Goal: Task Accomplishment & Management: Manage account settings

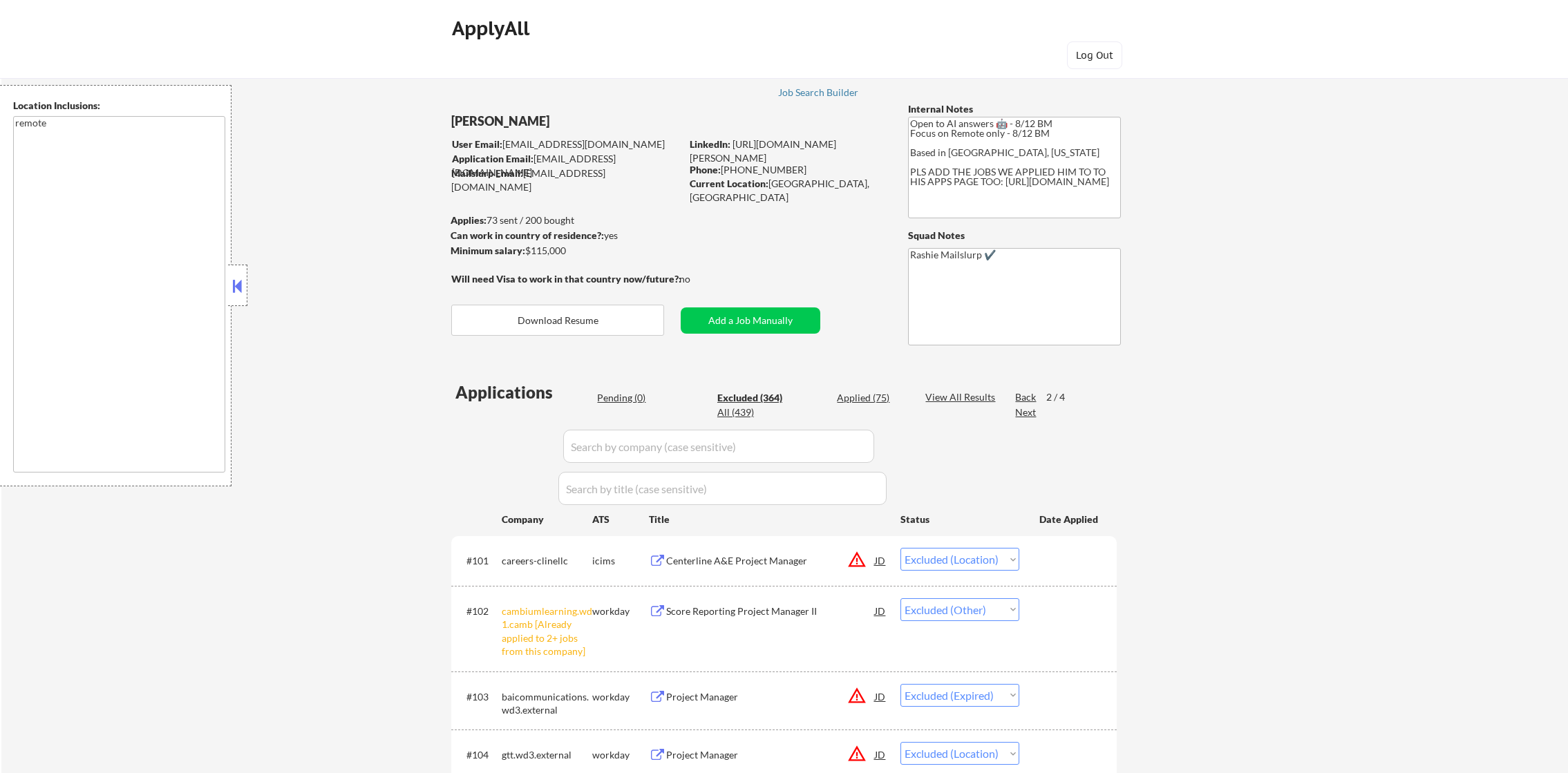
select select ""excluded__location_""
select select ""excluded__other_""
select select ""excluded__expired_""
select select ""excluded__location_""
select select ""excluded__other_""
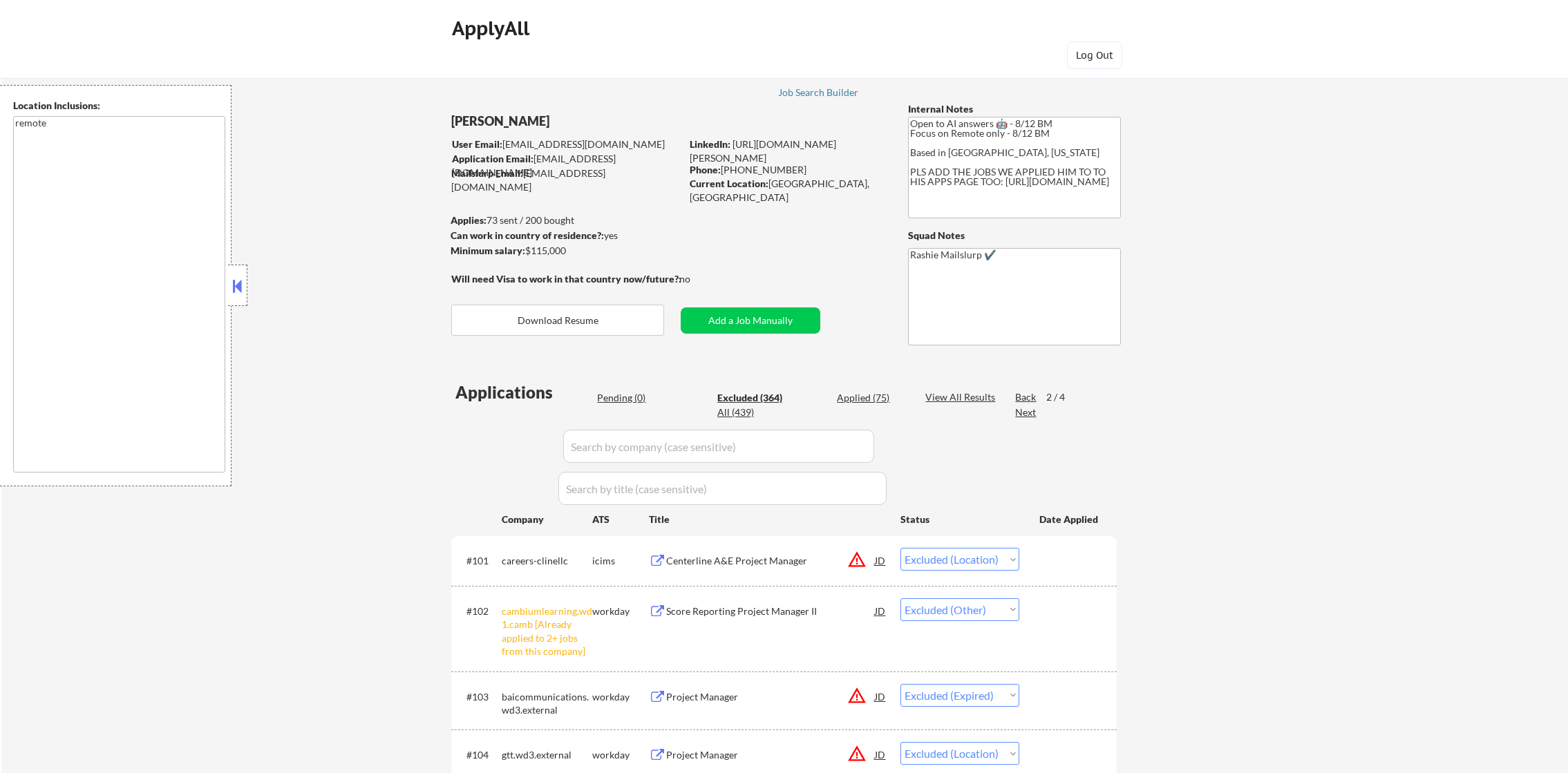
select select ""excluded__bad_match_""
select select ""excluded__location_""
select select ""excluded__bad_match_""
select select ""excluded__expired_""
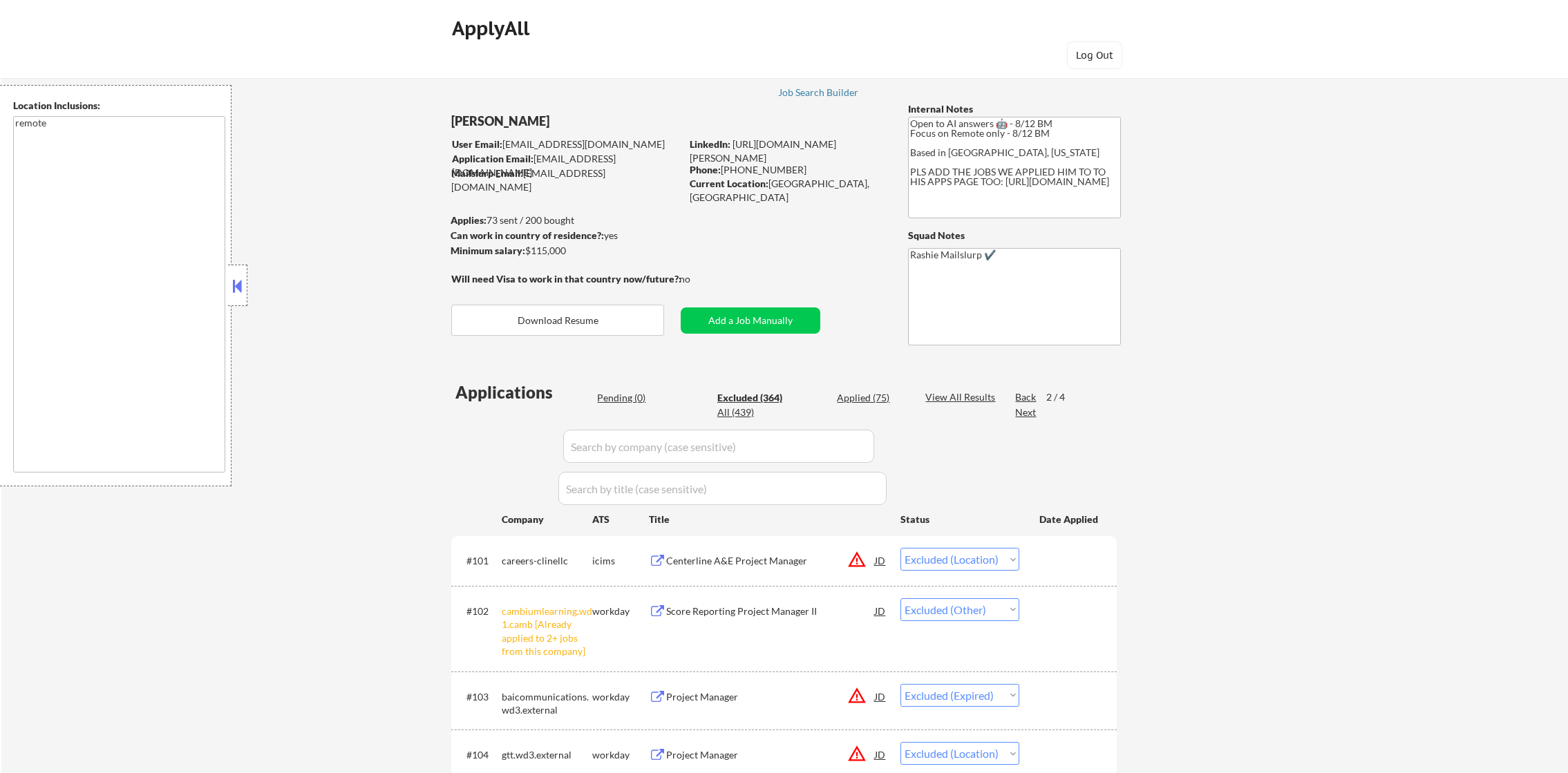
select select ""excluded__location_""
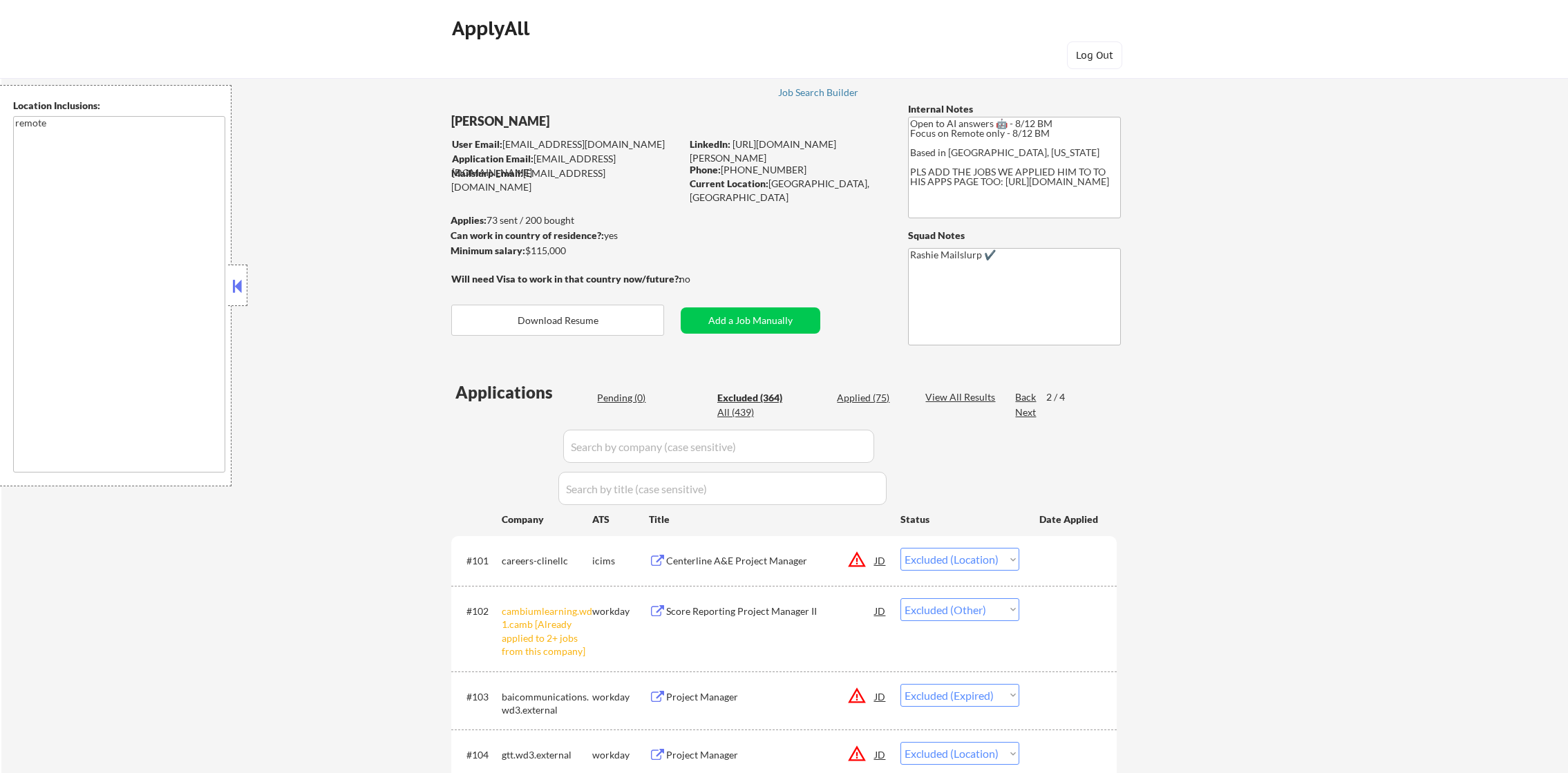
select select ""excluded__location_""
select select ""excluded__bad_match_""
select select ""excluded__expired_""
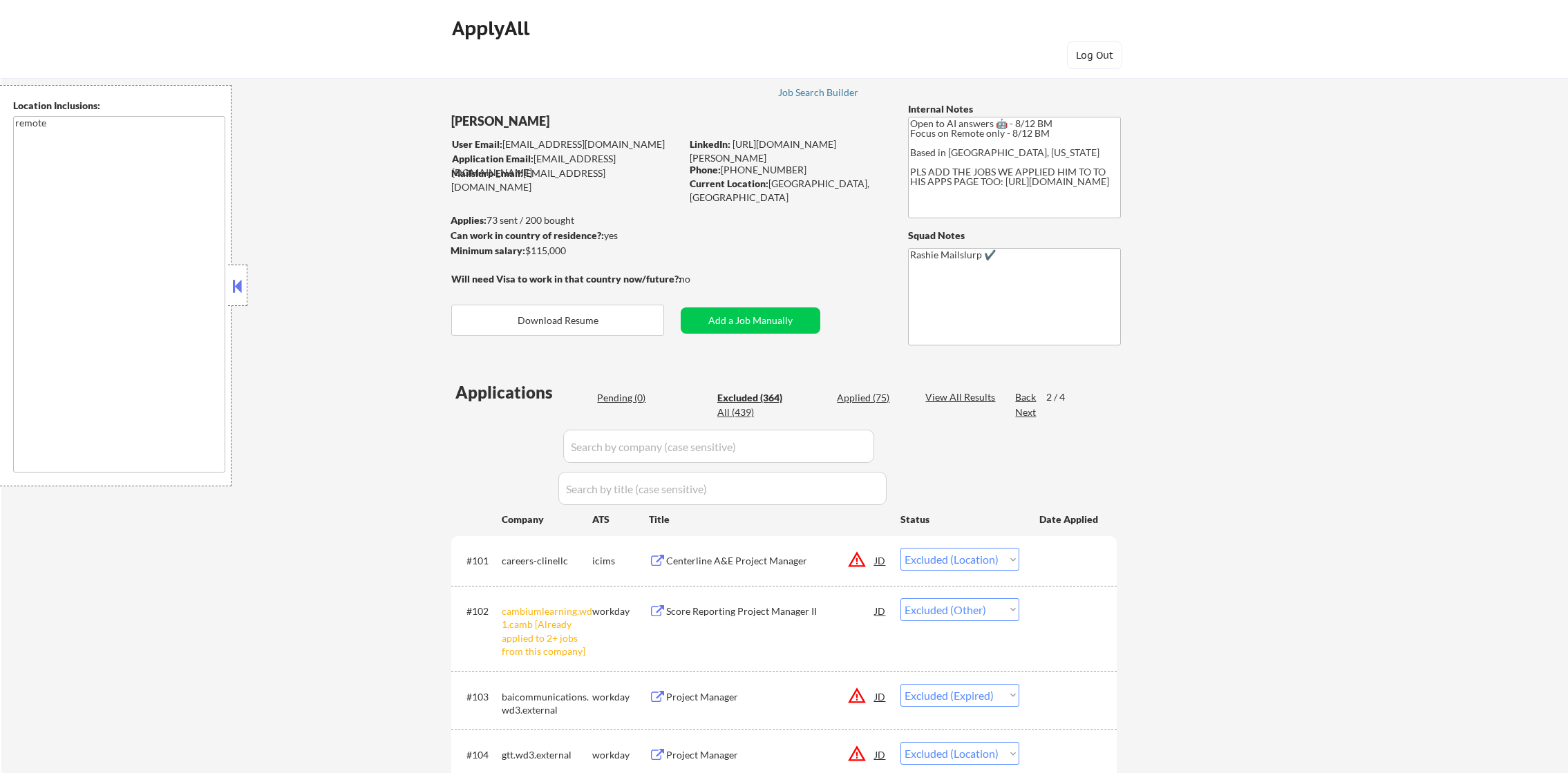
select select ""excluded__bad_match_""
select select ""excluded__other_""
select select ""excluded__bad_match_""
select select ""excluded__expired_""
select select ""excluded""
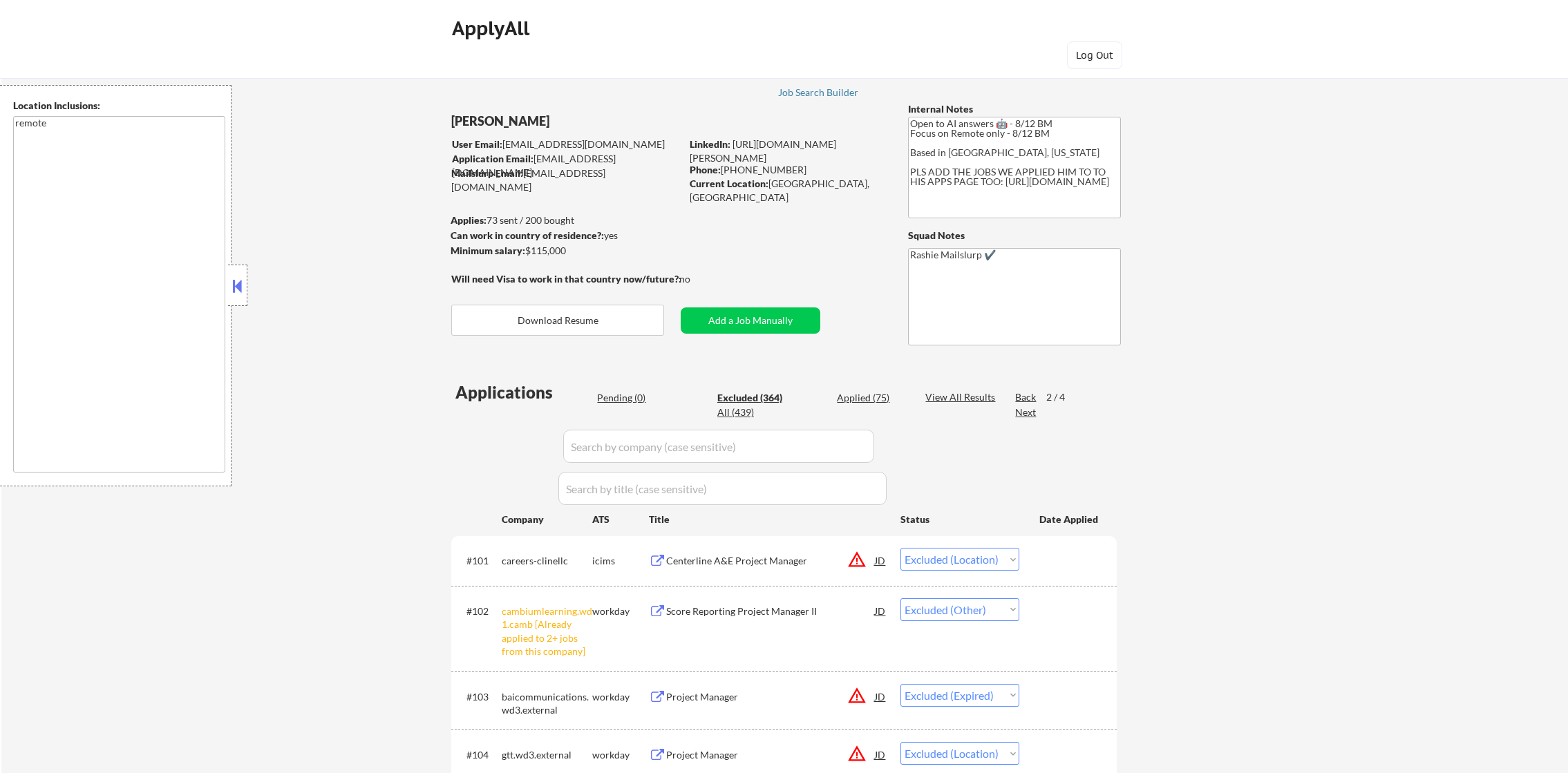
select select ""excluded__location_""
select select ""excluded__other_""
select select ""excluded__salary_""
select select ""excluded__location_""
select select ""excluded__expired_""
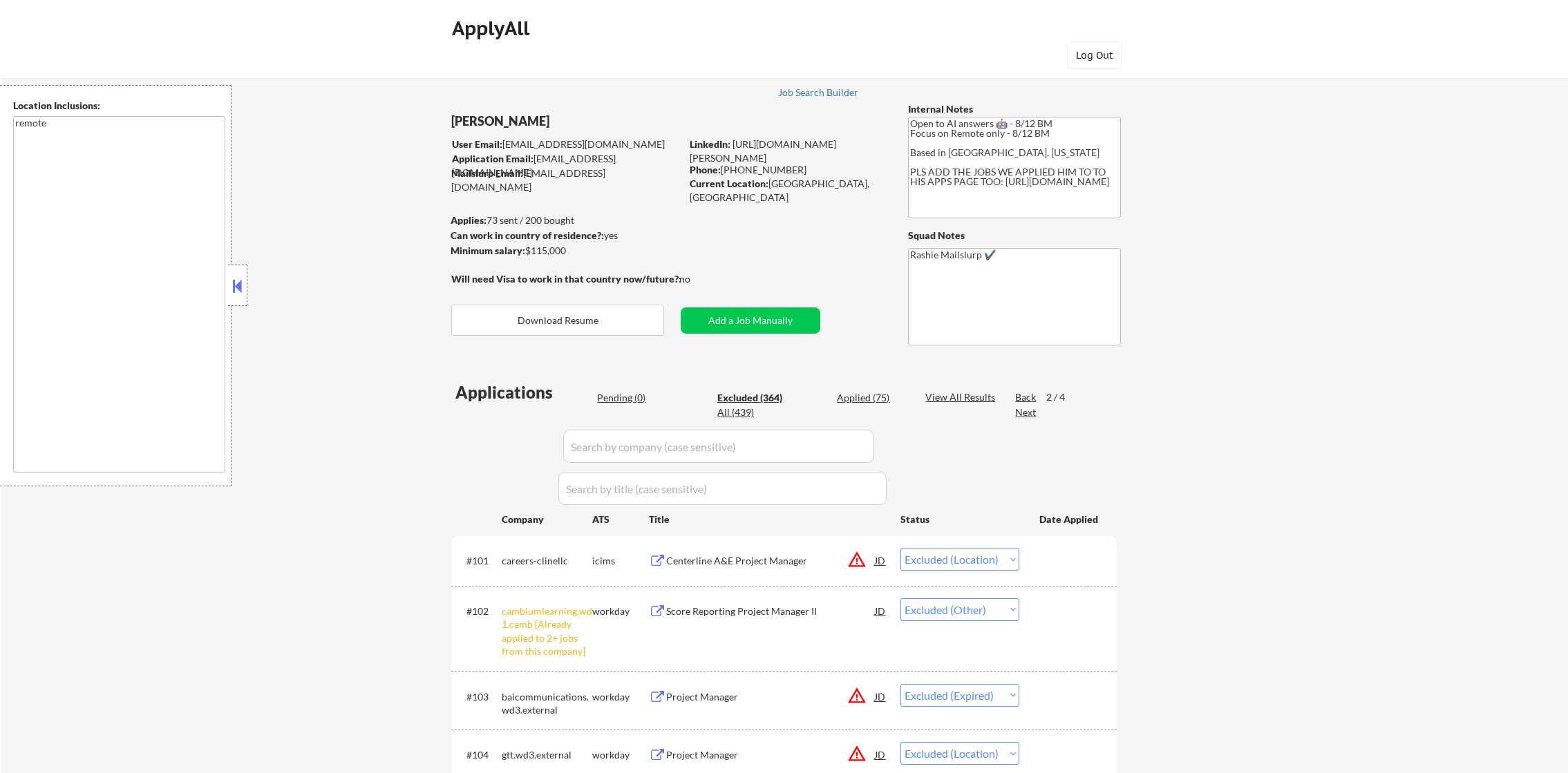
select select ""excluded__expired_""
select select ""excluded__other_""
select select ""excluded__expired_""
select select ""excluded""
select select ""excluded__bad_match_""
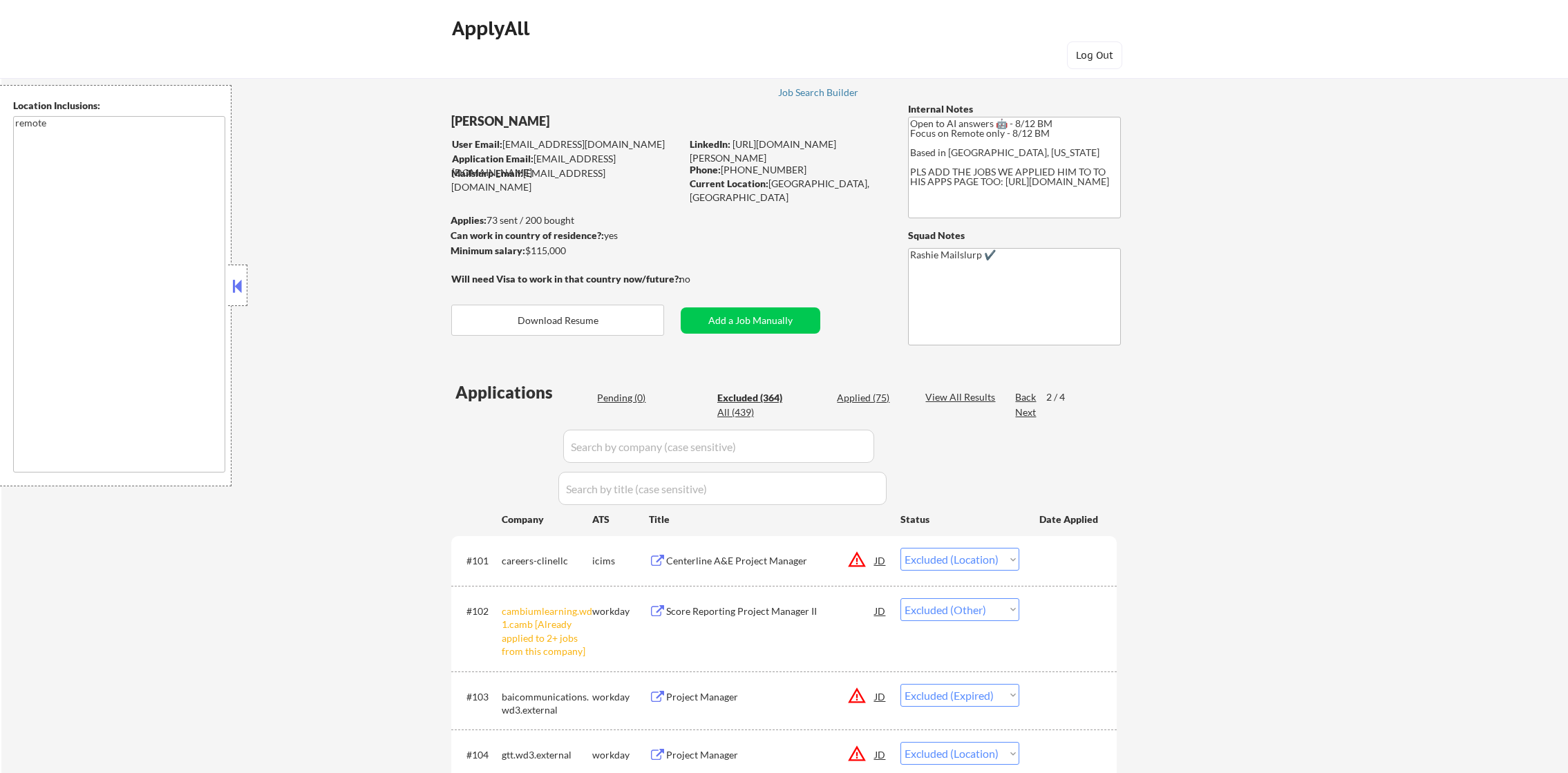
select select ""excluded__bad_match_""
select select ""excluded__location_""
select select ""excluded__expired_""
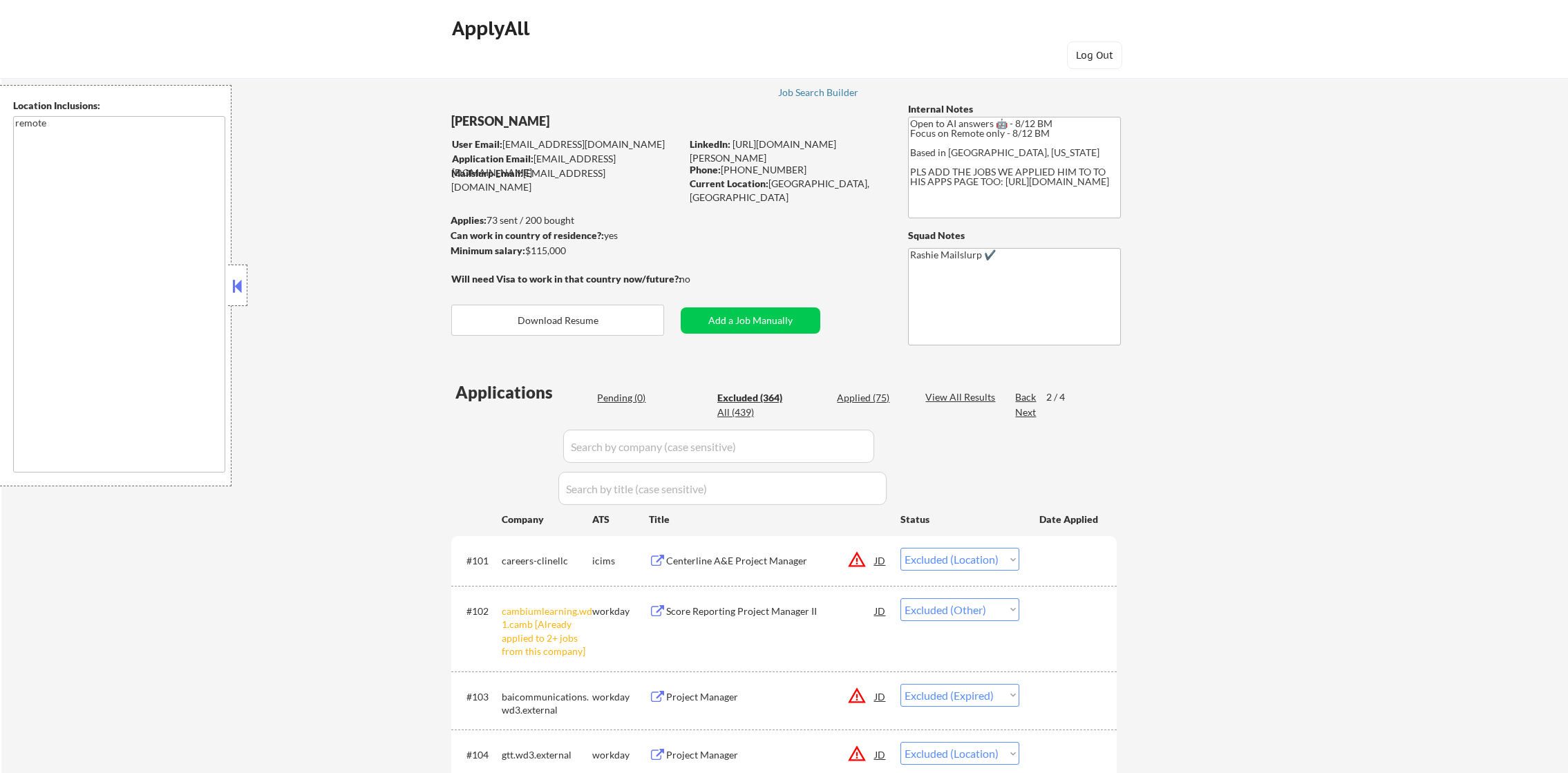
select select ""excluded__location_""
select select ""excluded""
select select ""excluded__bad_match_""
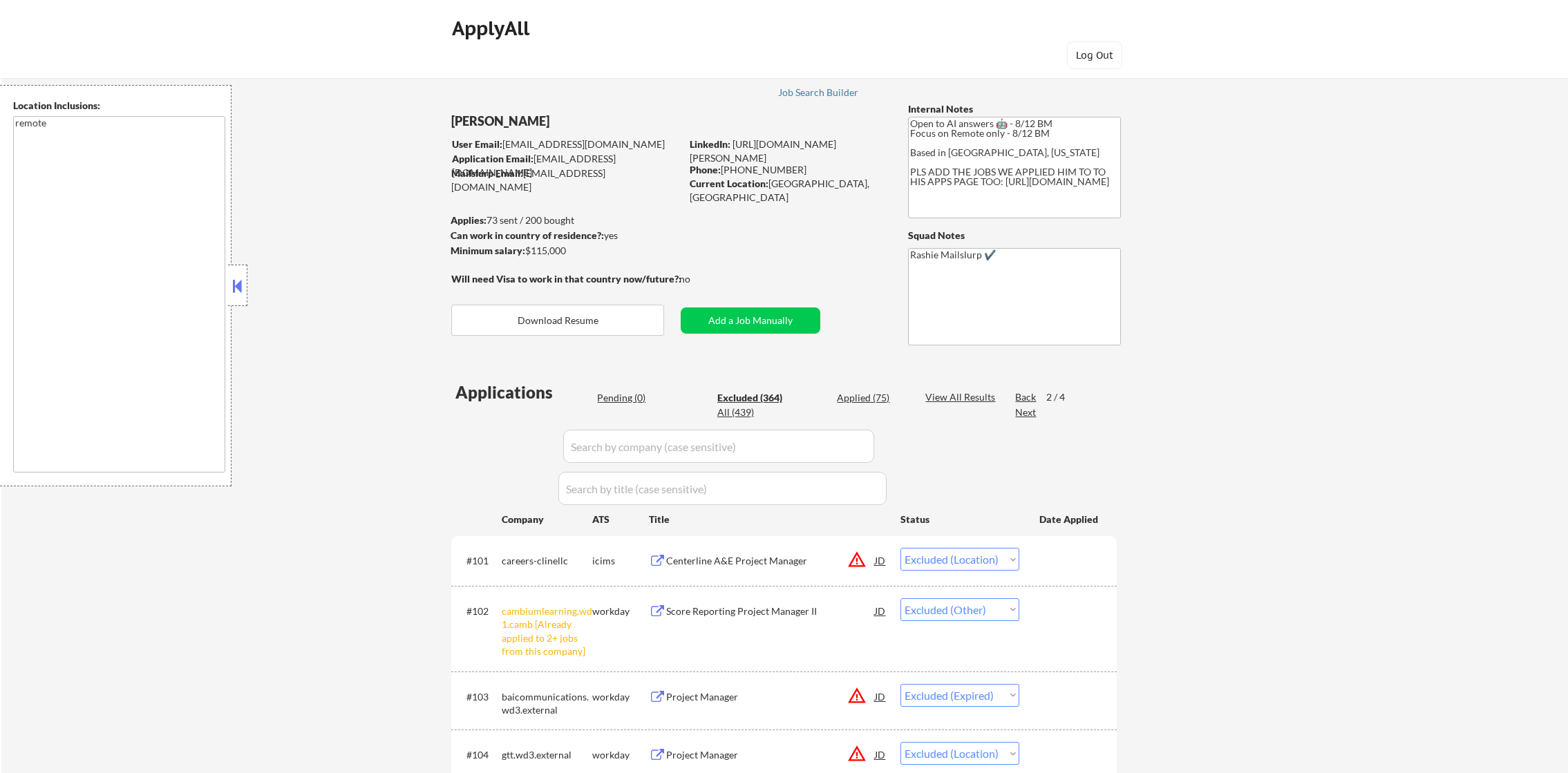
select select ""excluded__expired_""
select select ""excluded__location_""
select select ""excluded__bad_match_""
select select ""excluded__location_""
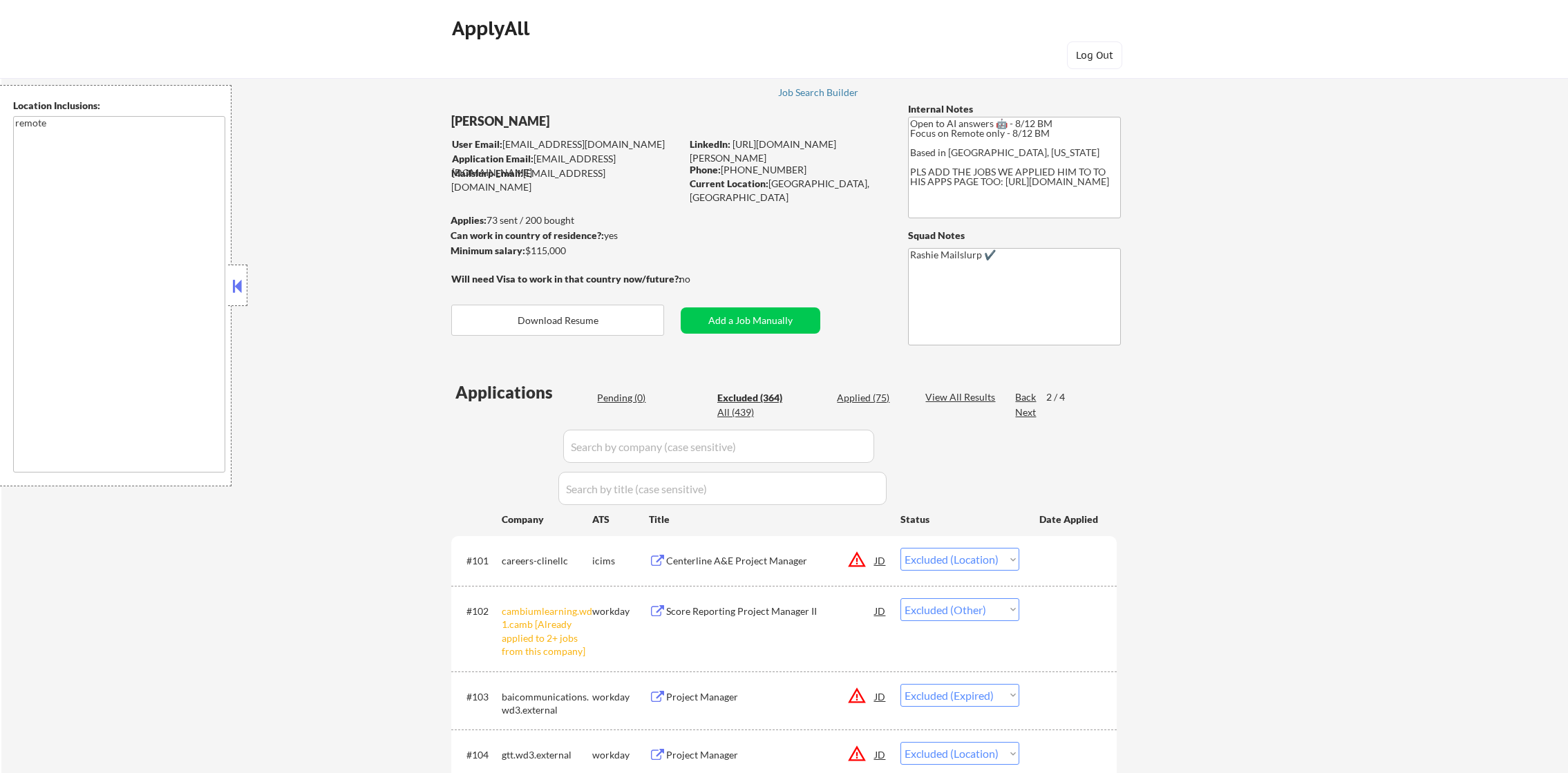
select select ""excluded""
select select ""excluded__expired_""
select select ""excluded""
select select ""excluded__expired_""
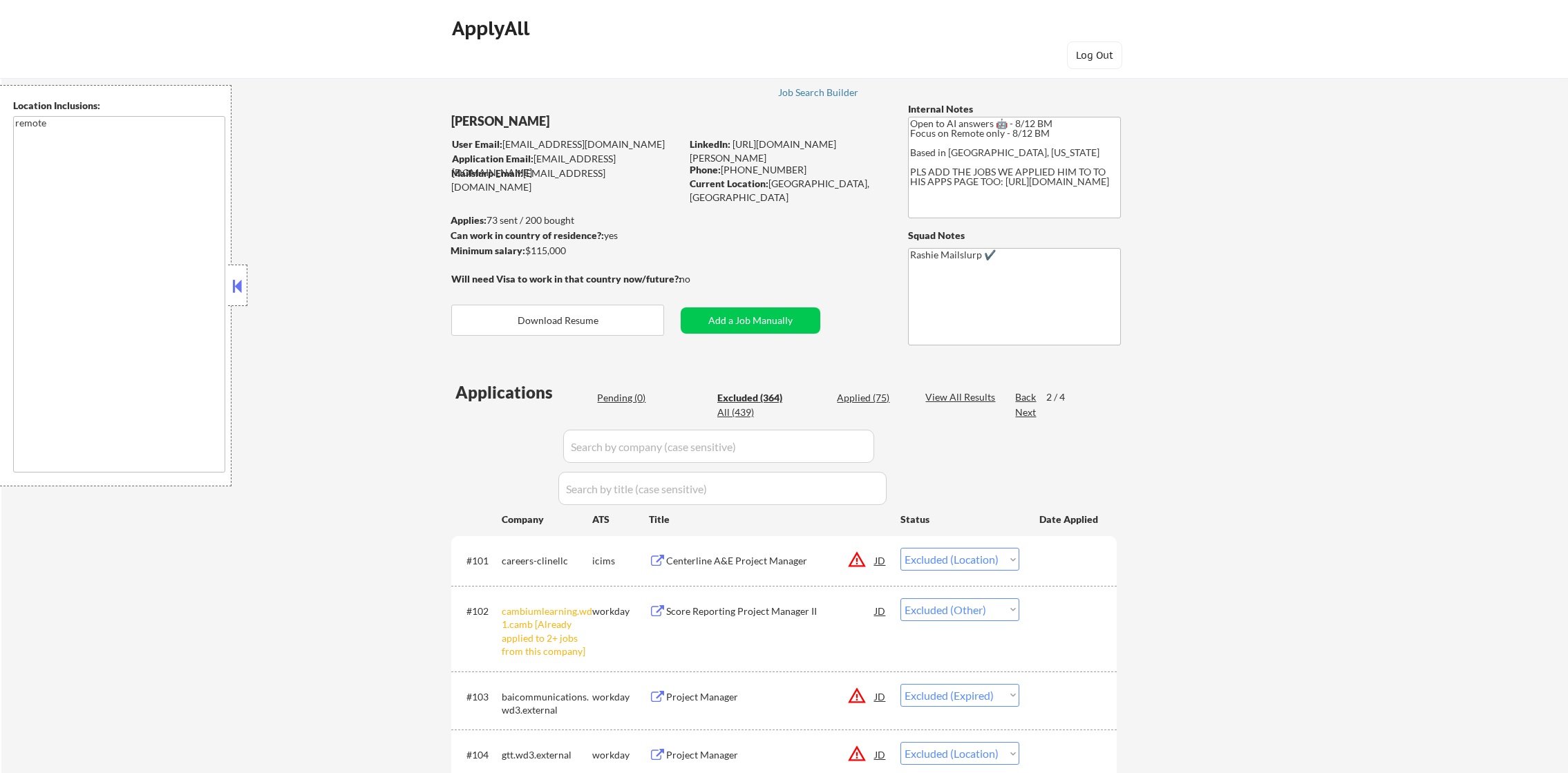
select select ""excluded__expired_""
select select ""excluded""
select select ""excluded__bad_match_""
select select ""excluded__expired_""
select select ""excluded__bad_match_""
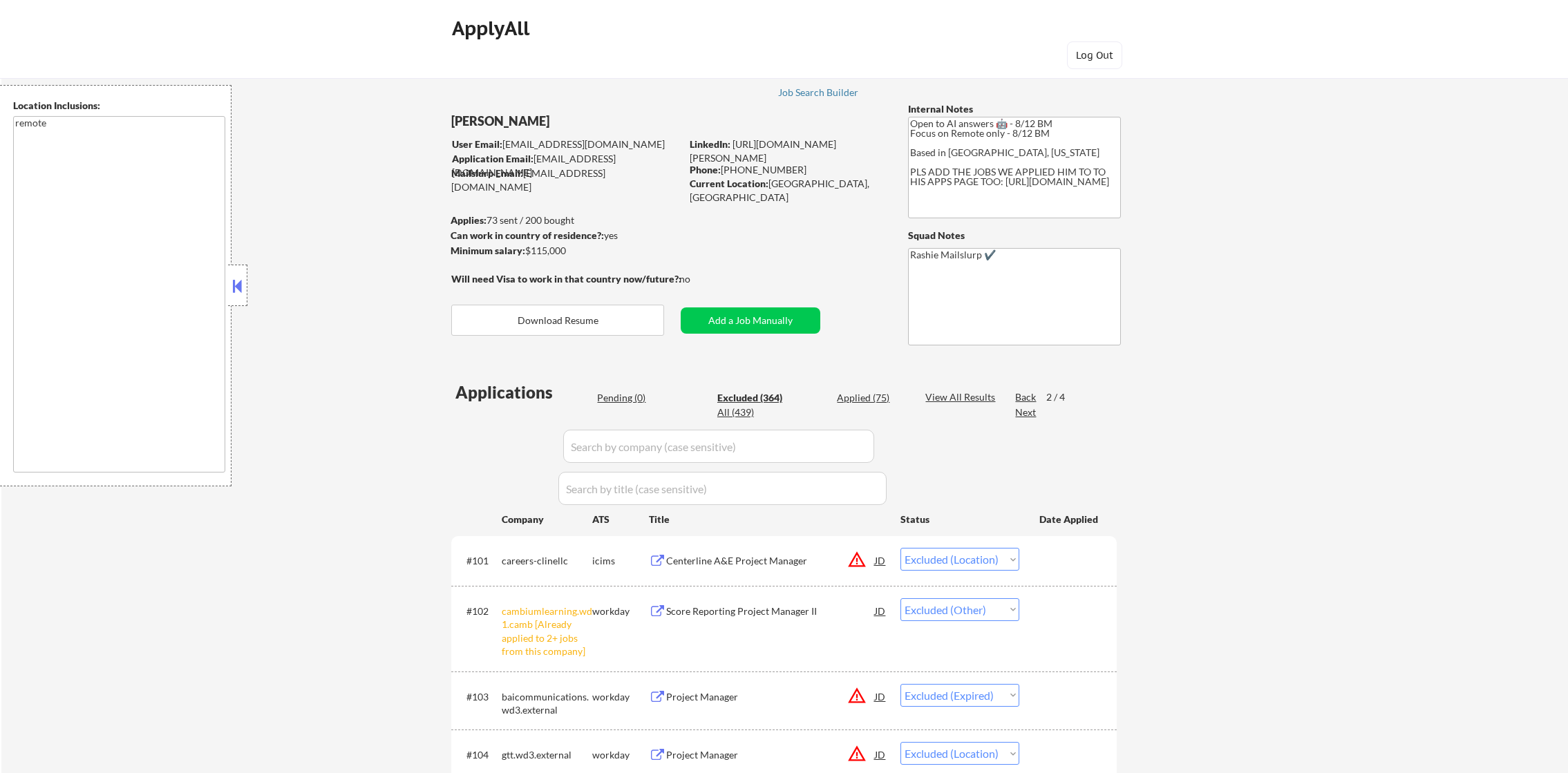
select select ""excluded__bad_match_""
select select ""excluded__expired_""
select select ""excluded__bad_match_""
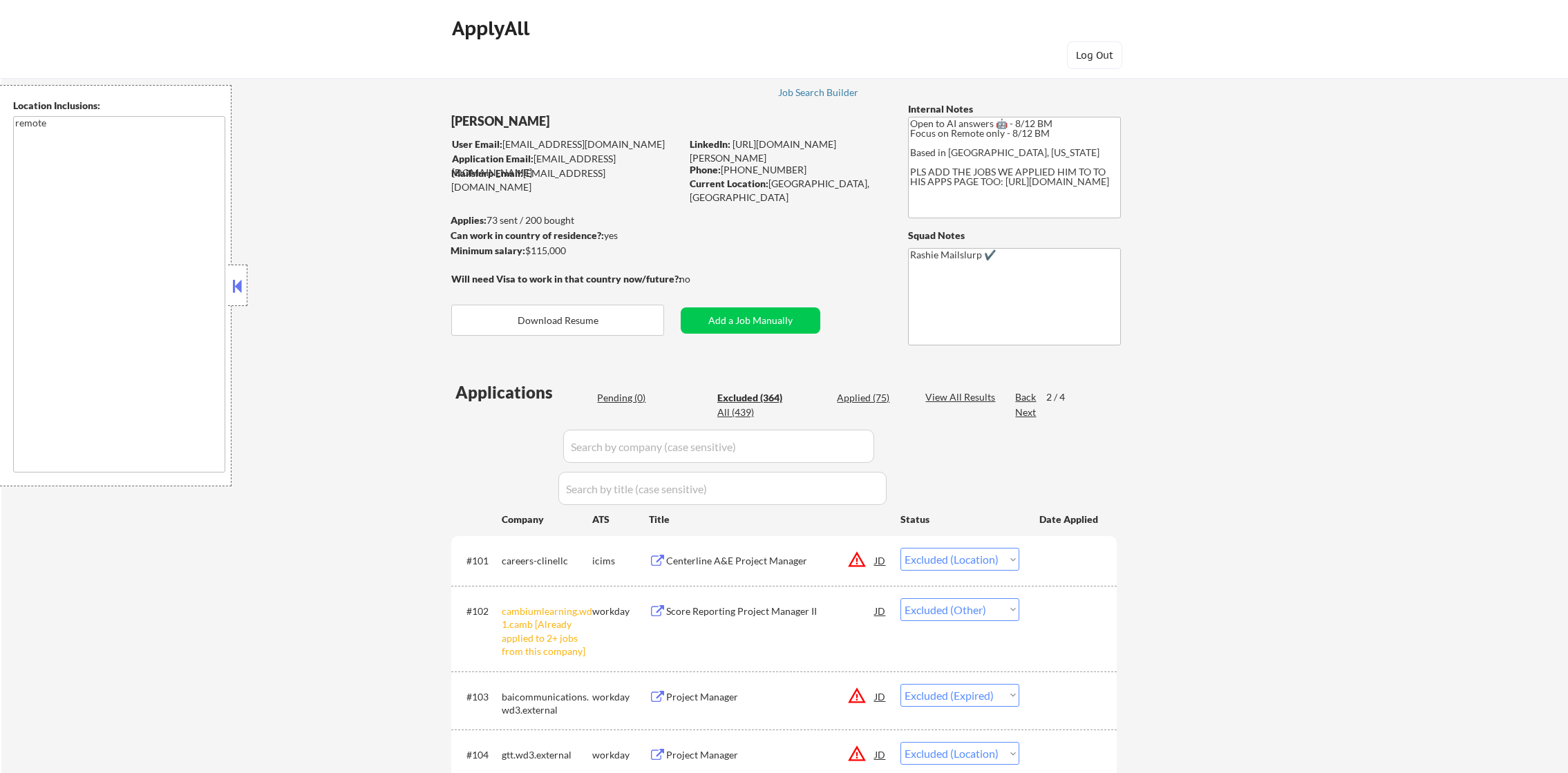
select select ""excluded__location_""
select select ""excluded__expired_""
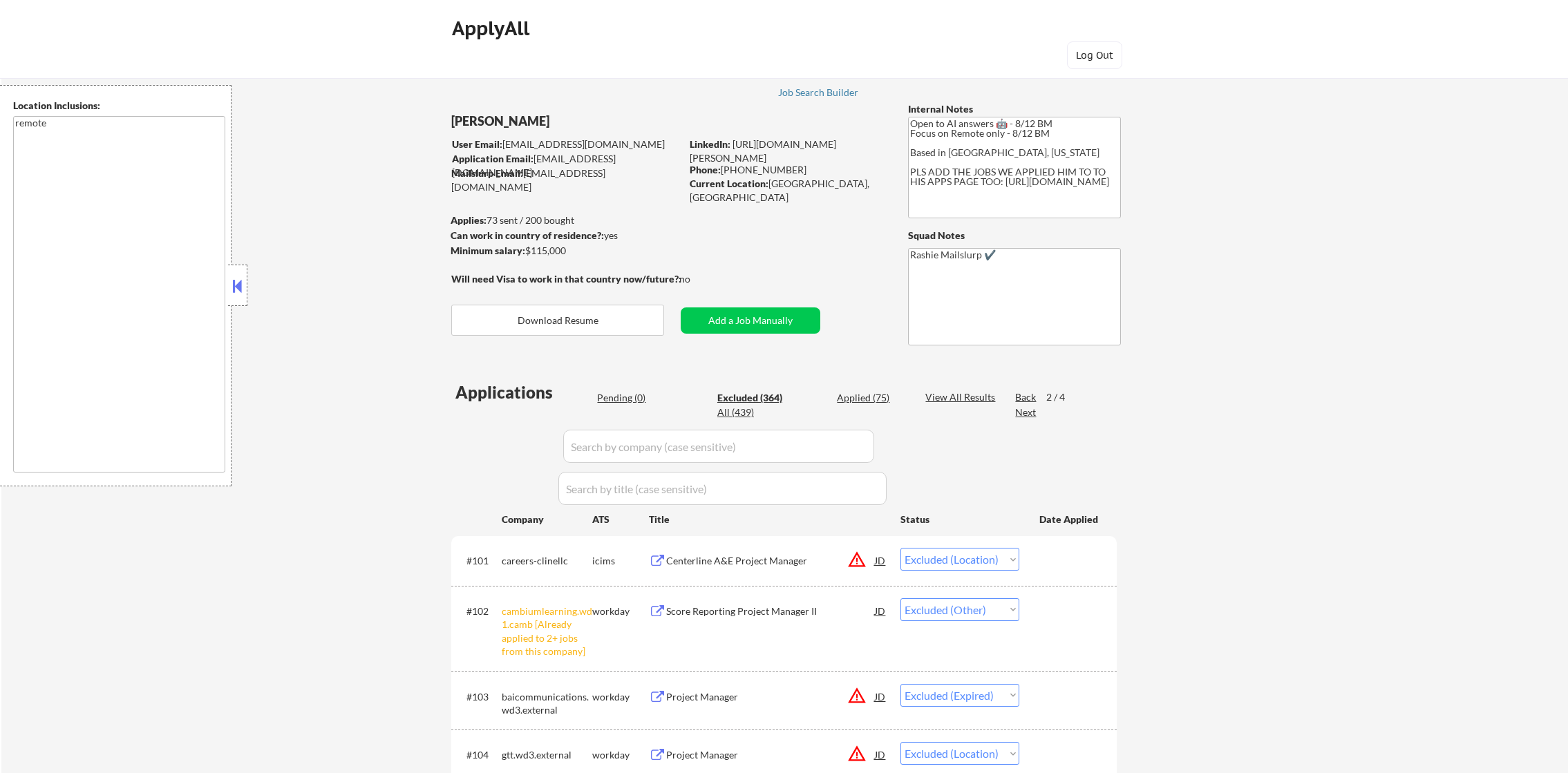
select select ""excluded__other_""
select select ""excluded__location_""
select select ""excluded__other_""
select select ""excluded__bad_match_""
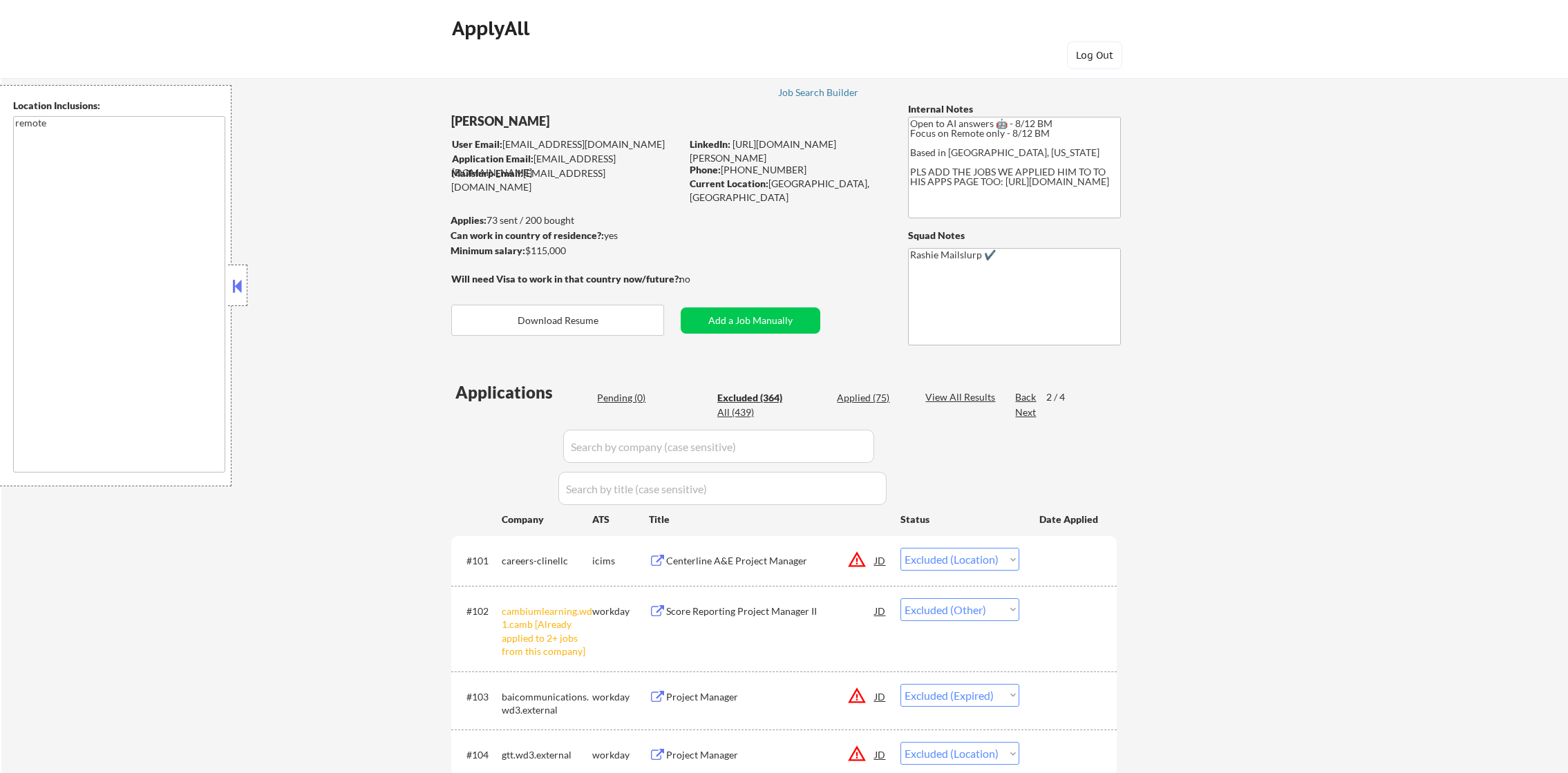
select select ""excluded__location_""
select select ""excluded__bad_match_""
select select ""excluded""
select select ""excluded__expired_""
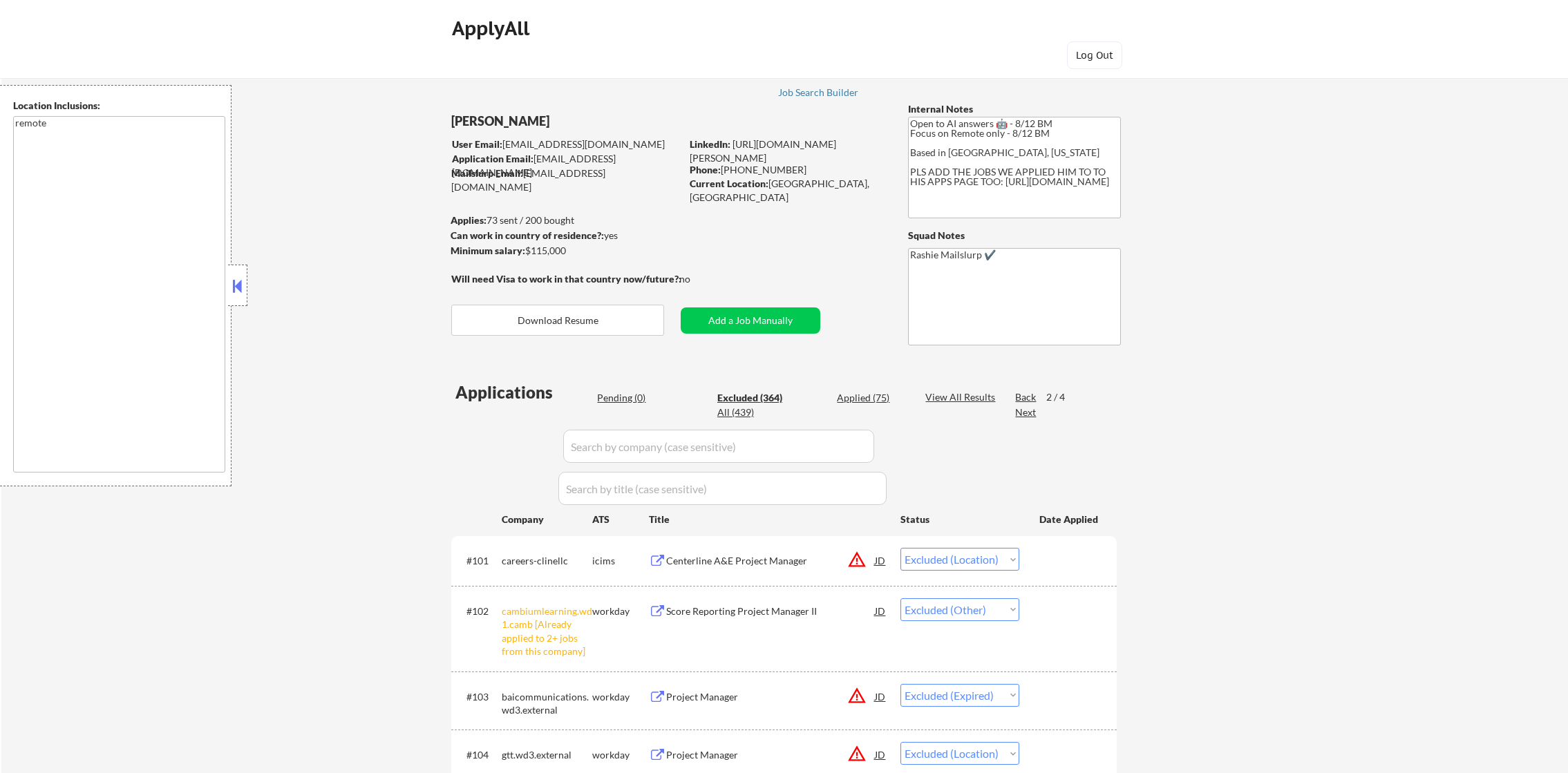
select select ""excluded""
select select ""excluded__location_""
select select ""excluded""
select select ""excluded__location_""
select select ""excluded""
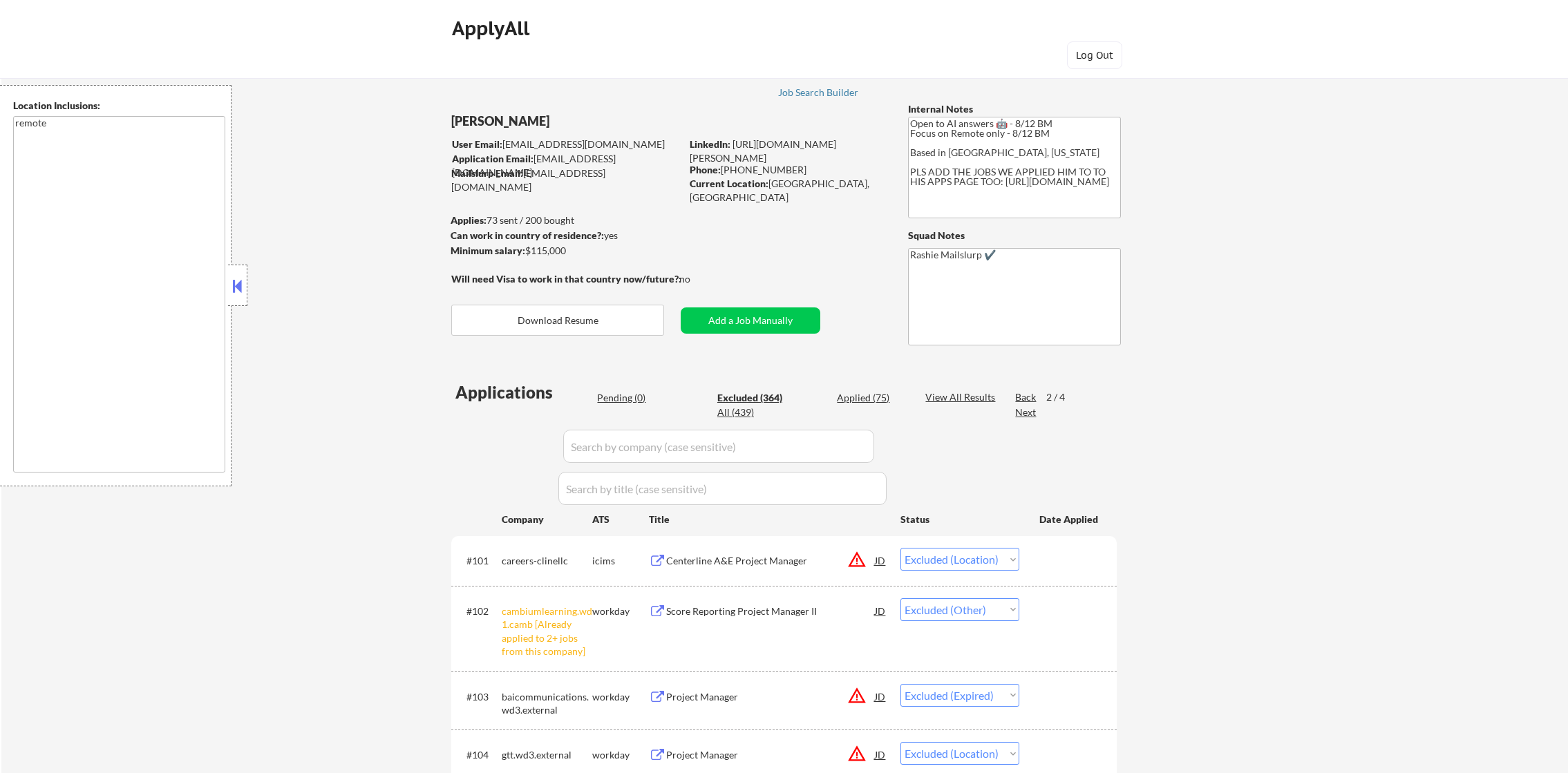
select select ""excluded""
select select ""excluded__bad_match_""
select select ""excluded__expired_""
select select ""excluded""
select select ""excluded__bad_match_""
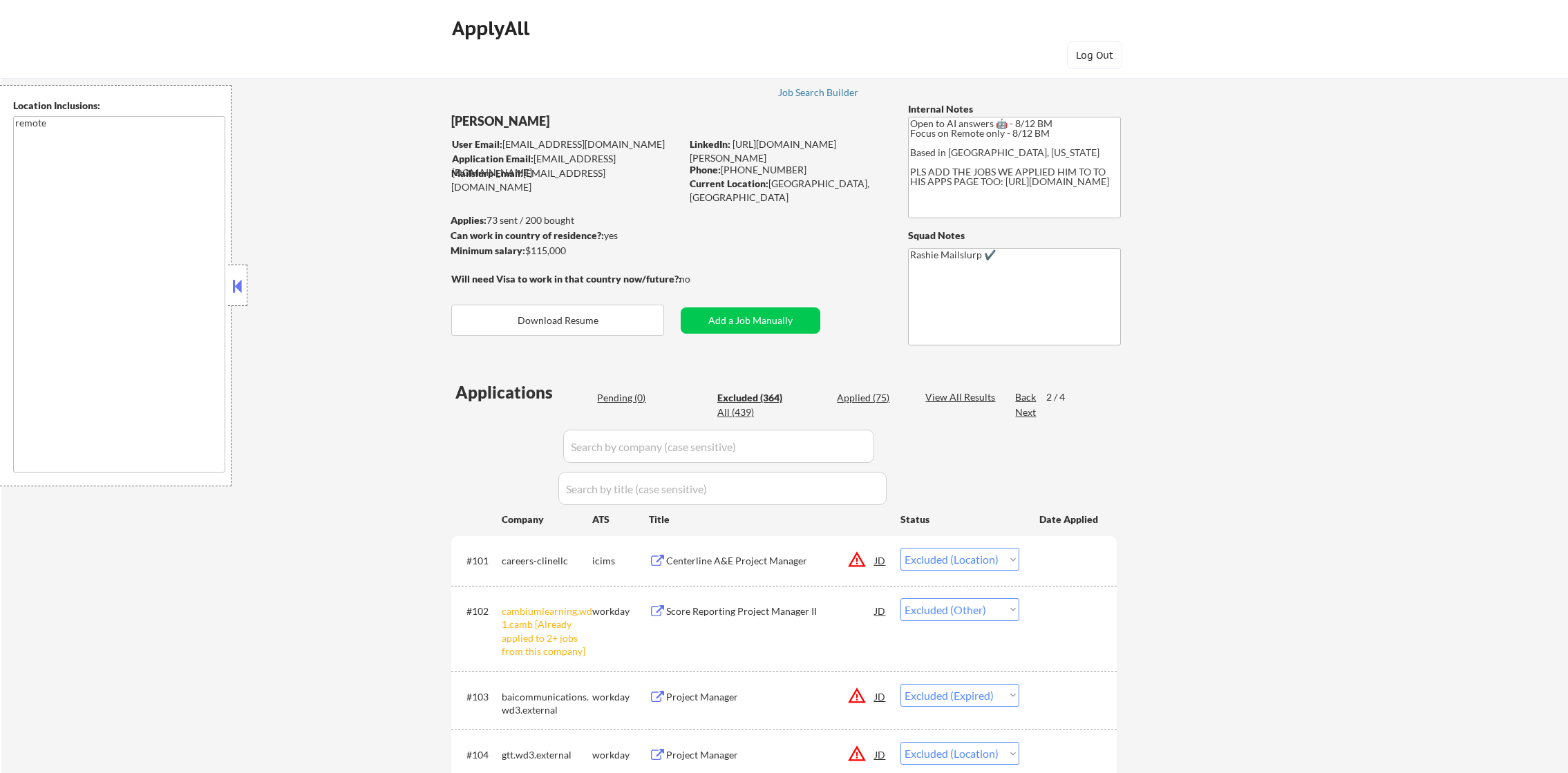
select select ""excluded__bad_match_""
select select ""excluded__location_""
select select ""excluded__expired_""
select select ""excluded__location_""
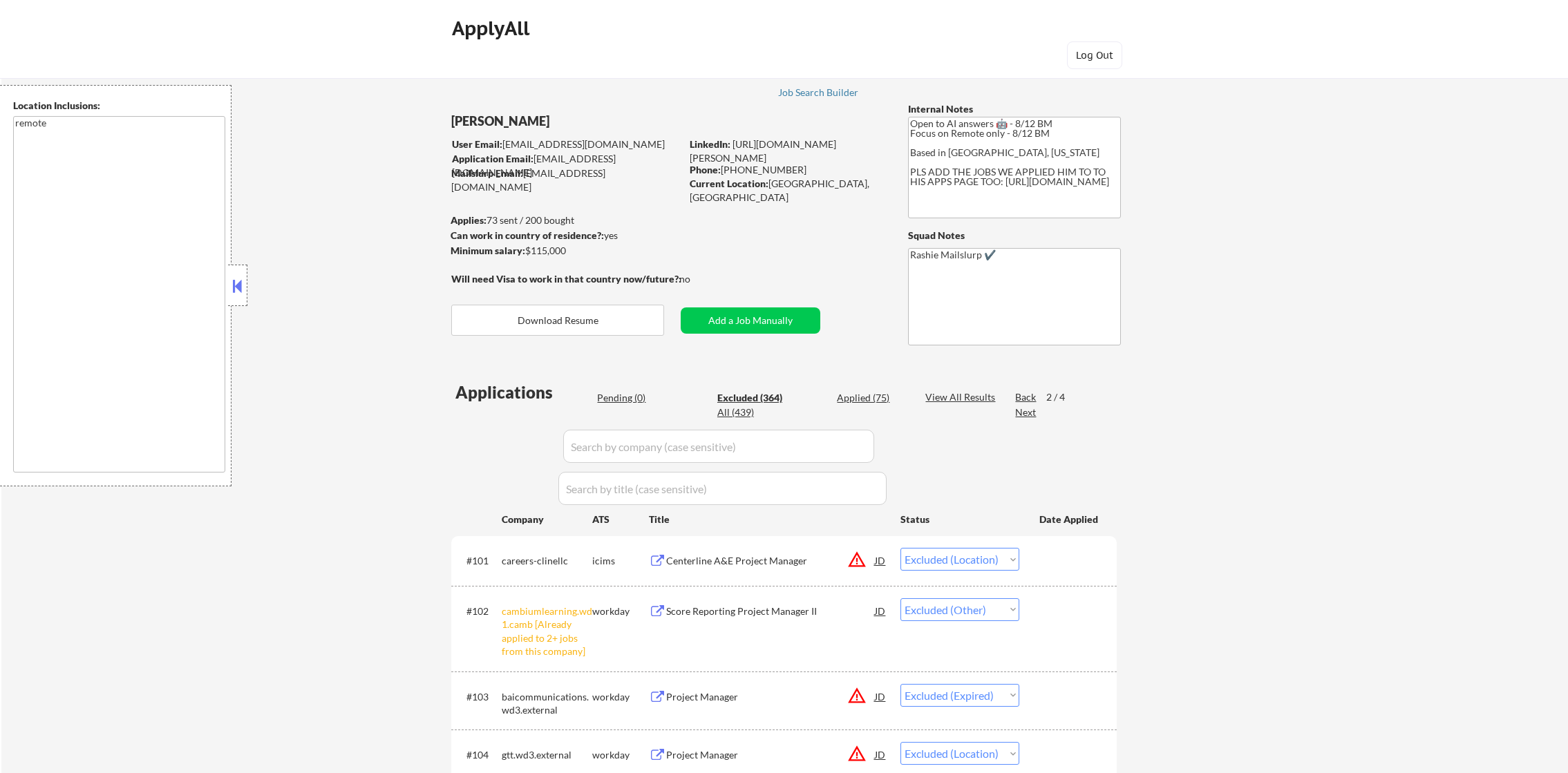
select select ""excluded__location_""
select select ""excluded""
select select ""excluded__bad_match_""
select select ""excluded__location_""
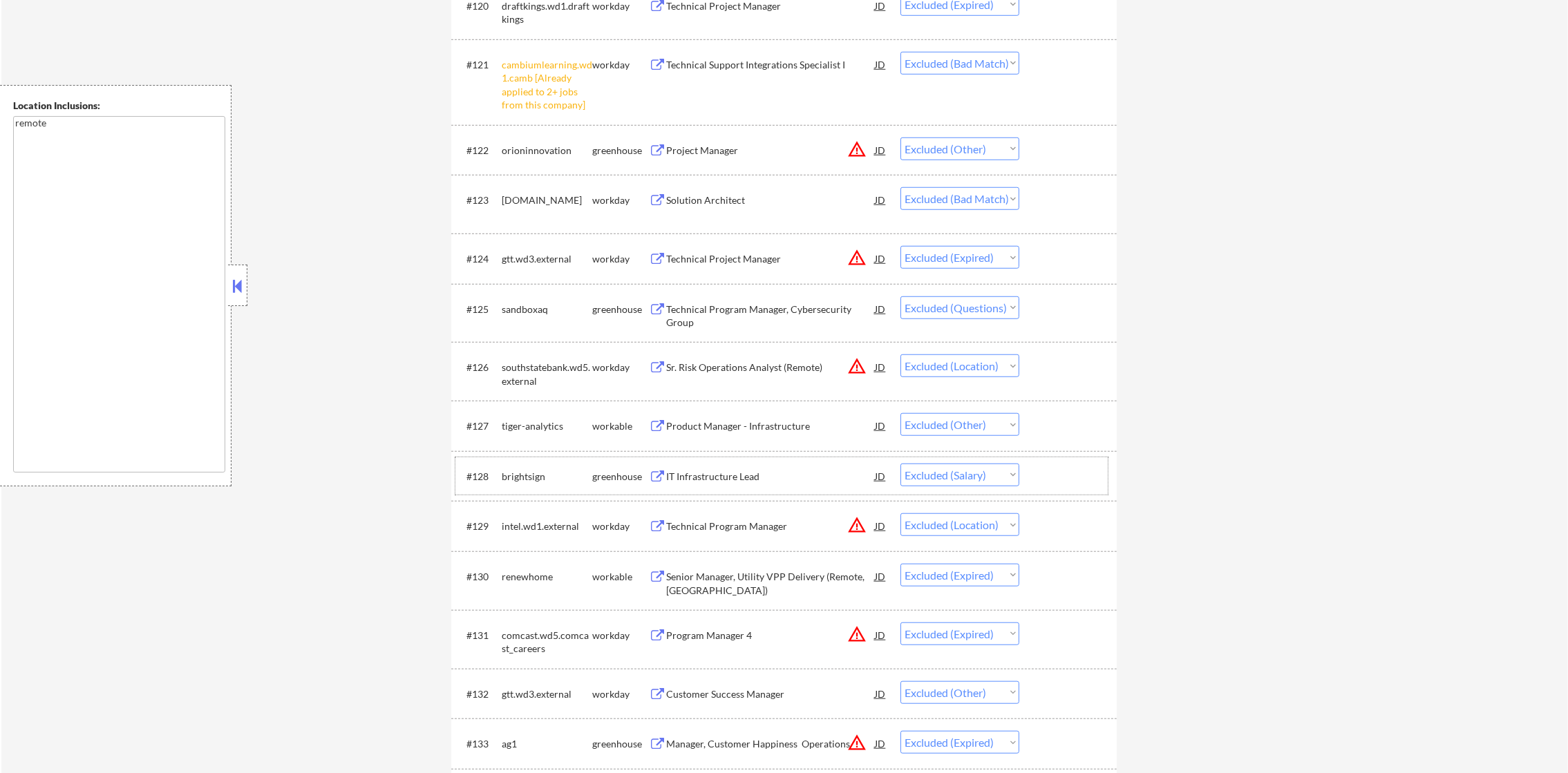
scroll to position [1633, 0]
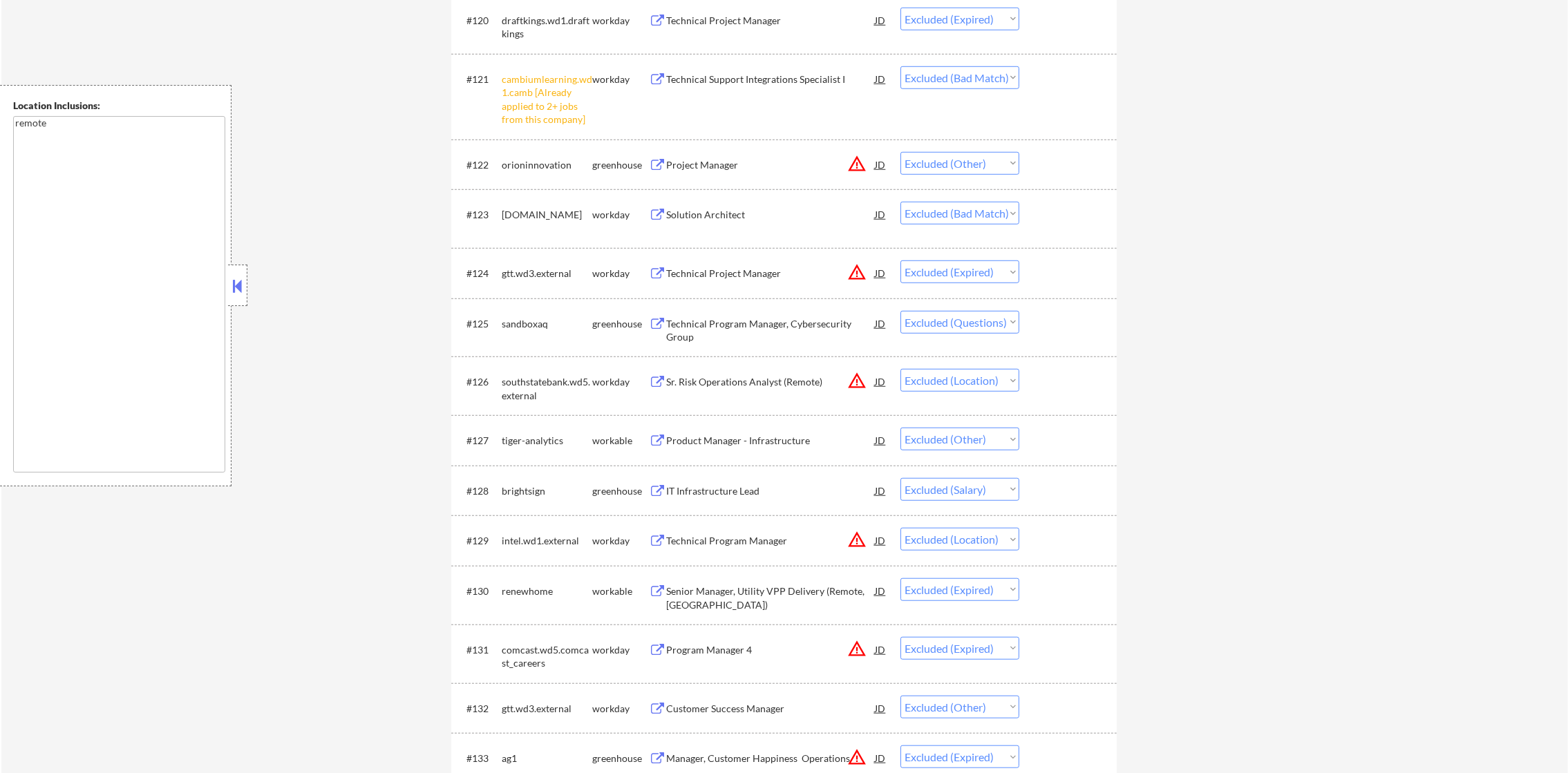
scroll to position [1658, 0]
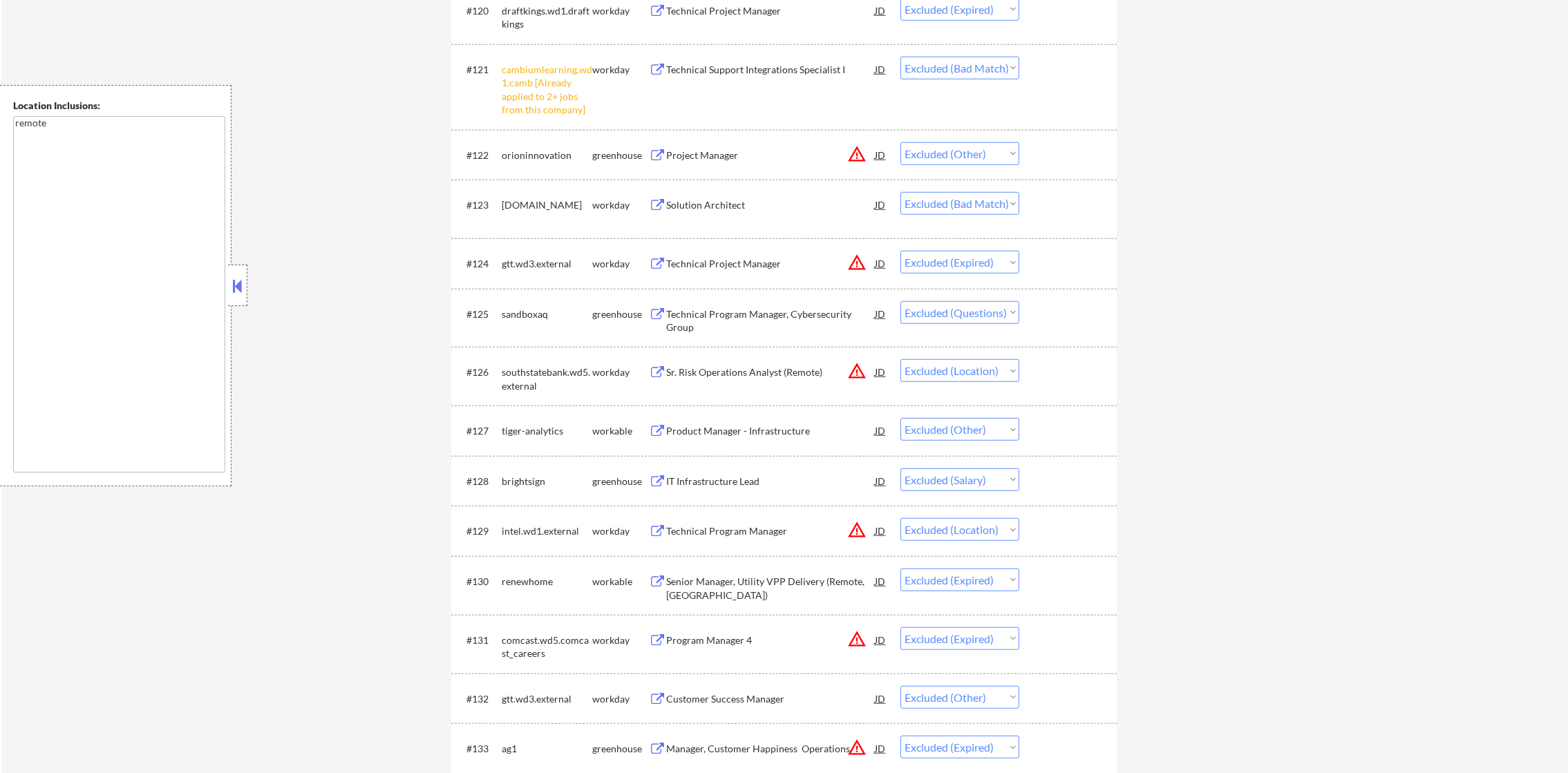
click at [744, 316] on div "Technical Program Manager, Cybersecurity Group" at bounding box center [770, 321] width 209 height 27
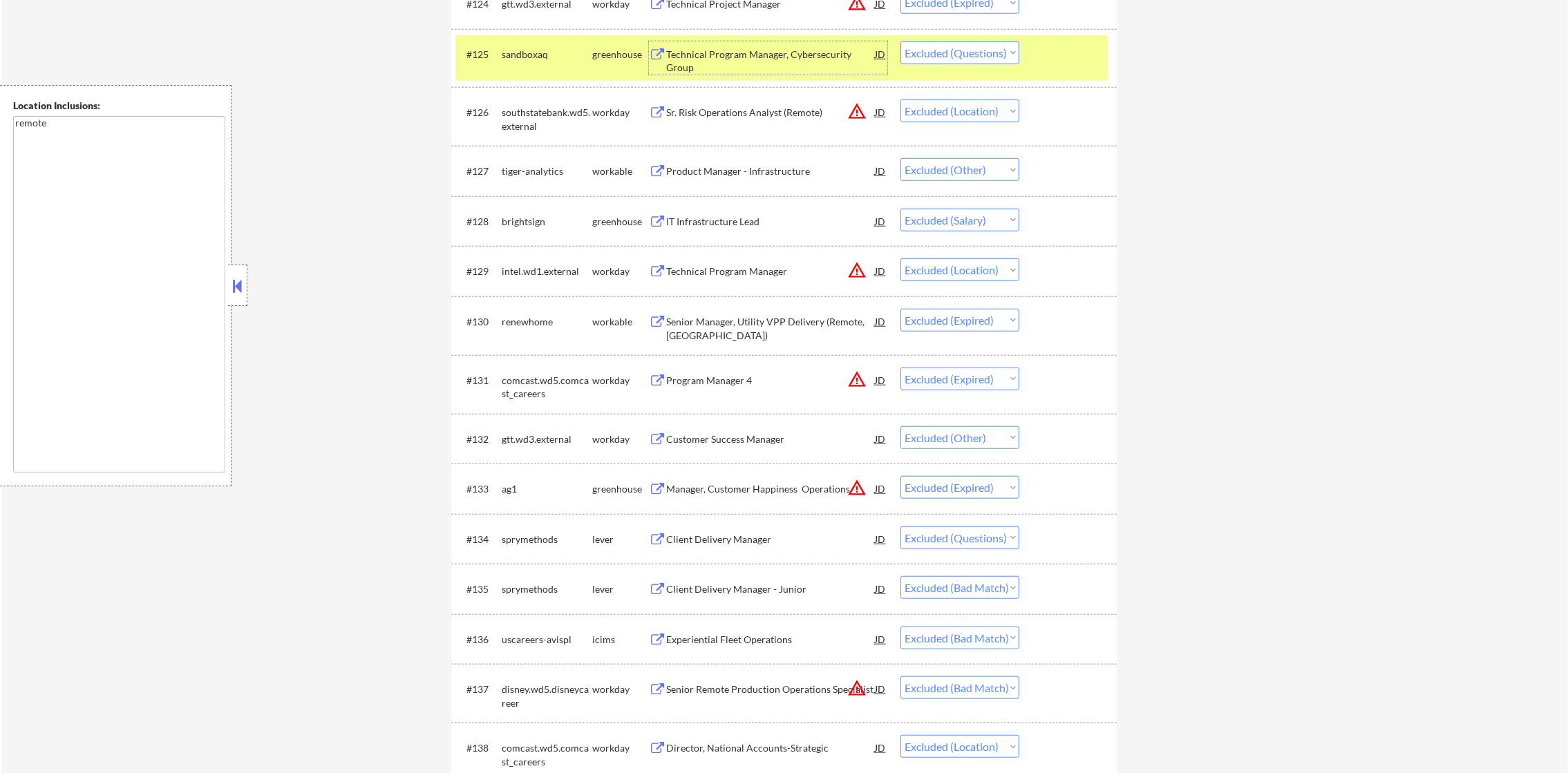
scroll to position [1933, 0]
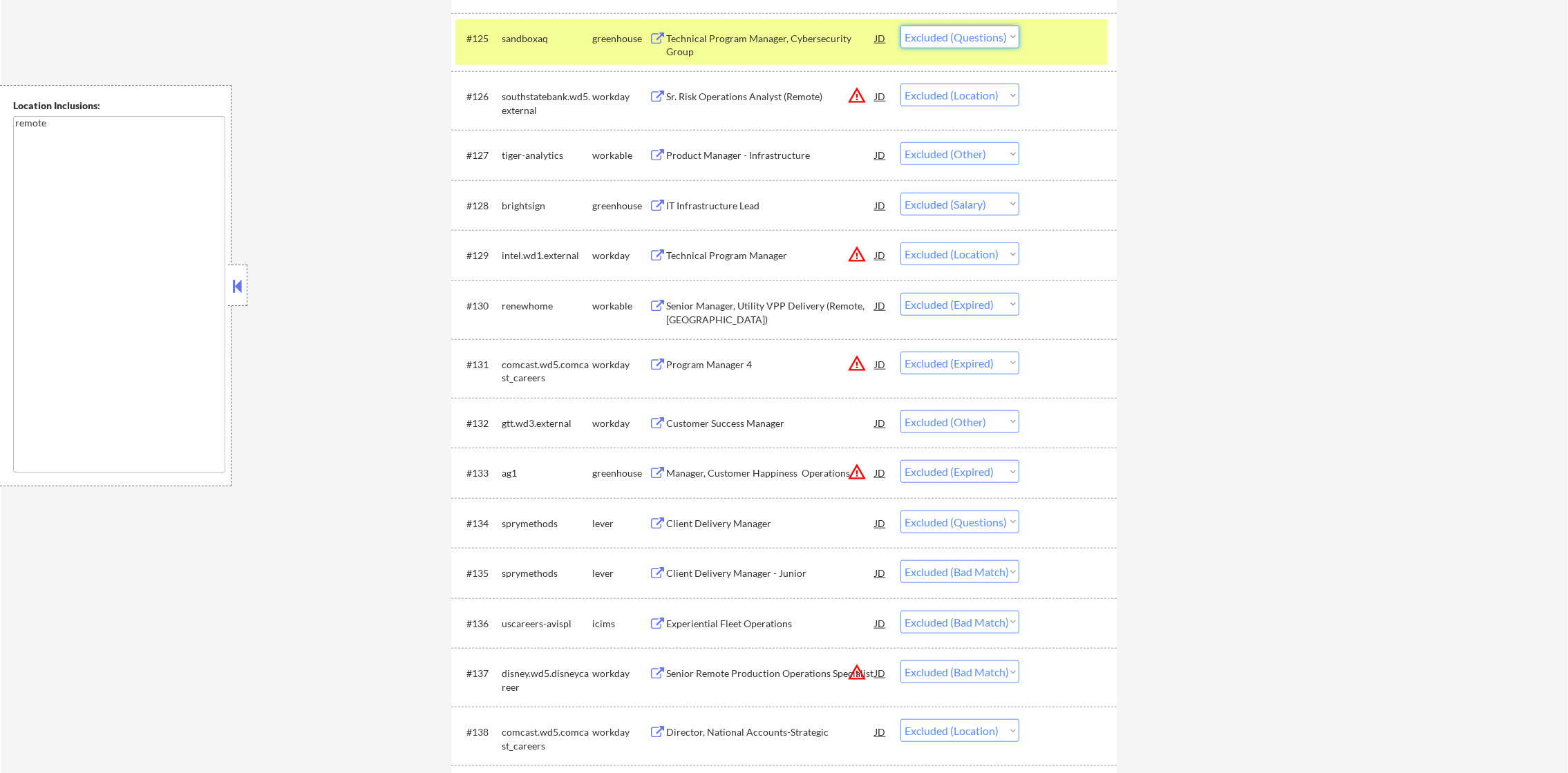
click at [938, 38] on select "Choose an option... Pending Applied Excluded (Questions) Excluded (Expired) Exc…" at bounding box center [959, 37] width 119 height 22
select select ""excluded__expired_""
click at [900, 26] on select "Choose an option... Pending Applied Excluded (Questions) Excluded (Expired) Exc…" at bounding box center [959, 37] width 119 height 22
click at [538, 47] on div "sandboxaq" at bounding box center [547, 38] width 90 height 25
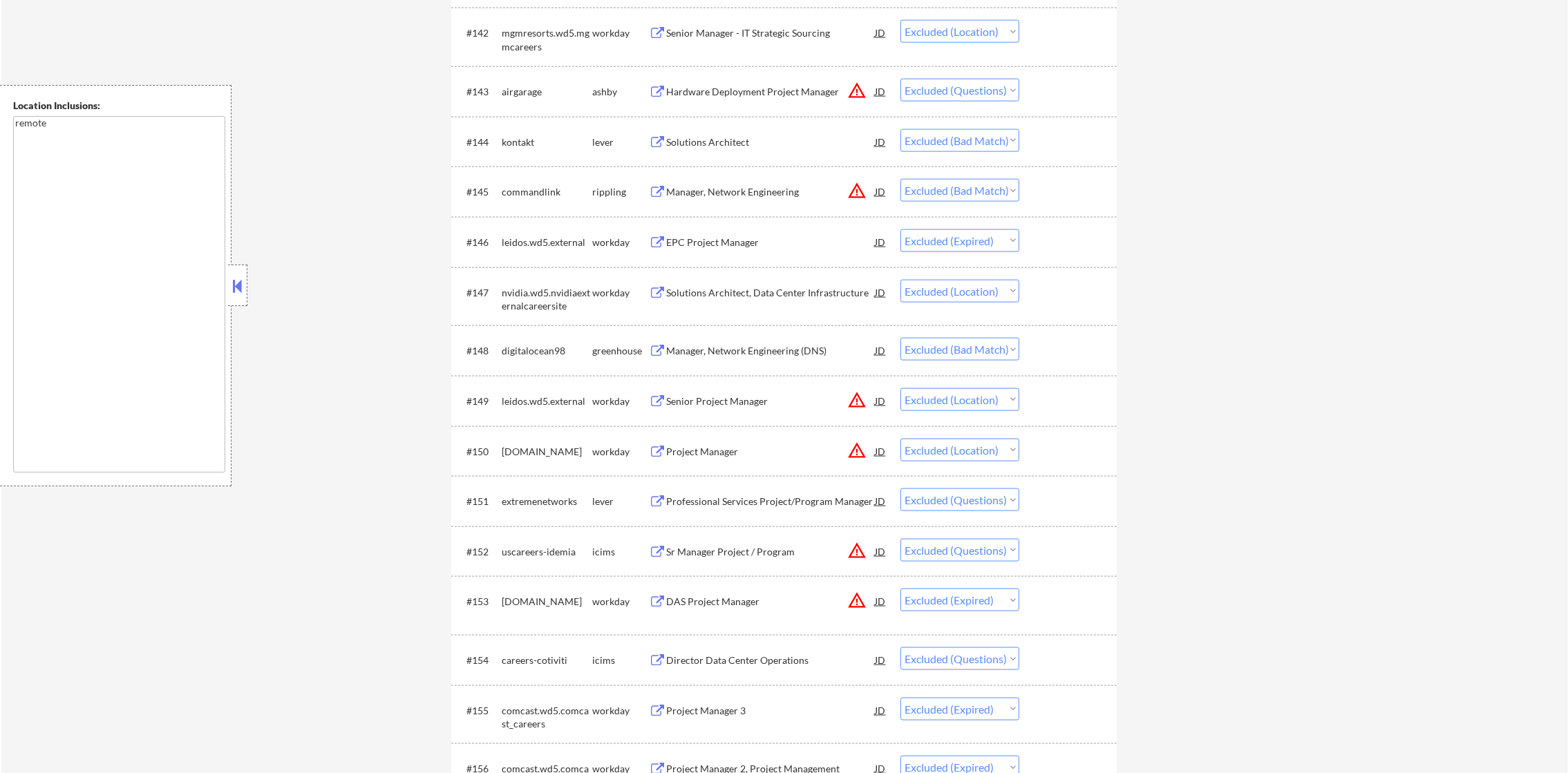
scroll to position [2901, 0]
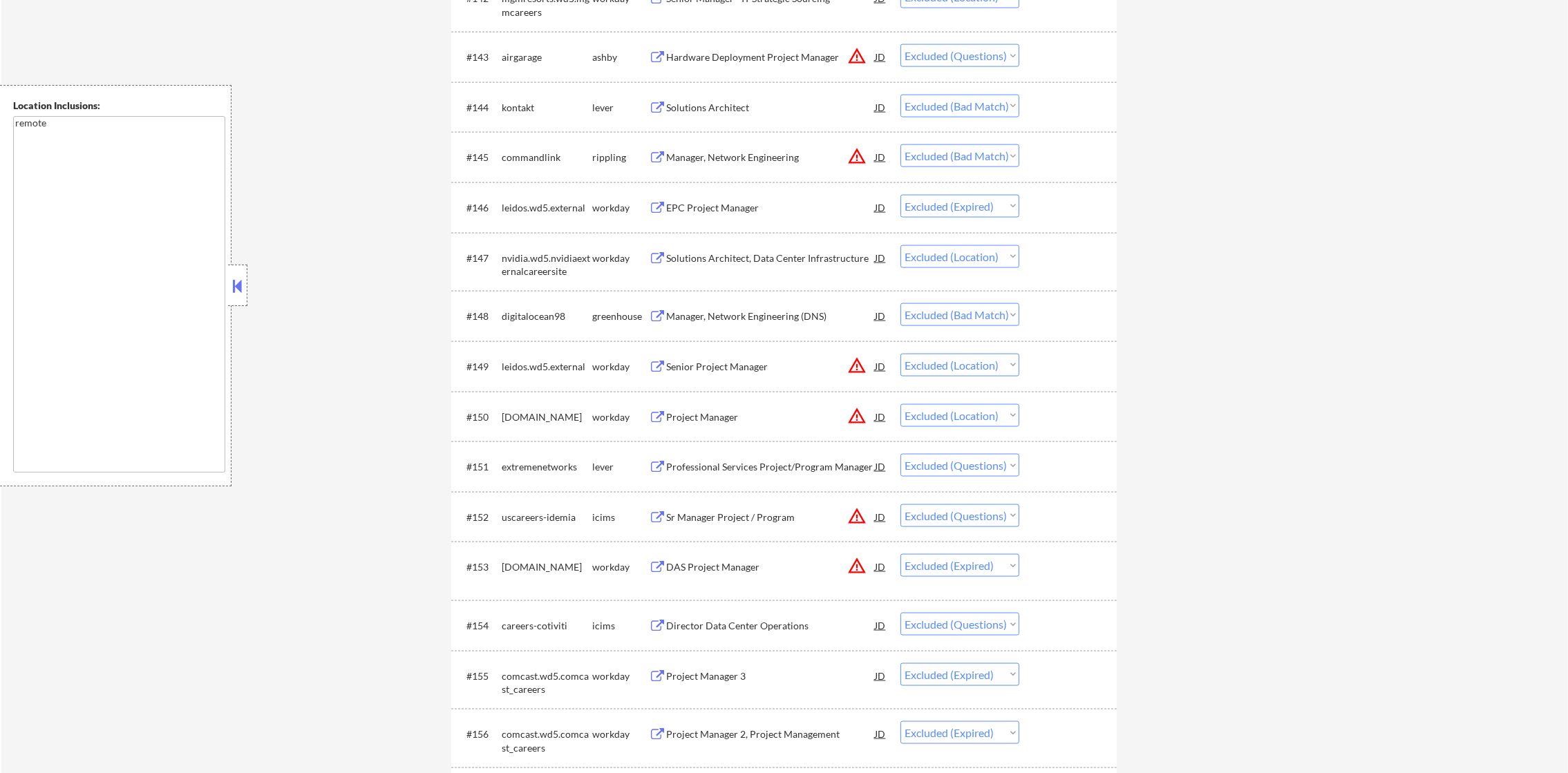
click at [757, 63] on div "Hardware Deployment Project Manager" at bounding box center [770, 56] width 209 height 13
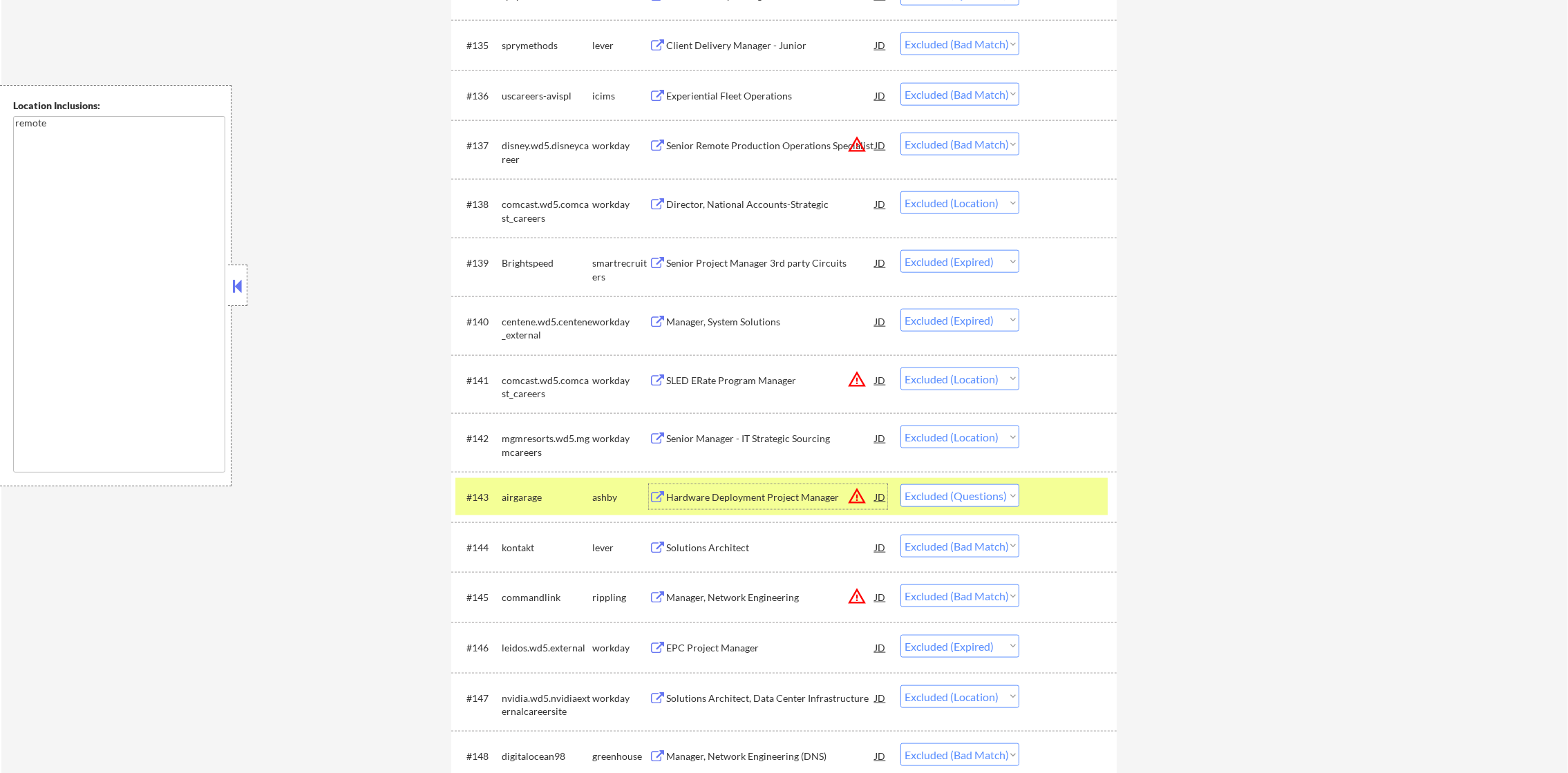
scroll to position [2525, 0]
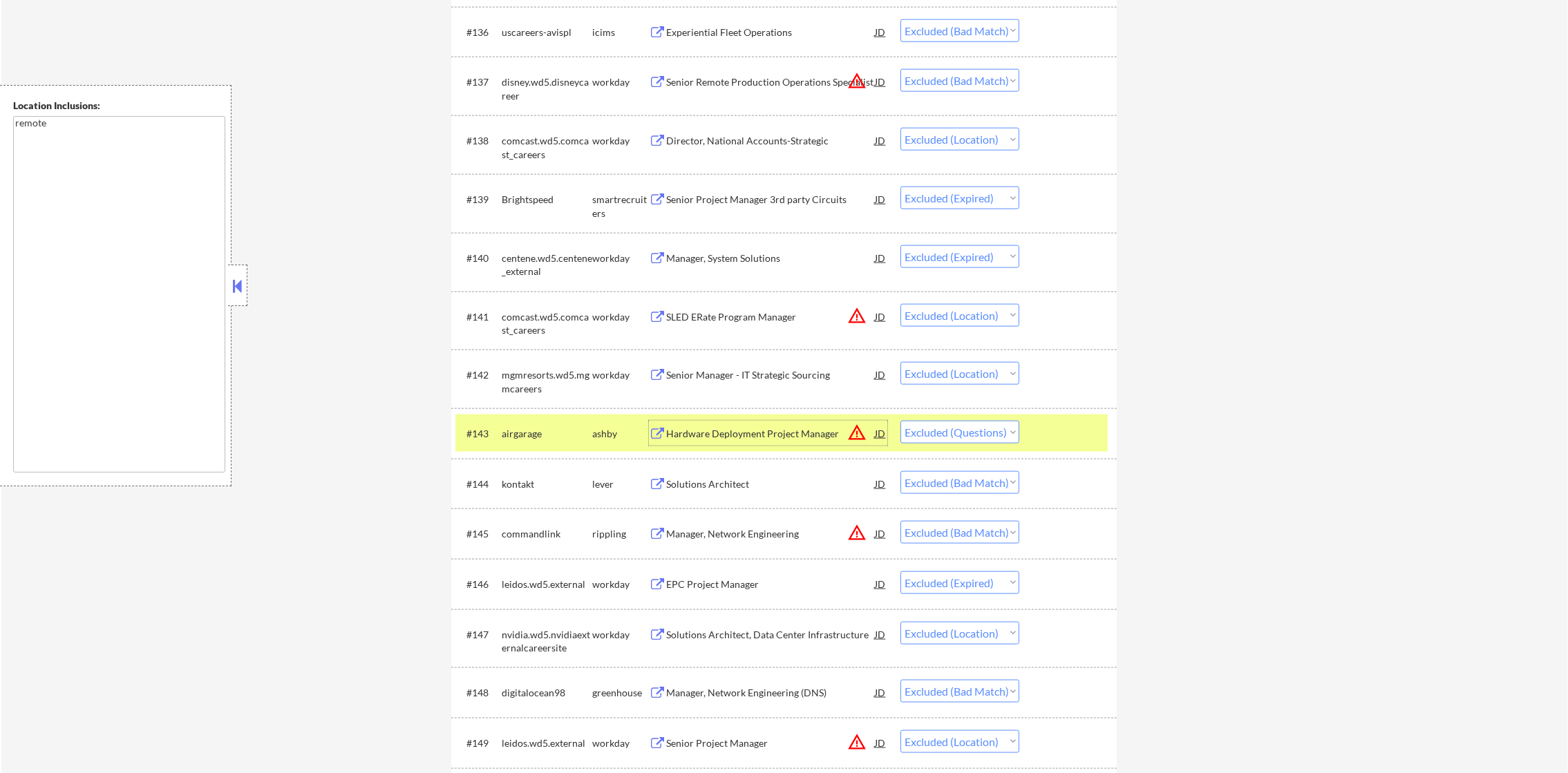
click at [853, 432] on button "warning_amber" at bounding box center [857, 432] width 20 height 20
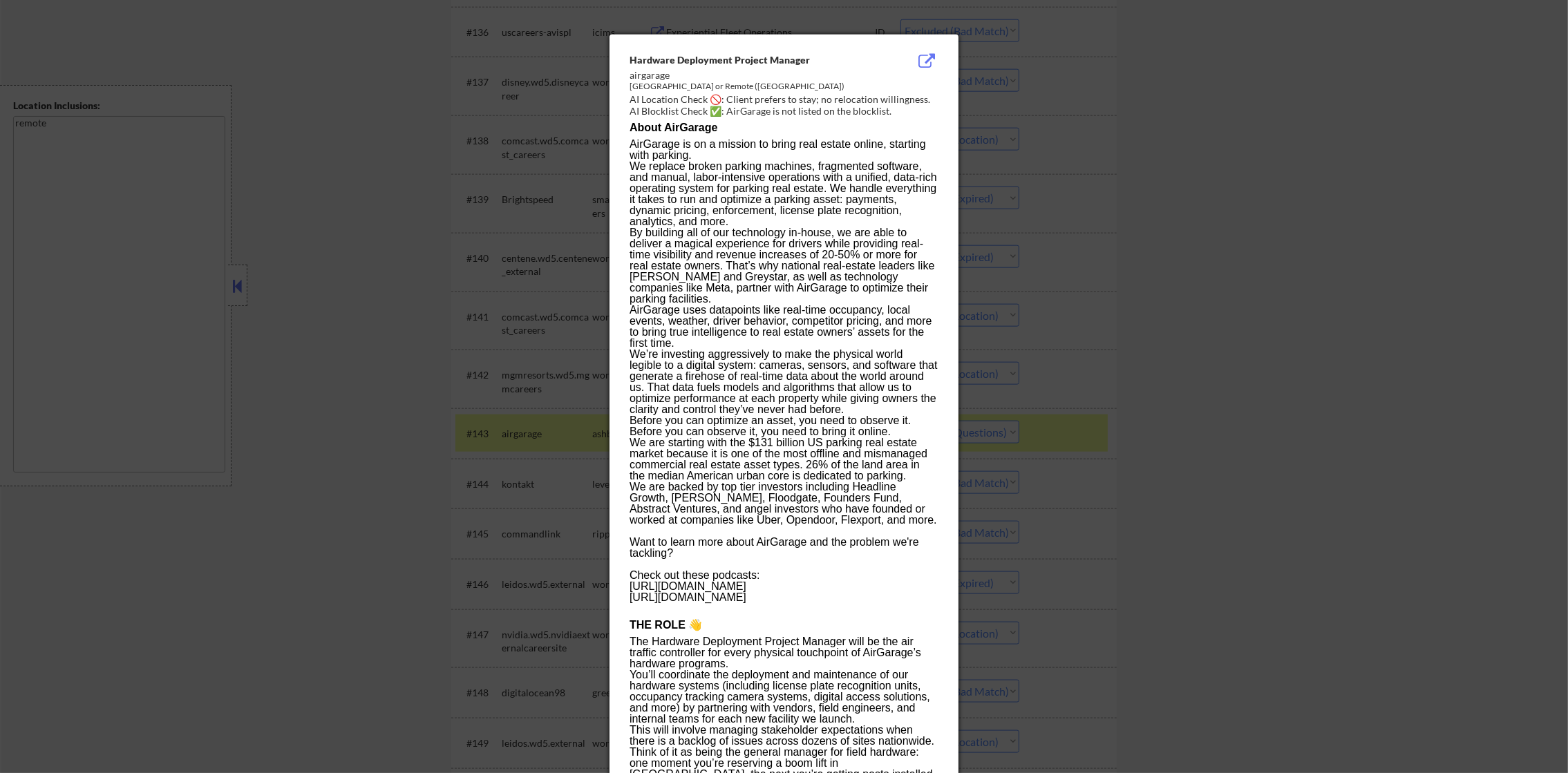
click at [1300, 240] on div at bounding box center [784, 386] width 1568 height 773
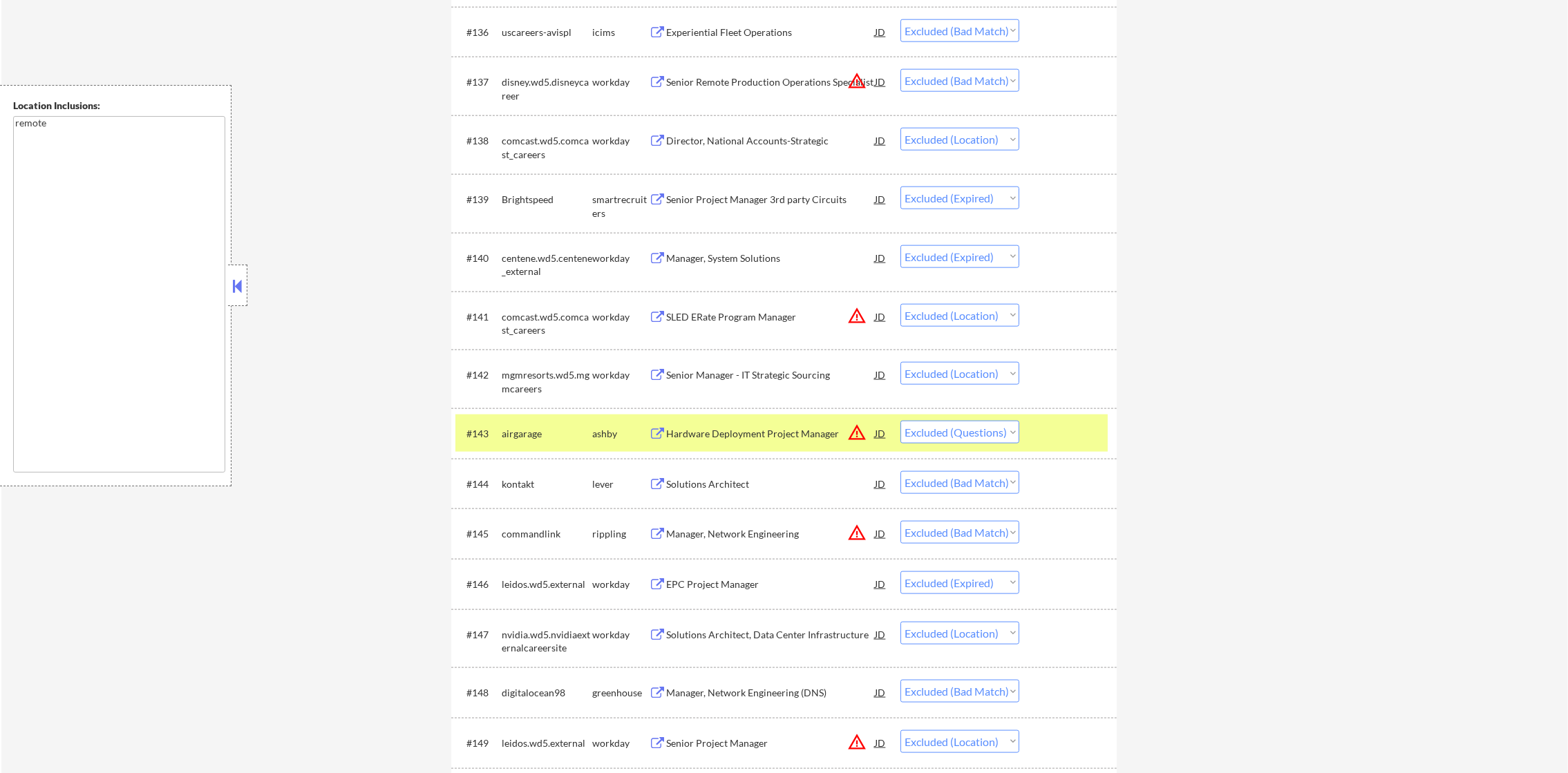
click at [942, 439] on select "Choose an option... Pending Applied Excluded (Questions) Excluded (Expired) Exc…" at bounding box center [959, 431] width 119 height 22
click at [900, 420] on select "Choose an option... Pending Applied Excluded (Questions) Excluded (Expired) Exc…" at bounding box center [959, 431] width 119 height 22
click at [533, 443] on div "airgarage" at bounding box center [547, 433] width 90 height 25
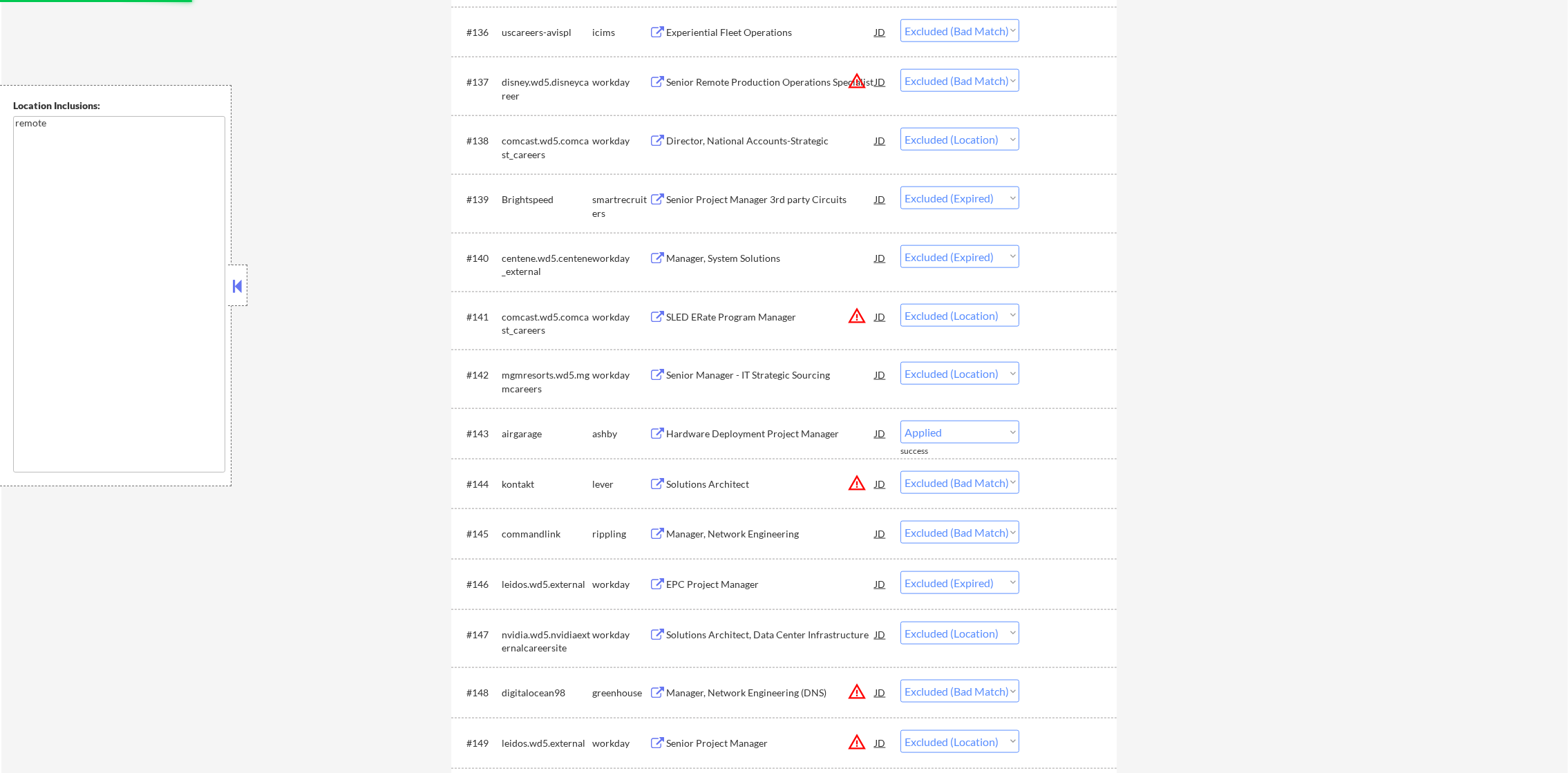
select select ""excluded__bad_match_""
select select ""excluded__expired_""
select select ""excluded__location_""
select select ""excluded__bad_match_""
select select ""excluded__location_""
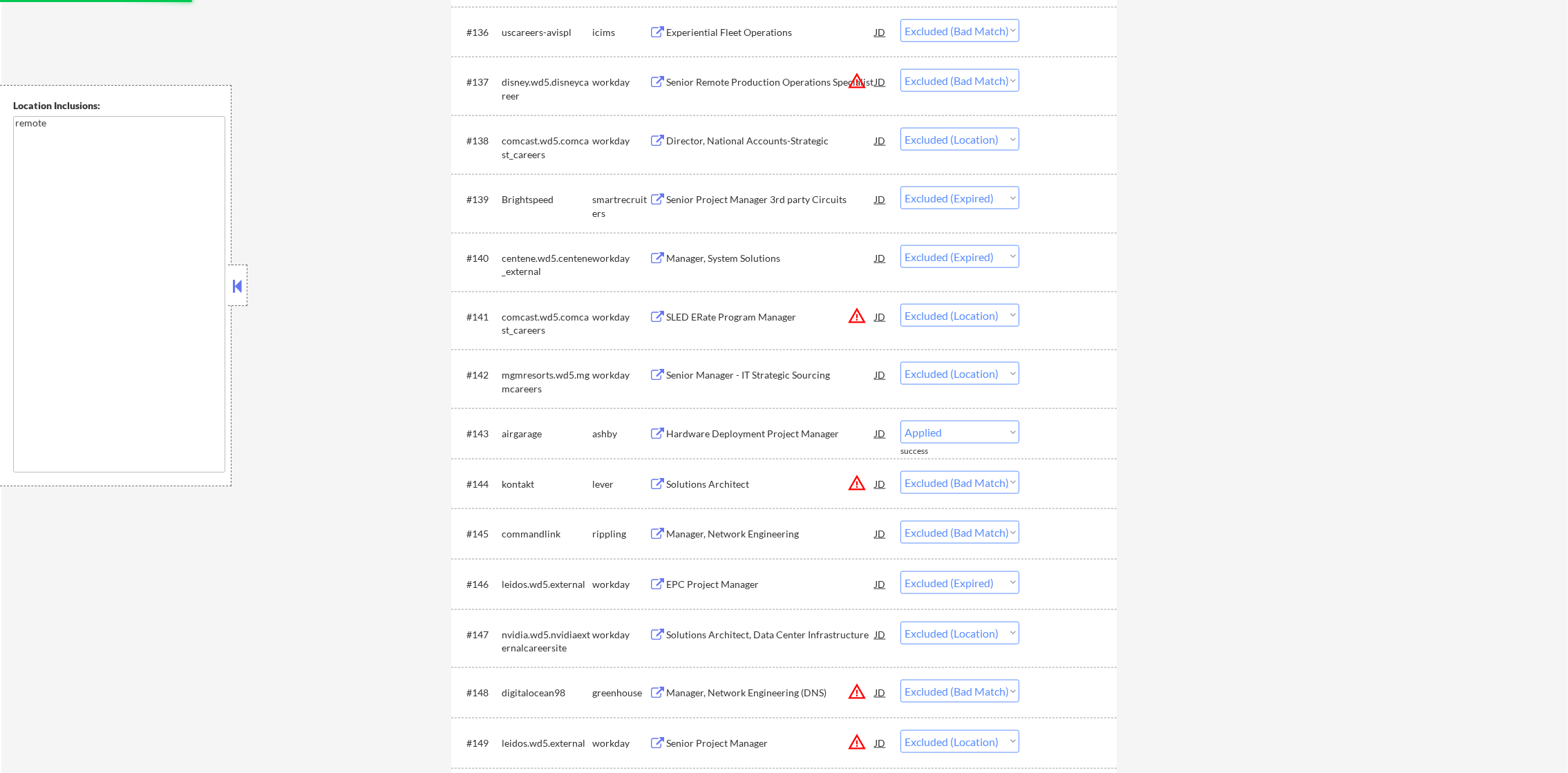
select select ""excluded""
select select ""excluded__expired_""
select select ""excluded""
select select ""excluded__expired_""
select select ""excluded""
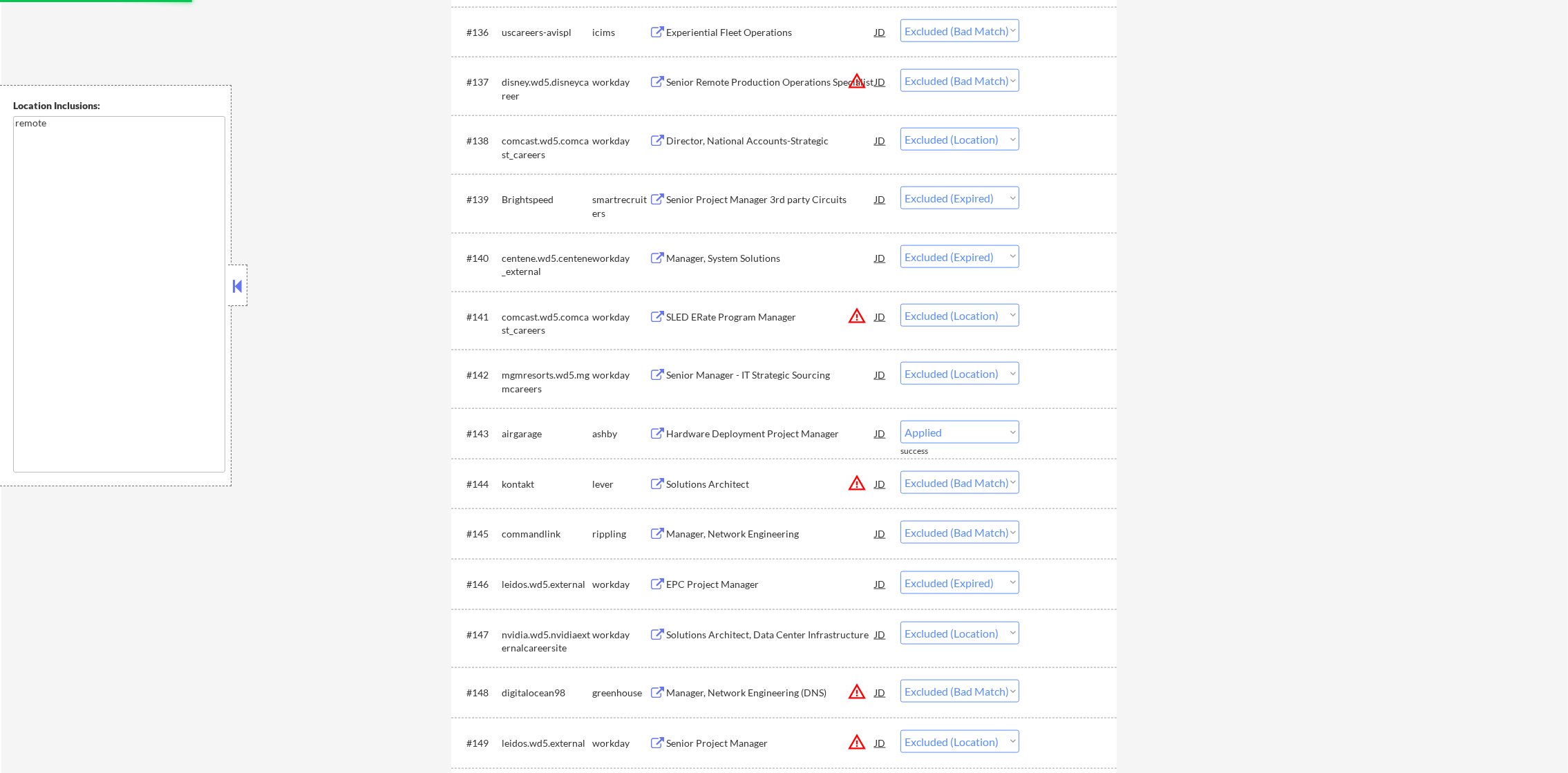
select select ""excluded__bad_match_""
select select ""excluded__expired_""
select select ""excluded__bad_match_""
select select ""excluded__expired_""
select select ""excluded__bad_match_""
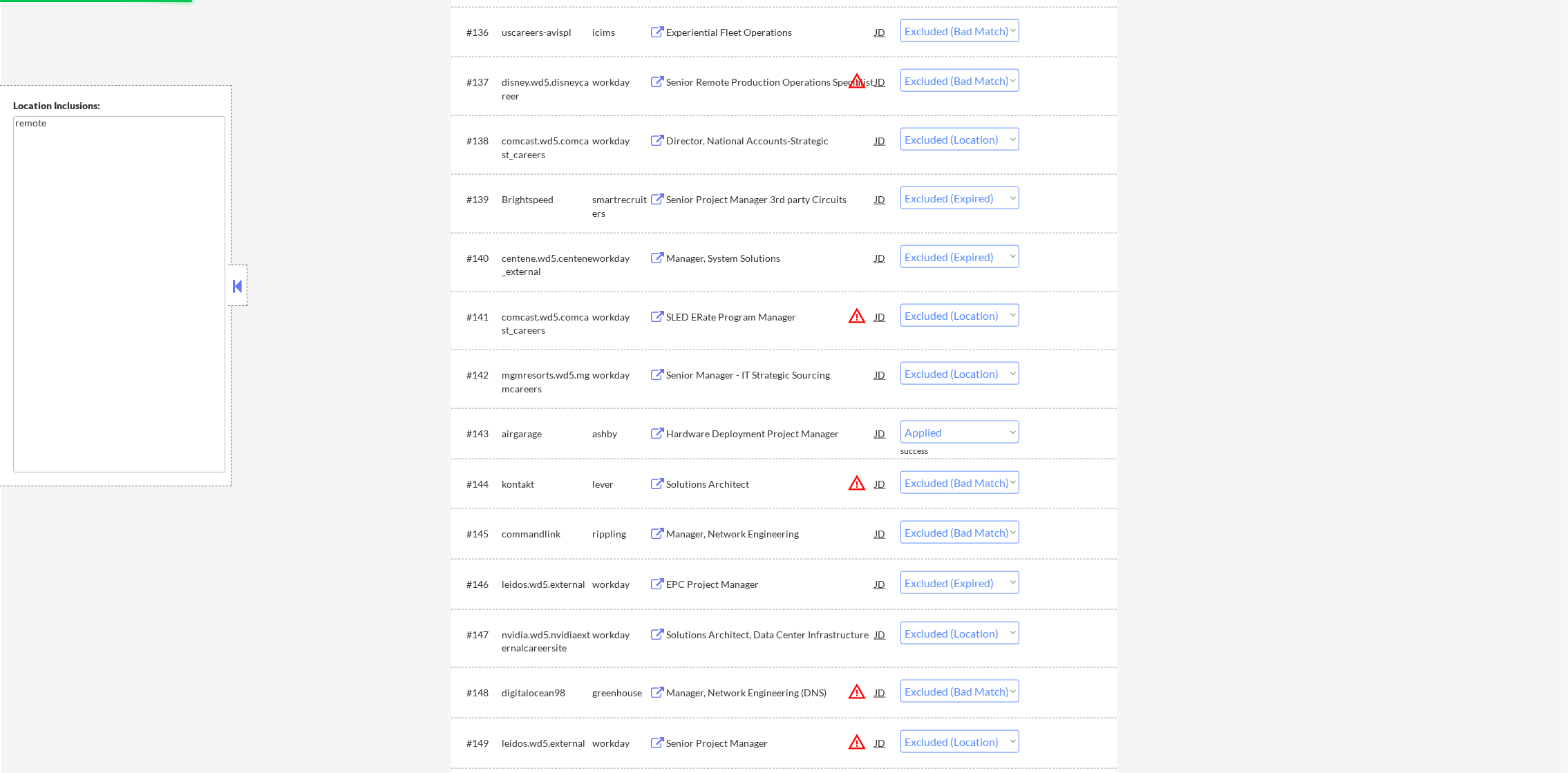
select select ""excluded__location_""
select select ""excluded__expired_""
select select ""excluded__other_""
select select ""excluded__location_""
select select ""excluded__other_""
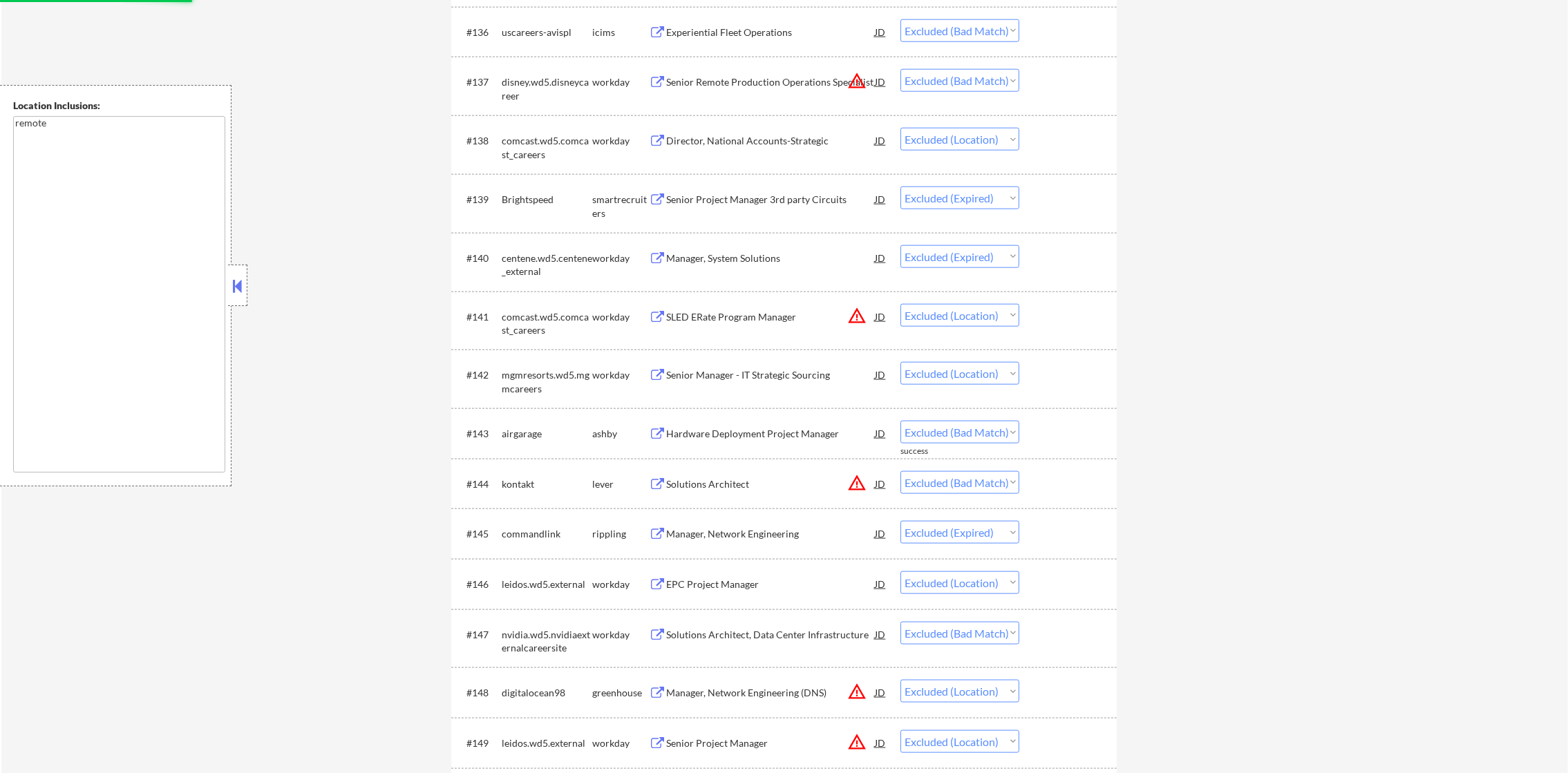
select select ""excluded__bad_match_""
select select ""excluded__location_""
select select ""excluded__bad_match_""
select select ""excluded""
select select ""excluded__expired_""
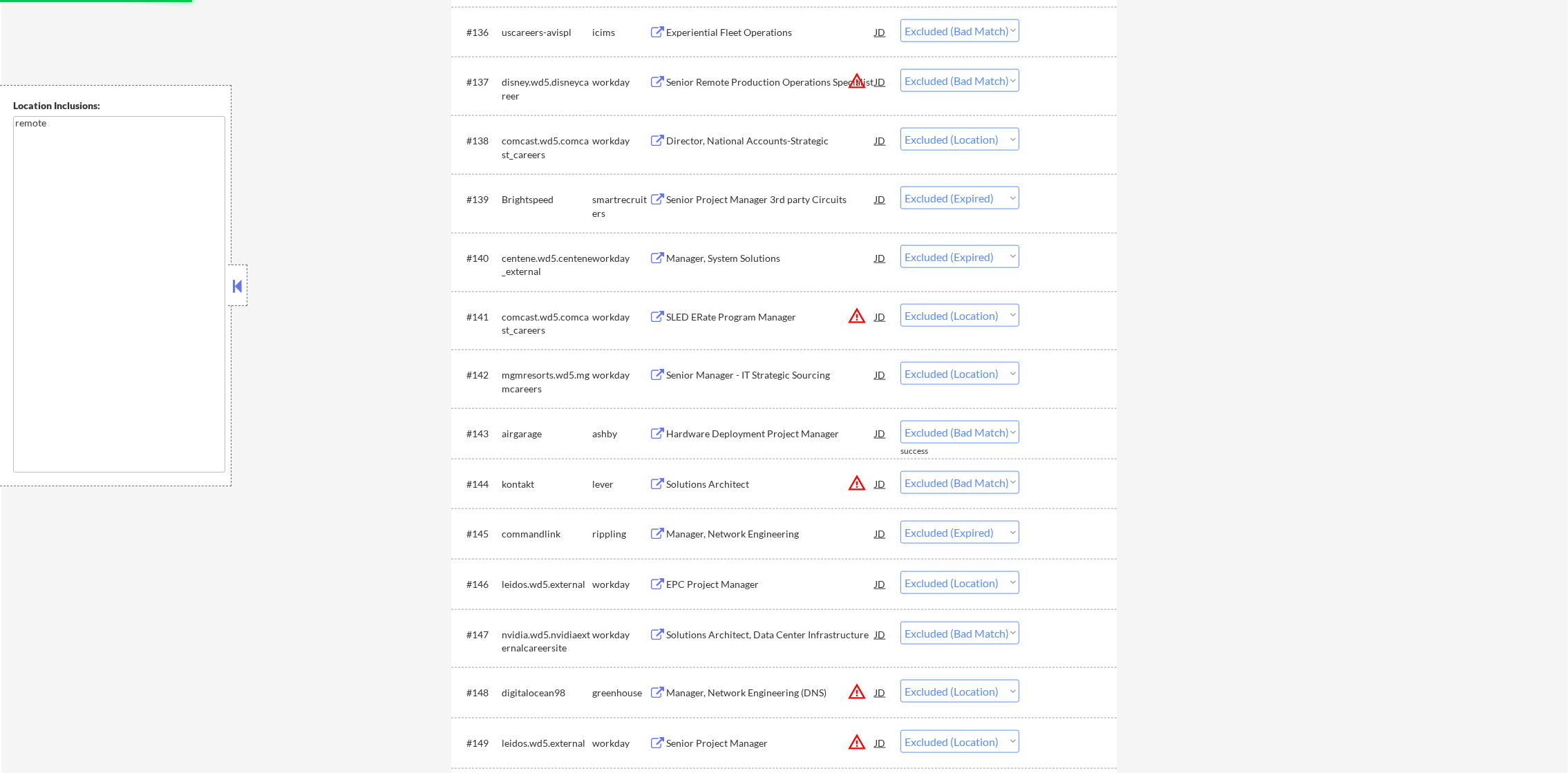
select select ""excluded""
select select ""excluded__location_""
select select ""excluded""
select select ""excluded__location_""
select select ""excluded""
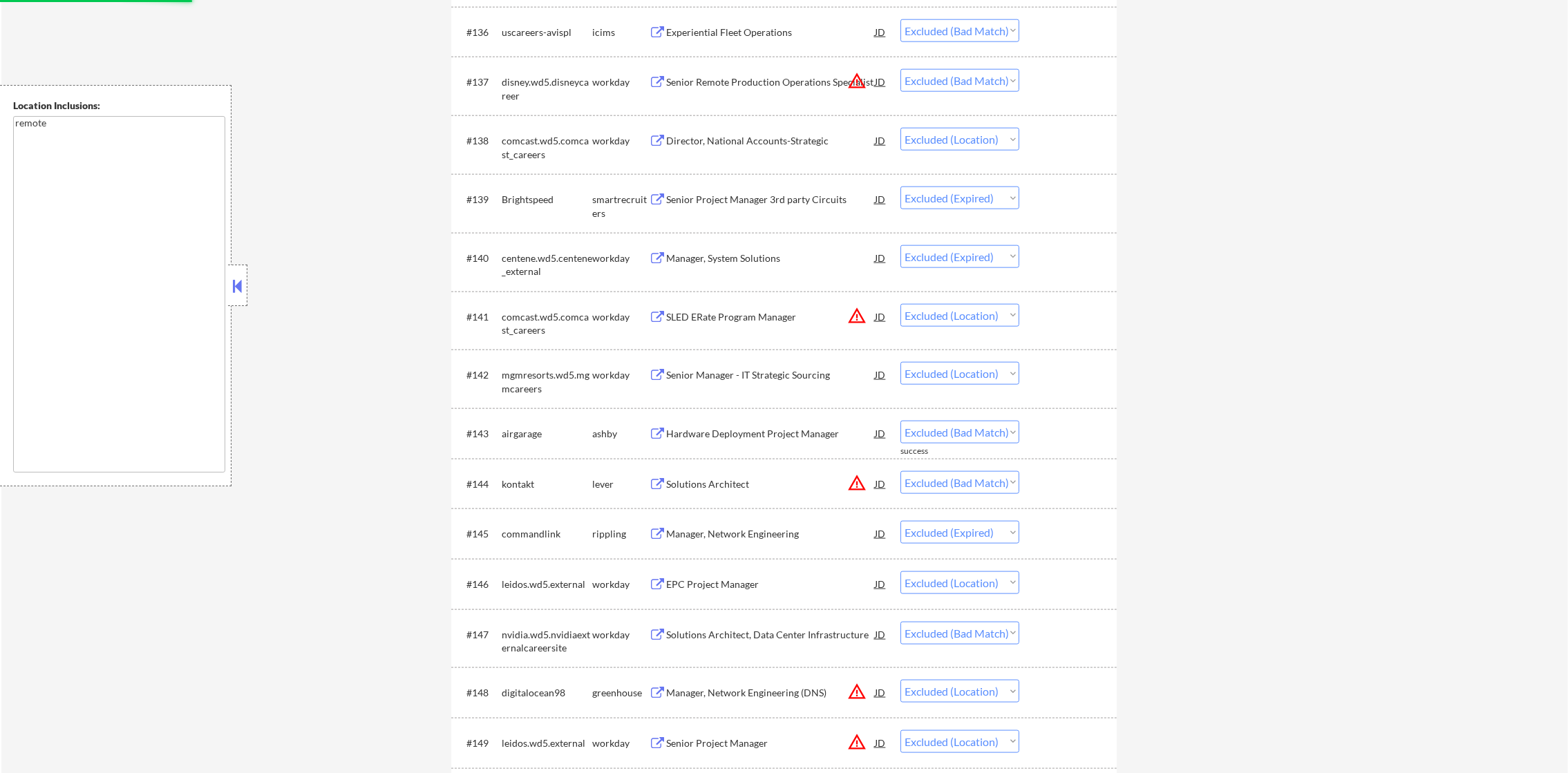
select select ""excluded__bad_match_""
select select ""excluded__expired_""
select select ""excluded""
select select ""excluded__bad_match_""
select select ""excluded__location_""
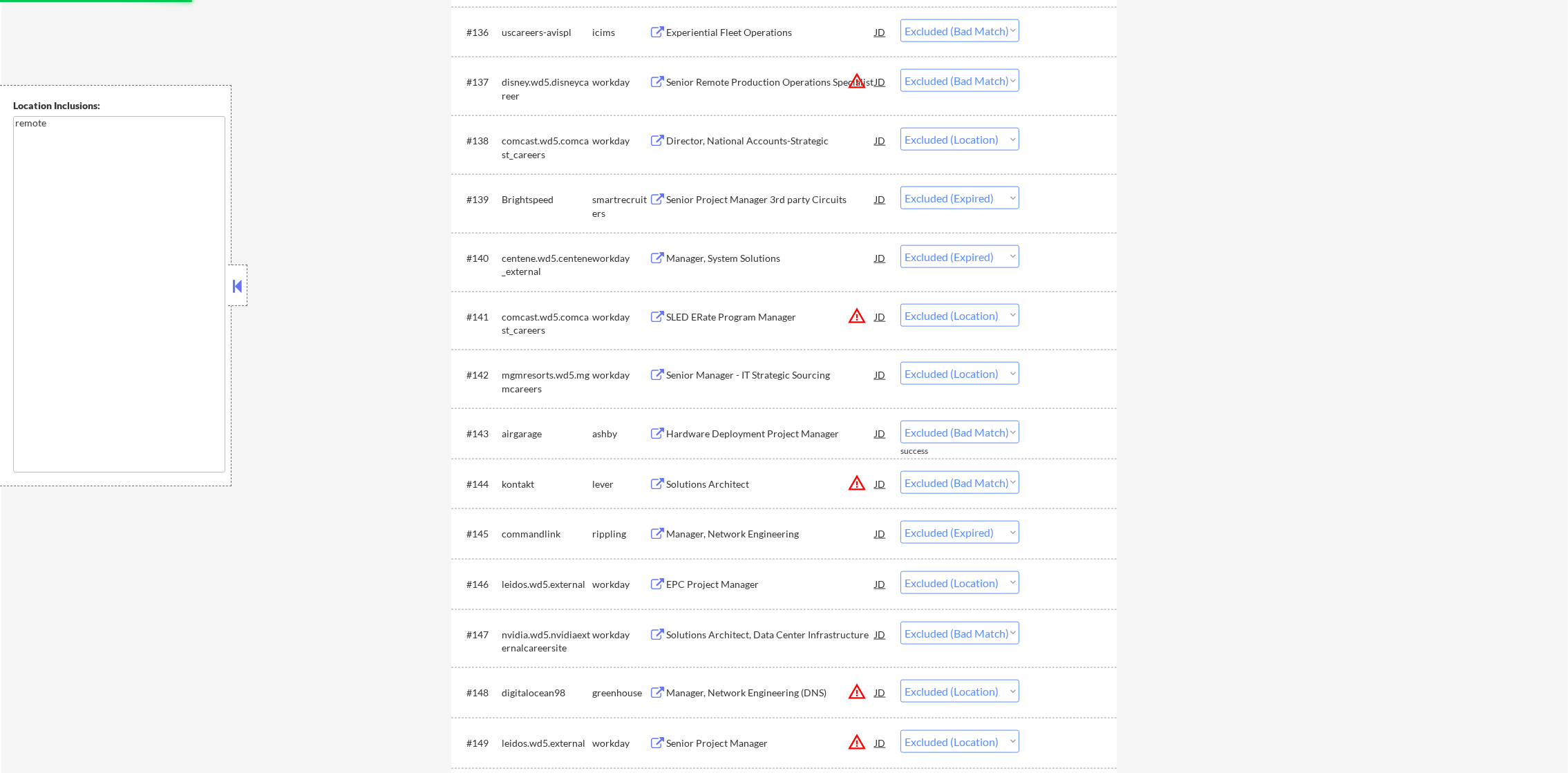
select select ""excluded__expired_""
select select ""excluded__location_""
select select ""excluded""
select select ""excluded__bad_match_""
select select ""excluded__location_""
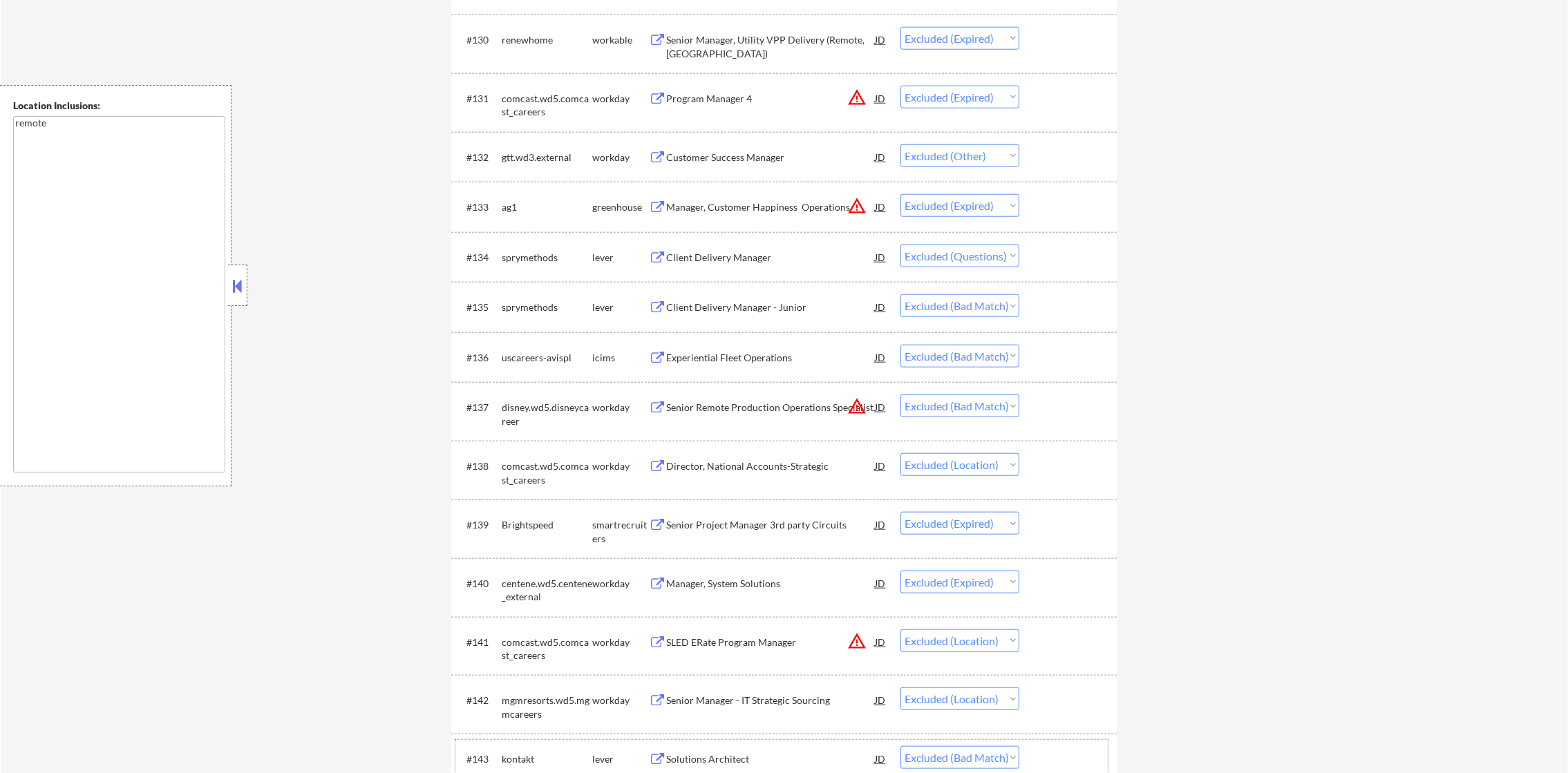
scroll to position [2211, 0]
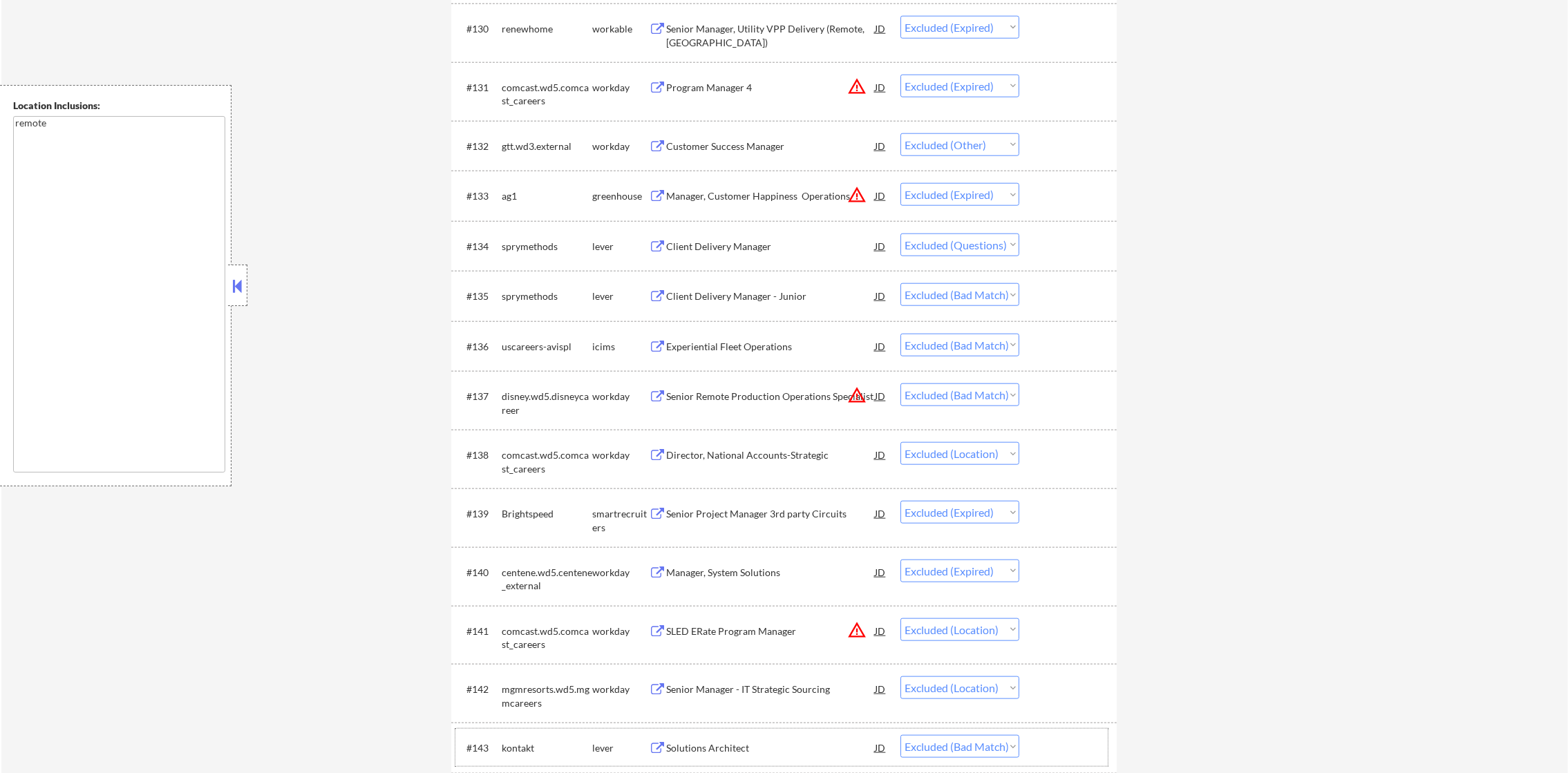
click at [725, 241] on div "Client Delivery Manager" at bounding box center [770, 246] width 209 height 13
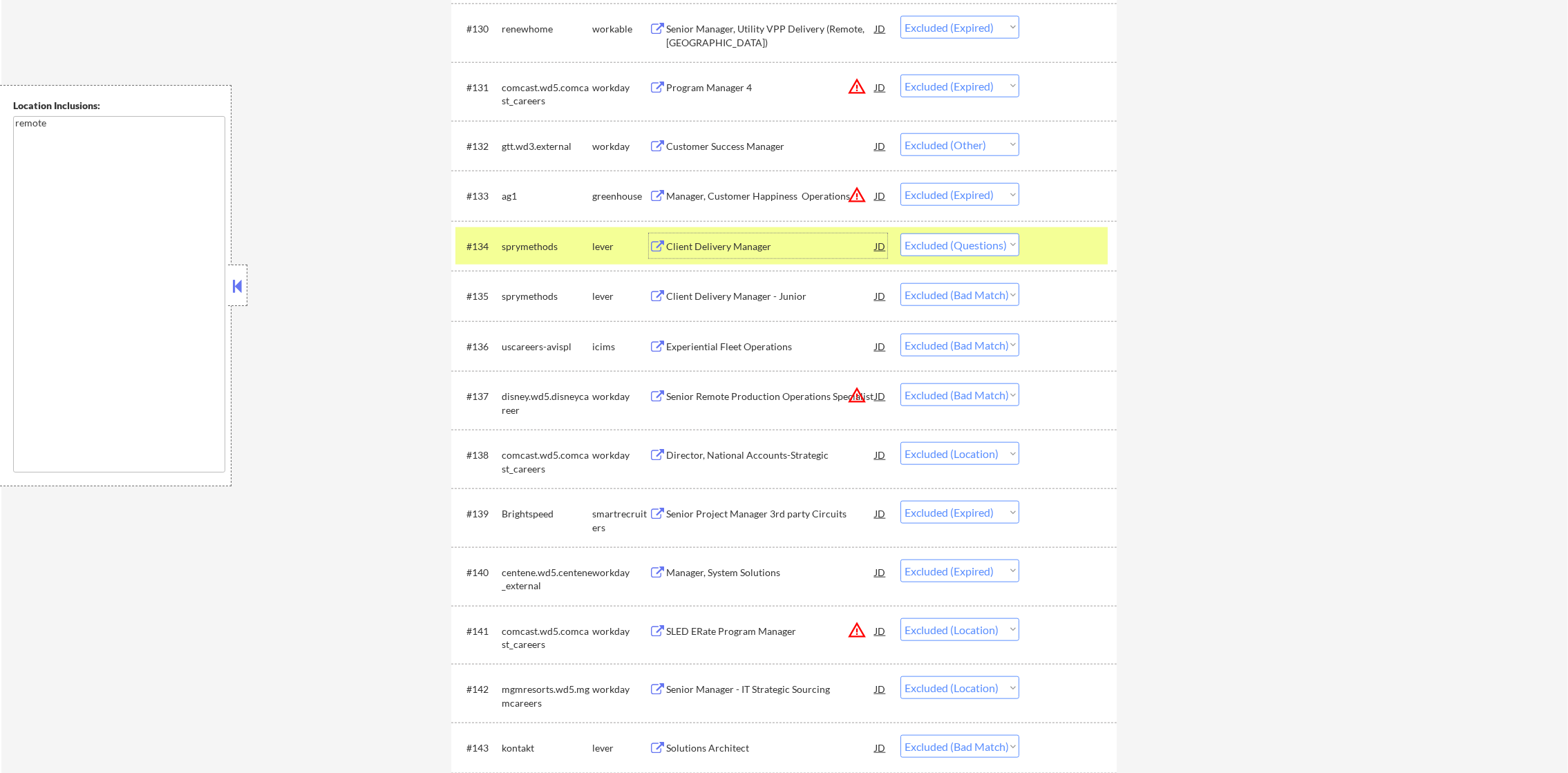
click at [950, 239] on select "Choose an option... Pending Applied Excluded (Questions) Excluded (Expired) Exc…" at bounding box center [959, 244] width 119 height 22
select select ""excluded__expired_""
click at [900, 234] on select "Choose an option... Pending Applied Excluded (Questions) Excluded (Expired) Exc…" at bounding box center [959, 244] width 119 height 22
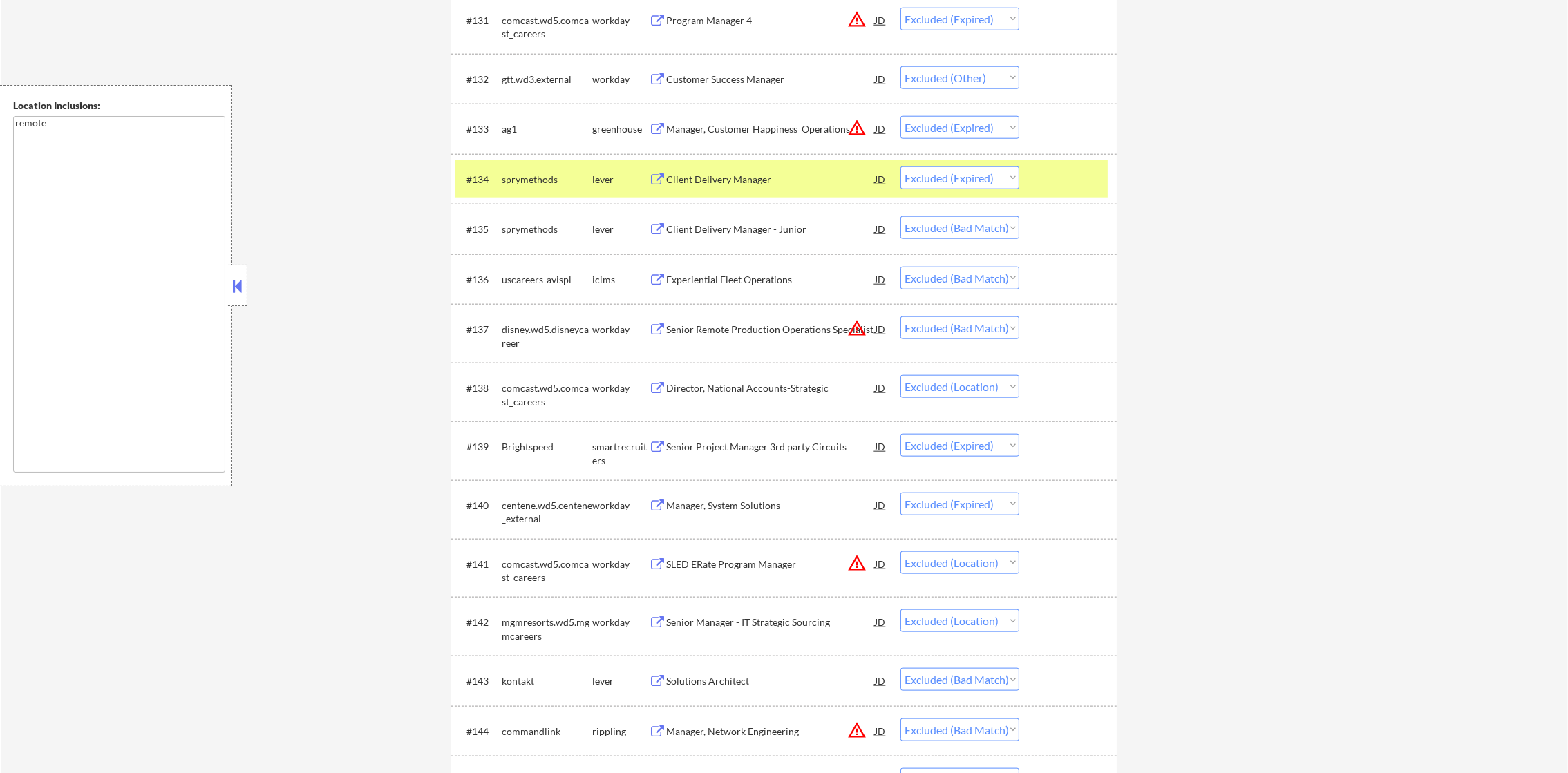
scroll to position [2348, 0]
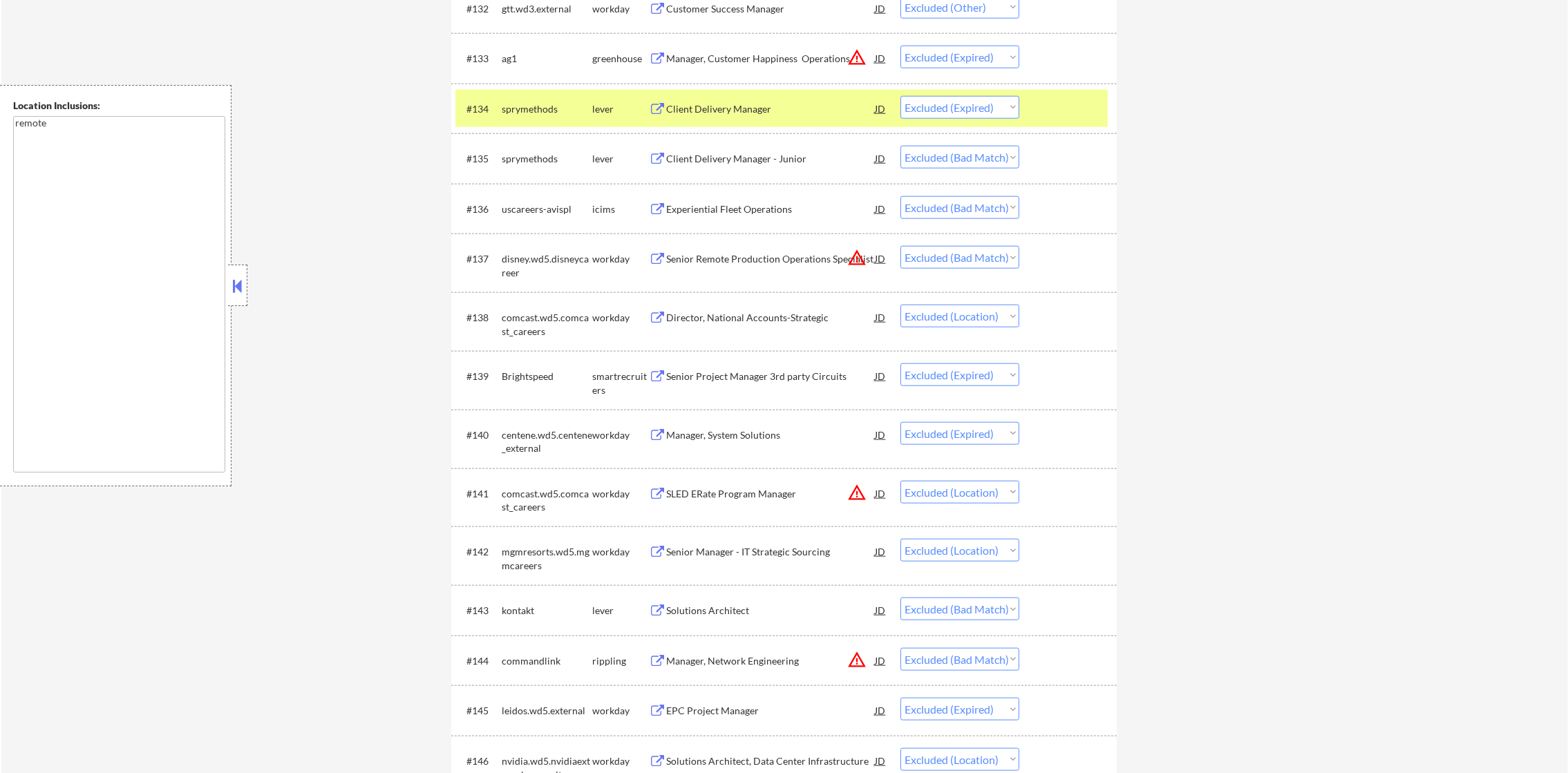
click at [545, 105] on div "sprymethods" at bounding box center [547, 108] width 90 height 13
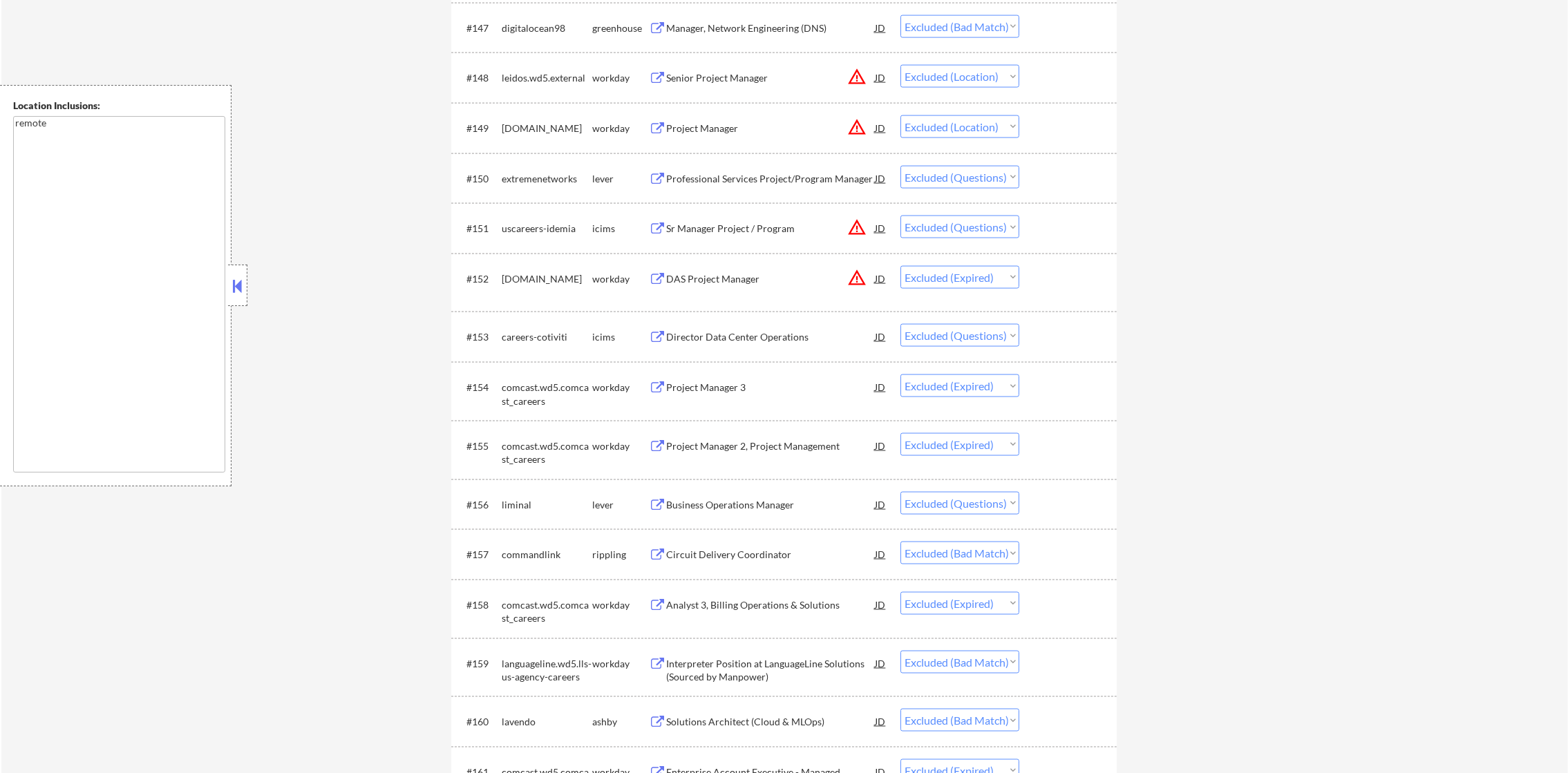
scroll to position [3143, 0]
click at [768, 171] on div "Professional Services Project/Program Manager" at bounding box center [770, 174] width 209 height 13
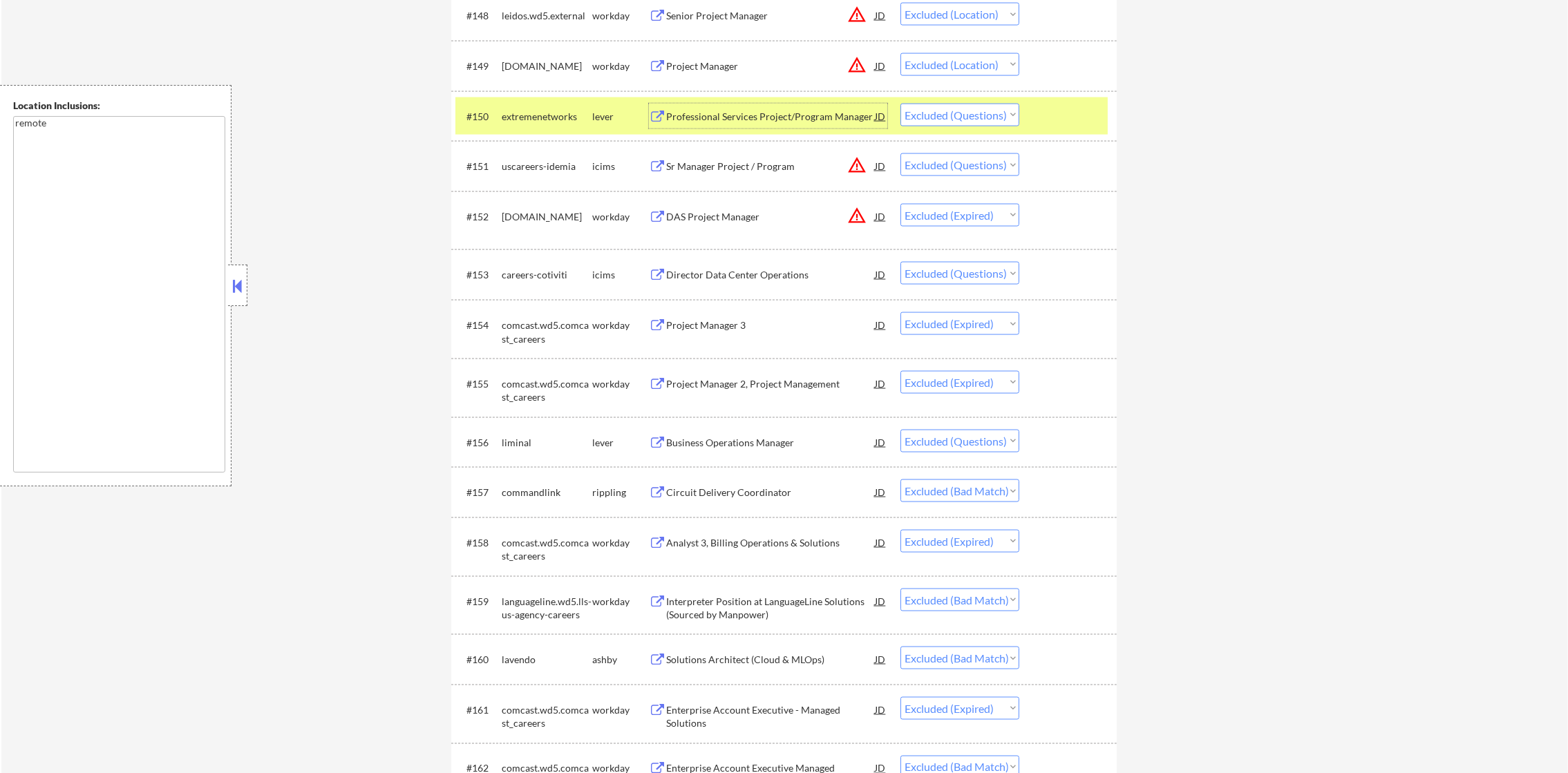
scroll to position [3212, 0]
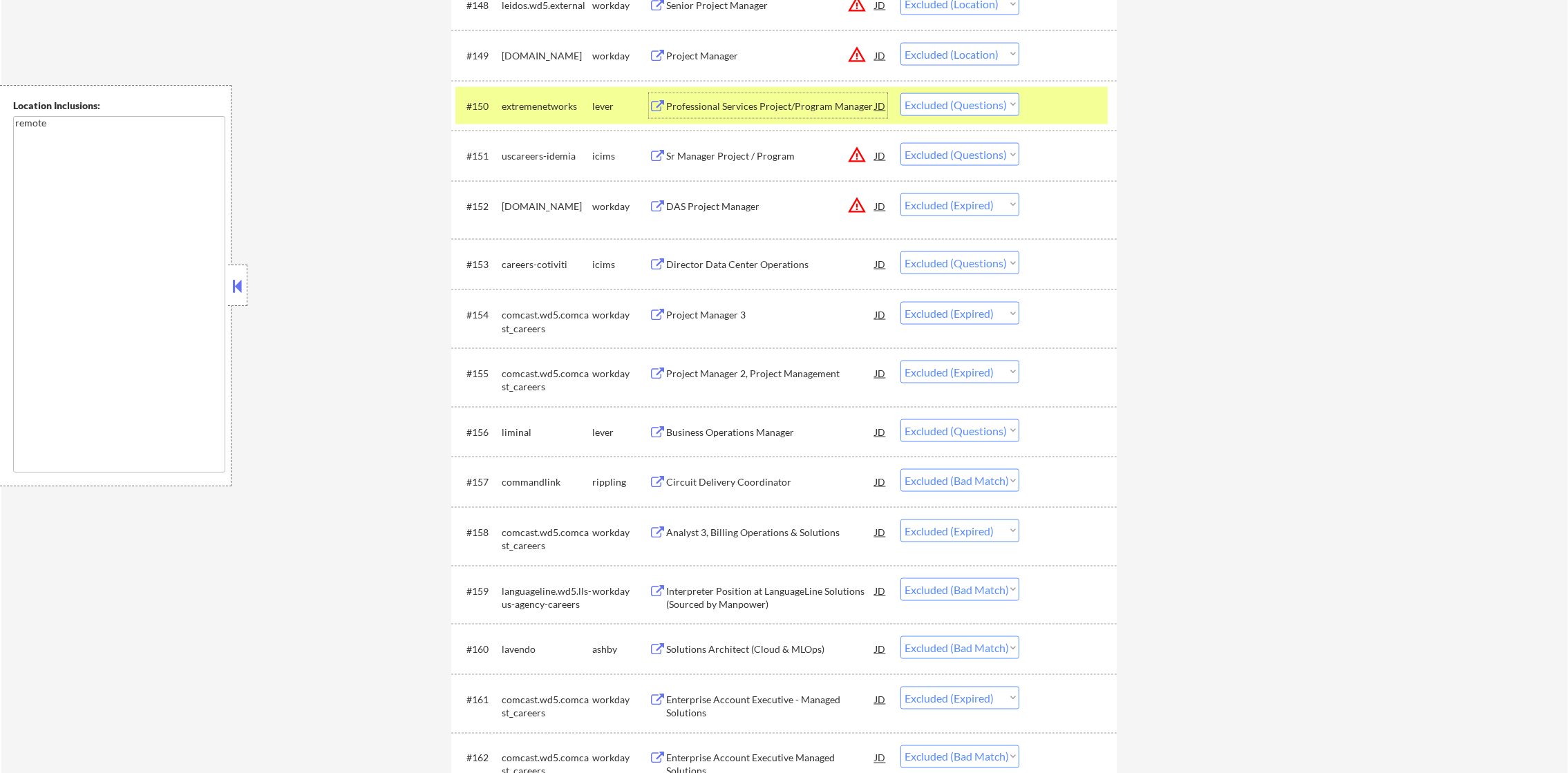
click at [963, 107] on select "Choose an option... Pending Applied Excluded (Questions) Excluded (Expired) Exc…" at bounding box center [959, 104] width 119 height 22
select select ""excluded__expired_""
click at [900, 93] on select "Choose an option... Pending Applied Excluded (Questions) Excluded (Expired) Exc…" at bounding box center [959, 104] width 119 height 22
click at [546, 106] on div "extremenetworks" at bounding box center [547, 106] width 90 height 13
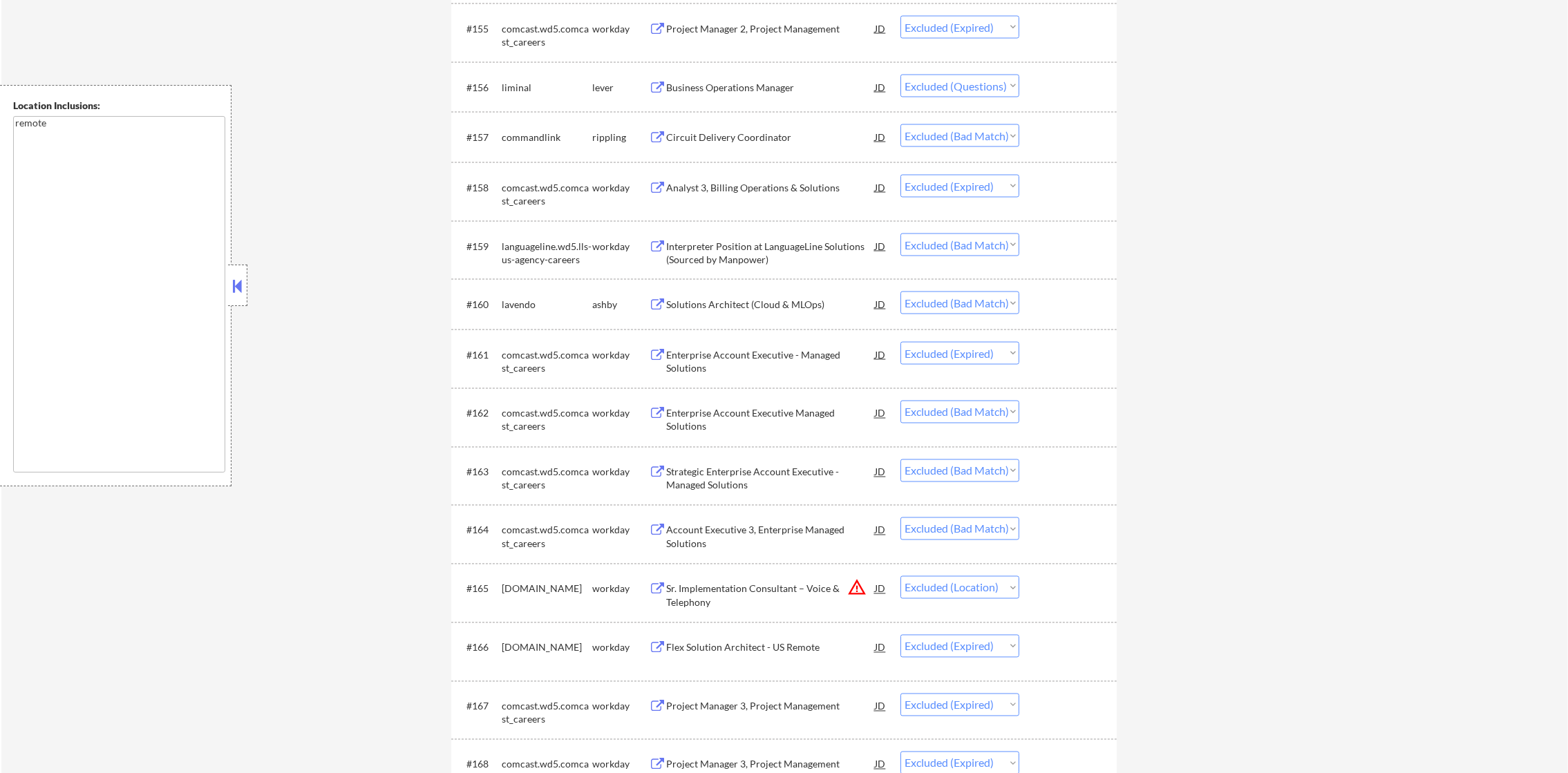
scroll to position [3557, 0]
click at [785, 77] on div "Business Operations Manager" at bounding box center [770, 87] width 209 height 25
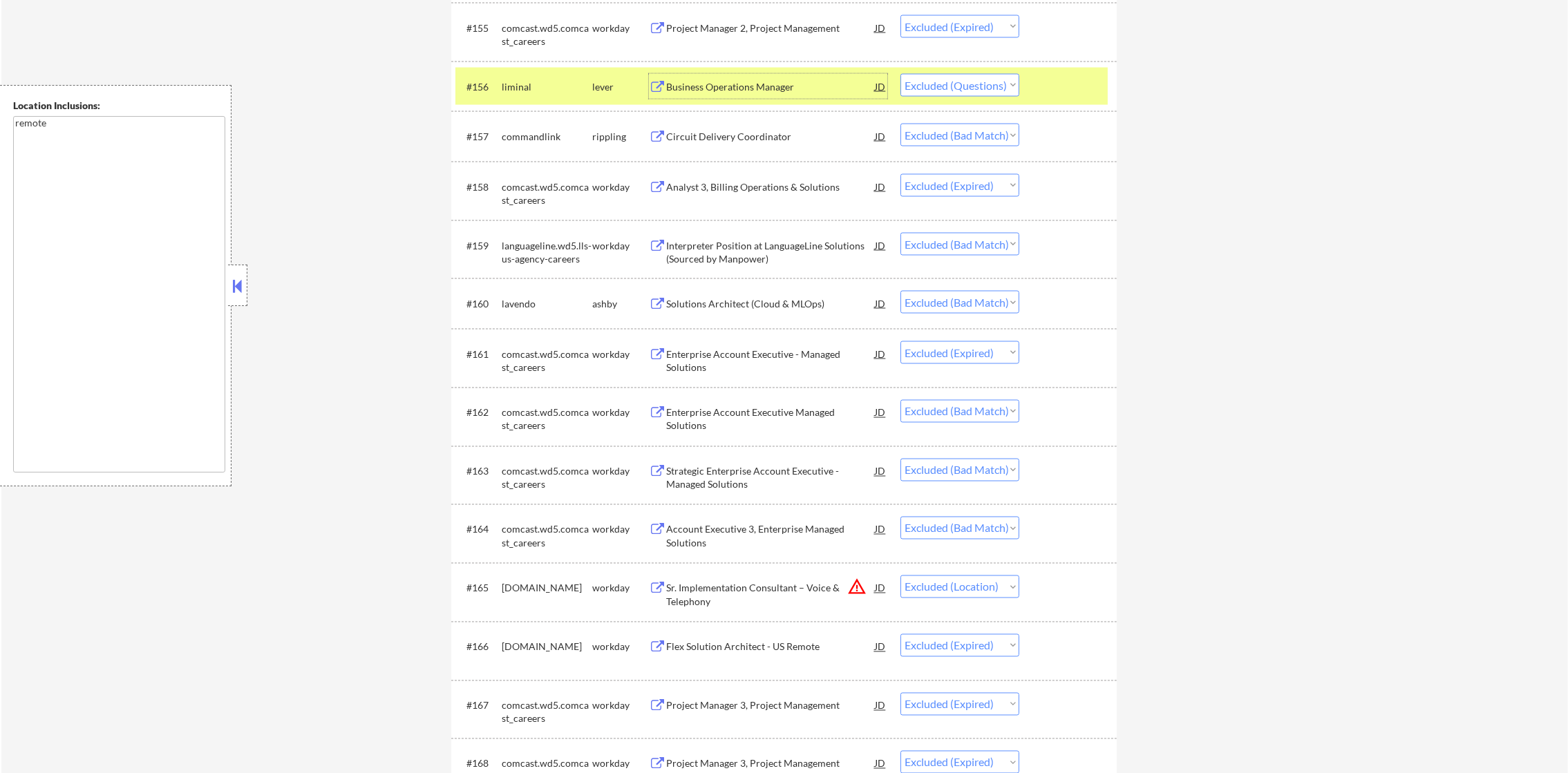
click at [946, 76] on select "Choose an option... Pending Applied Excluded (Questions) Excluded (Expired) Exc…" at bounding box center [959, 85] width 119 height 22
select select ""excluded__expired_""
click at [900, 74] on select "Choose an option... Pending Applied Excluded (Questions) Excluded (Expired) Exc…" at bounding box center [959, 85] width 119 height 22
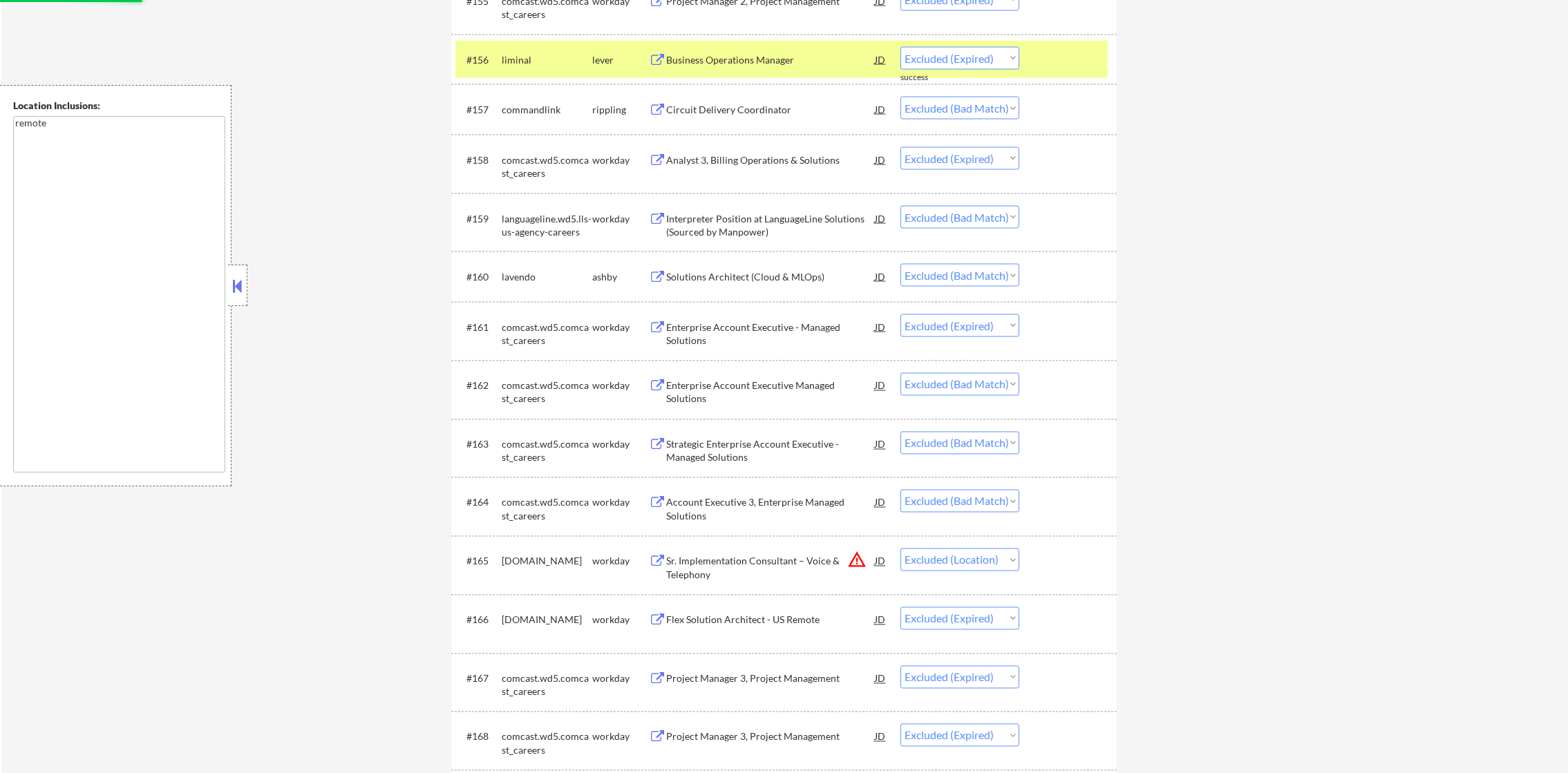
scroll to position [3591, 0]
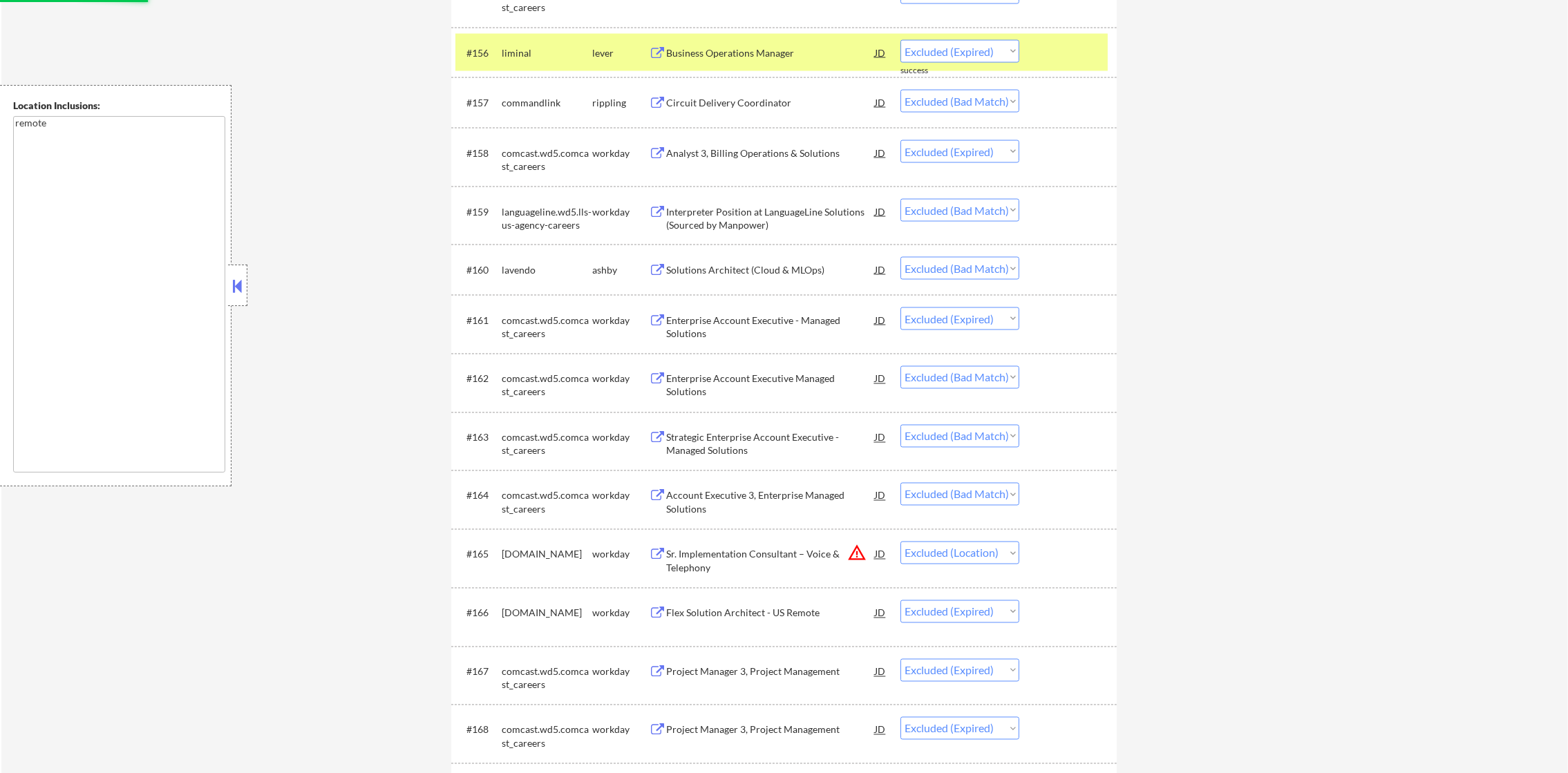
click at [533, 44] on div "liminal" at bounding box center [547, 53] width 90 height 25
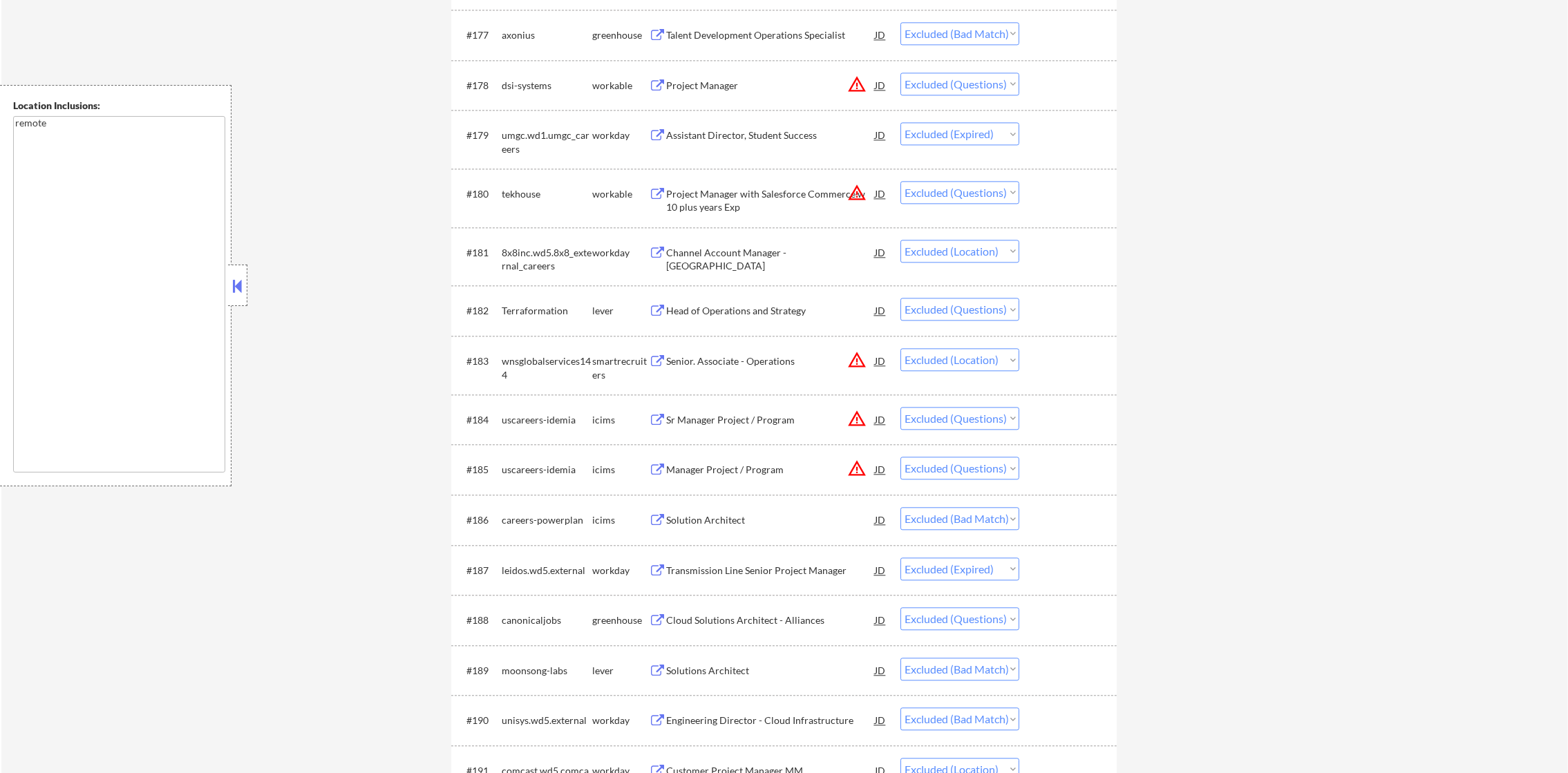
scroll to position [4801, 0]
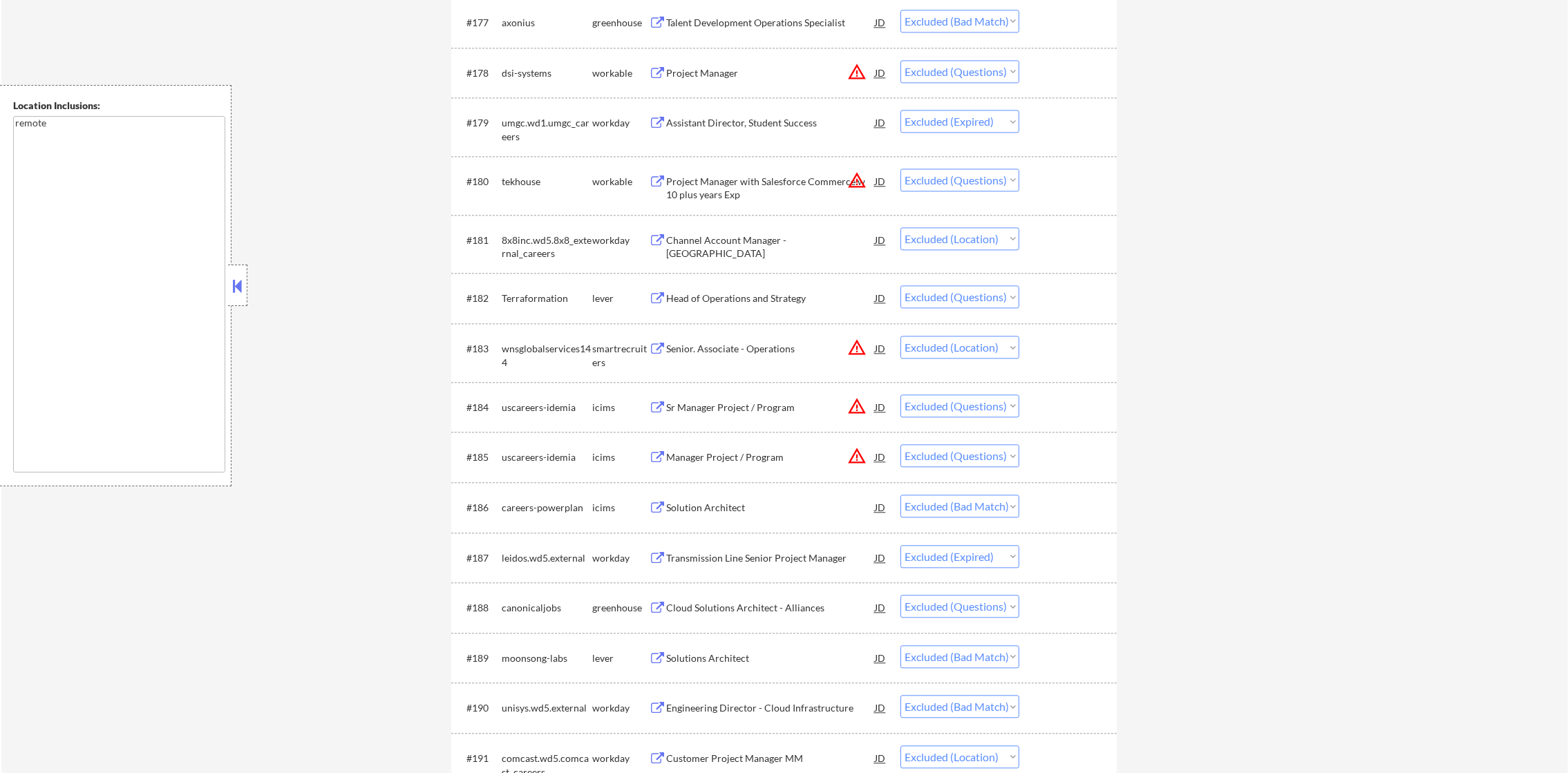
click at [820, 69] on div "Project Manager" at bounding box center [770, 72] width 209 height 13
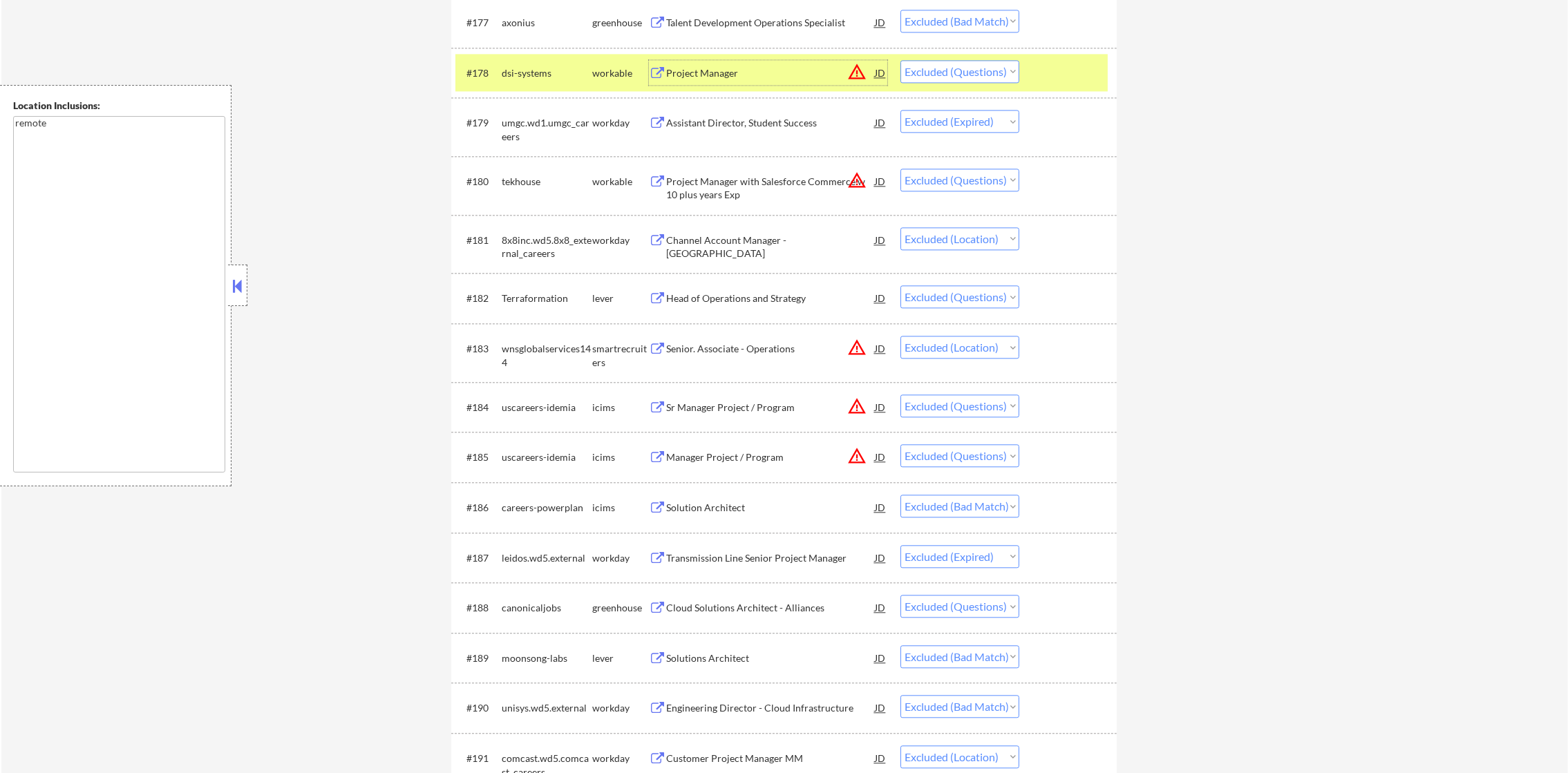
click at [944, 66] on select "Choose an option... Pending Applied Excluded (Questions) Excluded (Expired) Exc…" at bounding box center [959, 71] width 119 height 22
select select ""excluded__expired_""
click at [900, 60] on select "Choose an option... Pending Applied Excluded (Questions) Excluded (Expired) Exc…" at bounding box center [959, 71] width 119 height 22
click at [541, 77] on div "dsi-systems" at bounding box center [547, 72] width 90 height 13
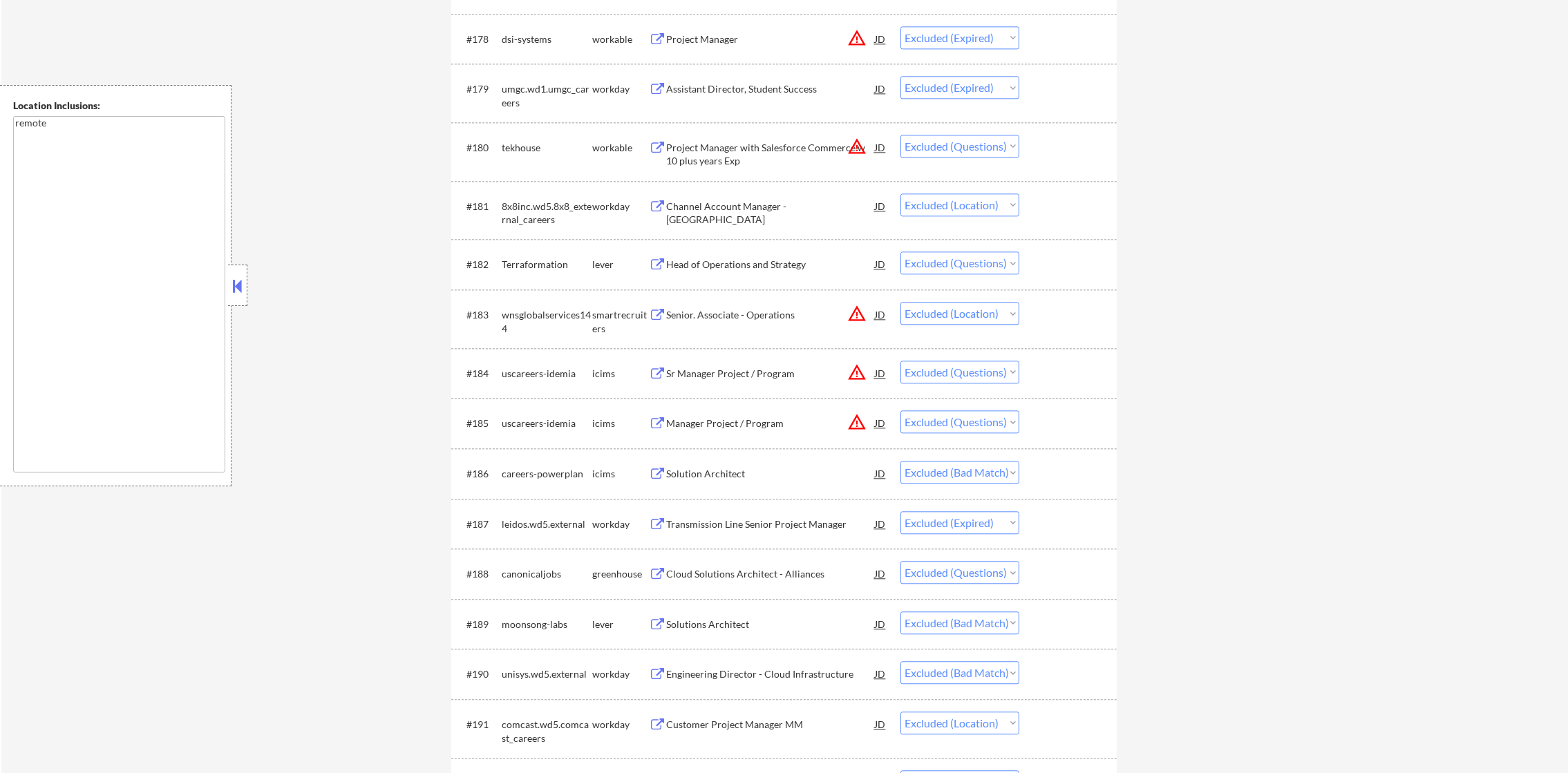
scroll to position [4905, 0]
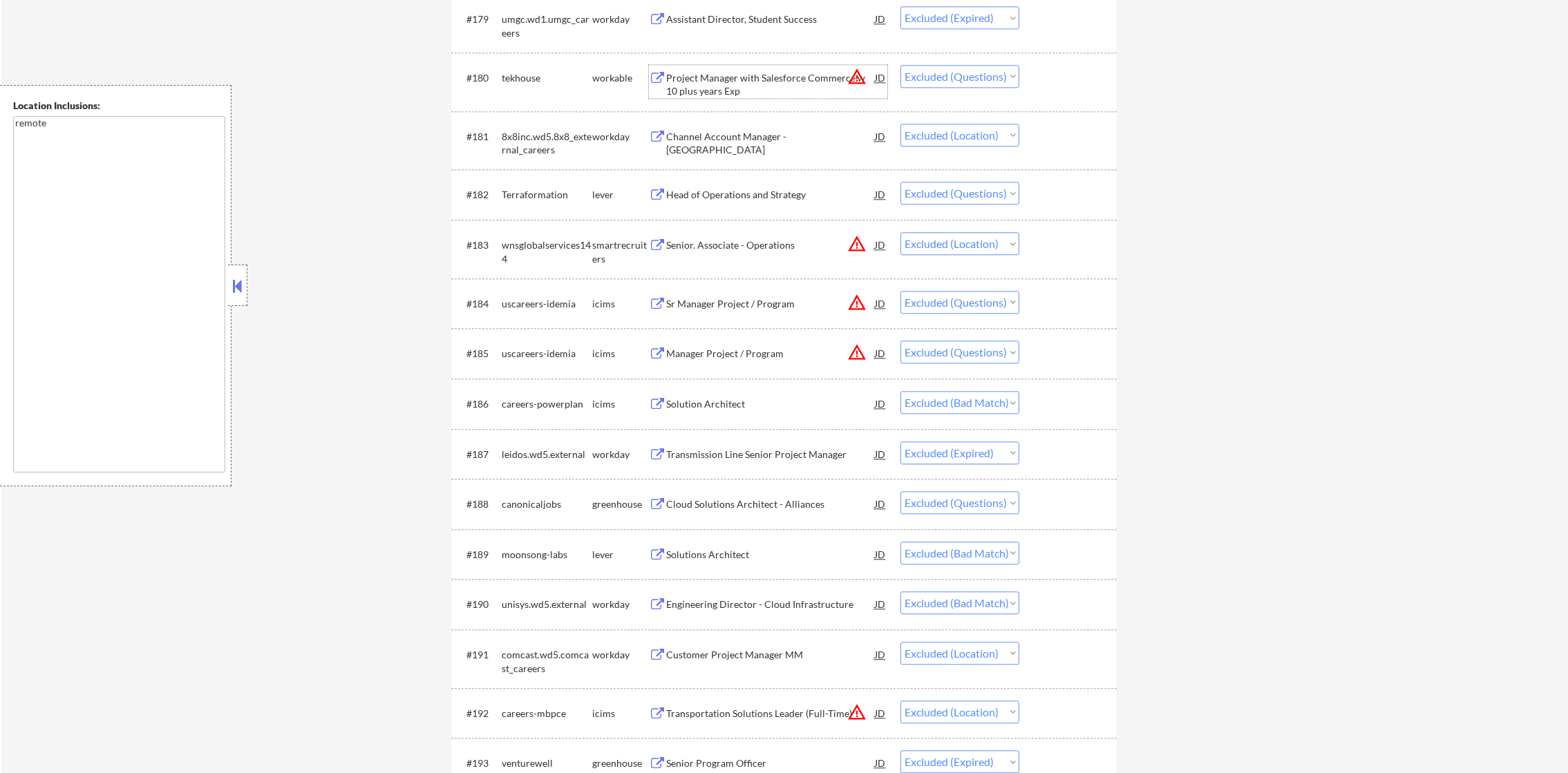
click at [827, 89] on div "Project Manager with Salesforce Commerce w 10 plus years Exp" at bounding box center [770, 85] width 209 height 27
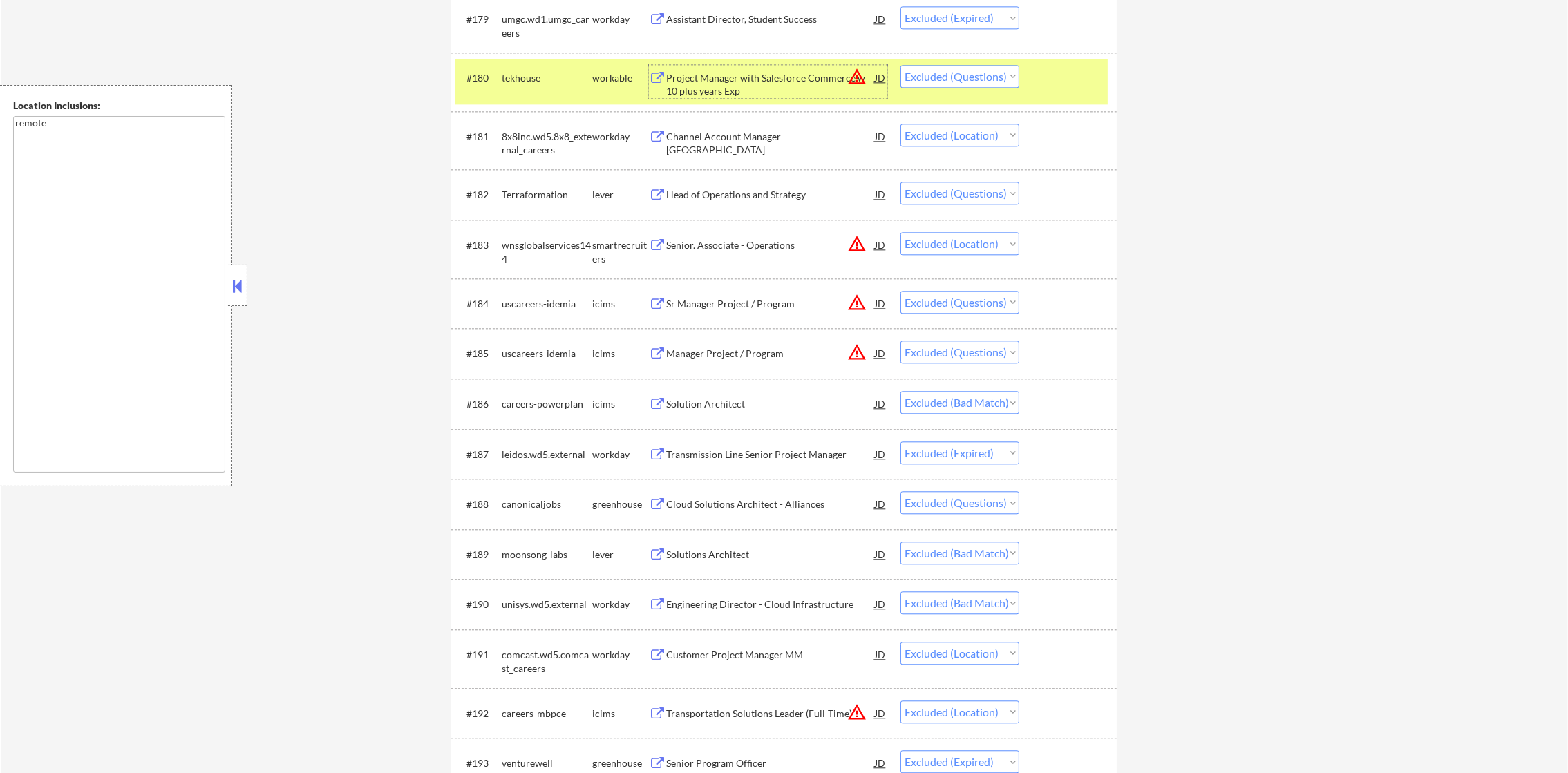
click at [935, 80] on select "Choose an option... Pending Applied Excluded (Questions) Excluded (Expired) Exc…" at bounding box center [959, 76] width 119 height 22
select select ""excluded__expired_""
click at [900, 65] on select "Choose an option... Pending Applied Excluded (Questions) Excluded (Expired) Exc…" at bounding box center [959, 76] width 119 height 22
click at [533, 86] on div "tekhouse" at bounding box center [547, 78] width 90 height 25
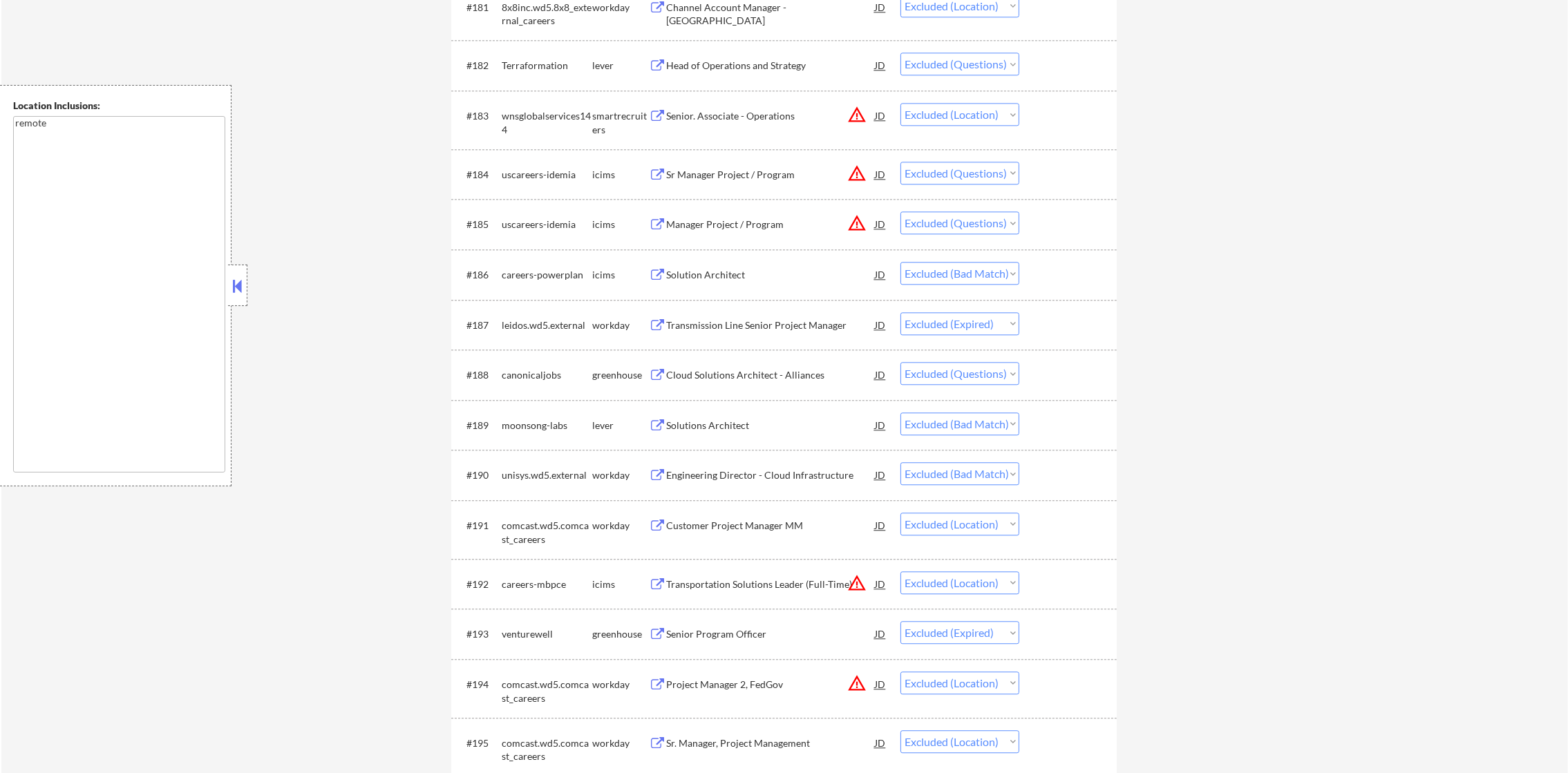
scroll to position [5041, 0]
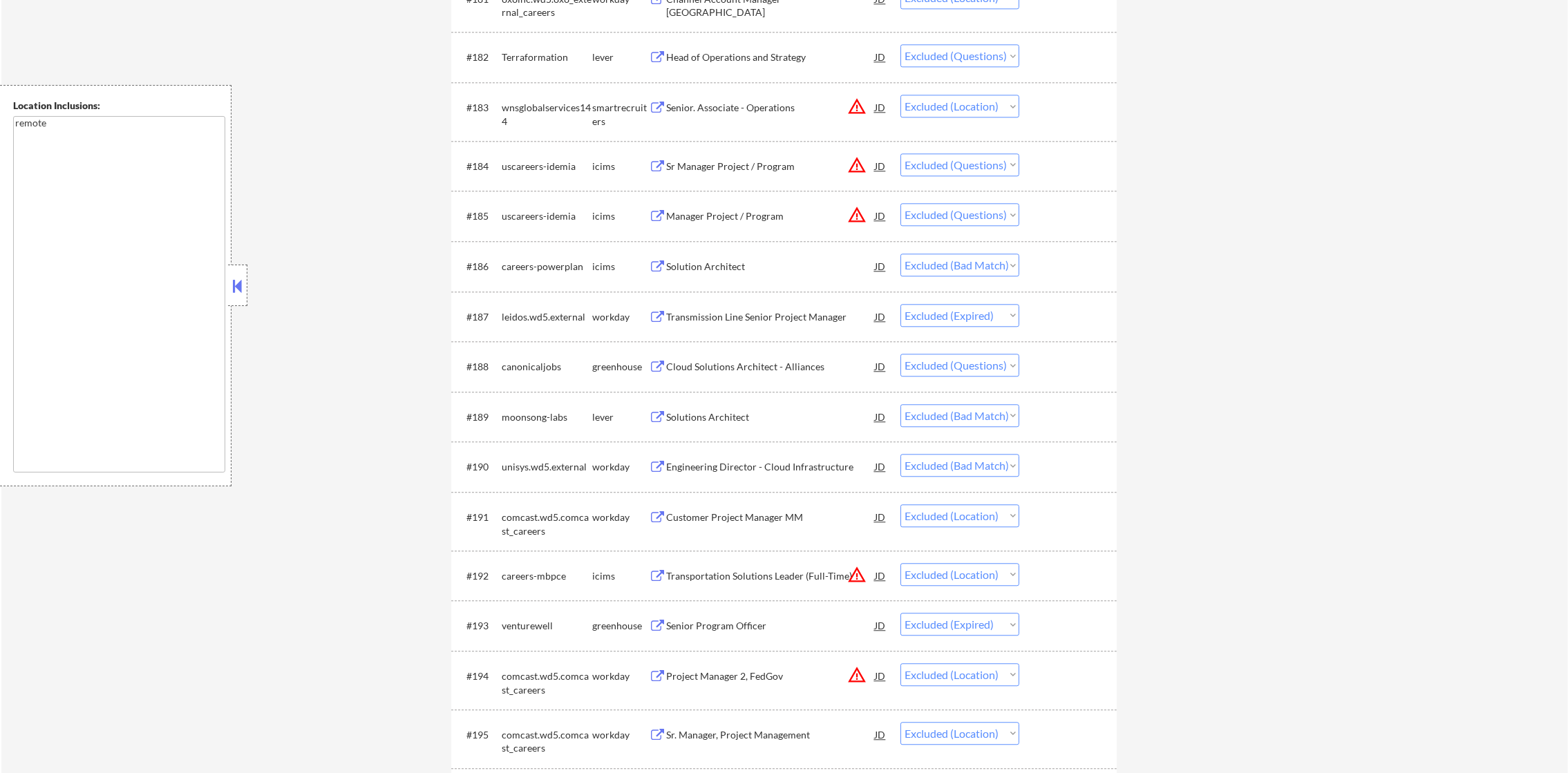
click at [774, 53] on div "Head of Operations and Strategy" at bounding box center [770, 56] width 209 height 13
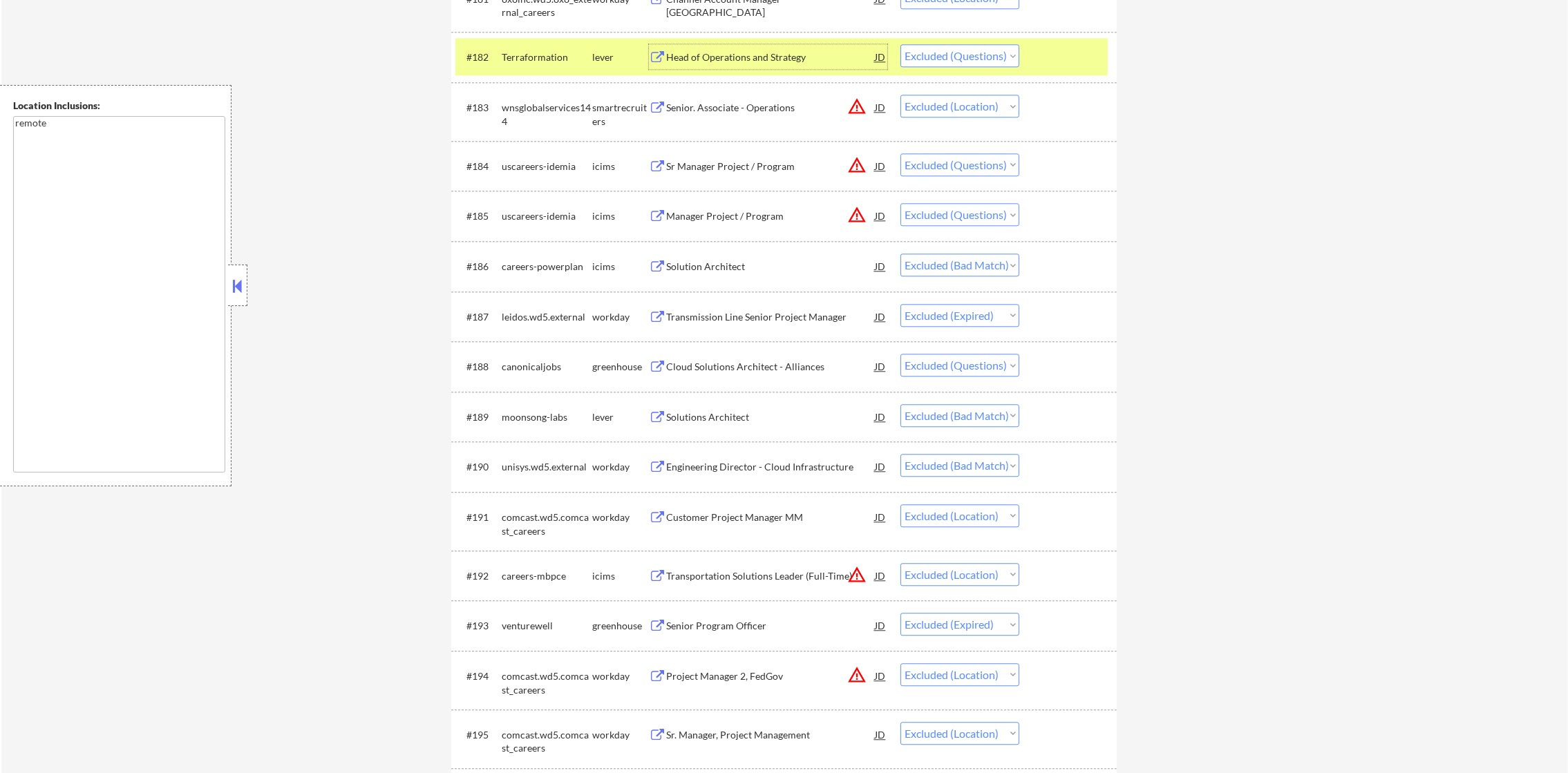
click at [949, 56] on select "Choose an option... Pending Applied Excluded (Questions) Excluded (Expired) Exc…" at bounding box center [959, 55] width 119 height 22
select select ""excluded__expired_""
click at [900, 44] on select "Choose an option... Pending Applied Excluded (Questions) Excluded (Expired) Exc…" at bounding box center [959, 55] width 119 height 22
click at [533, 59] on div "Terraformation" at bounding box center [547, 56] width 90 height 13
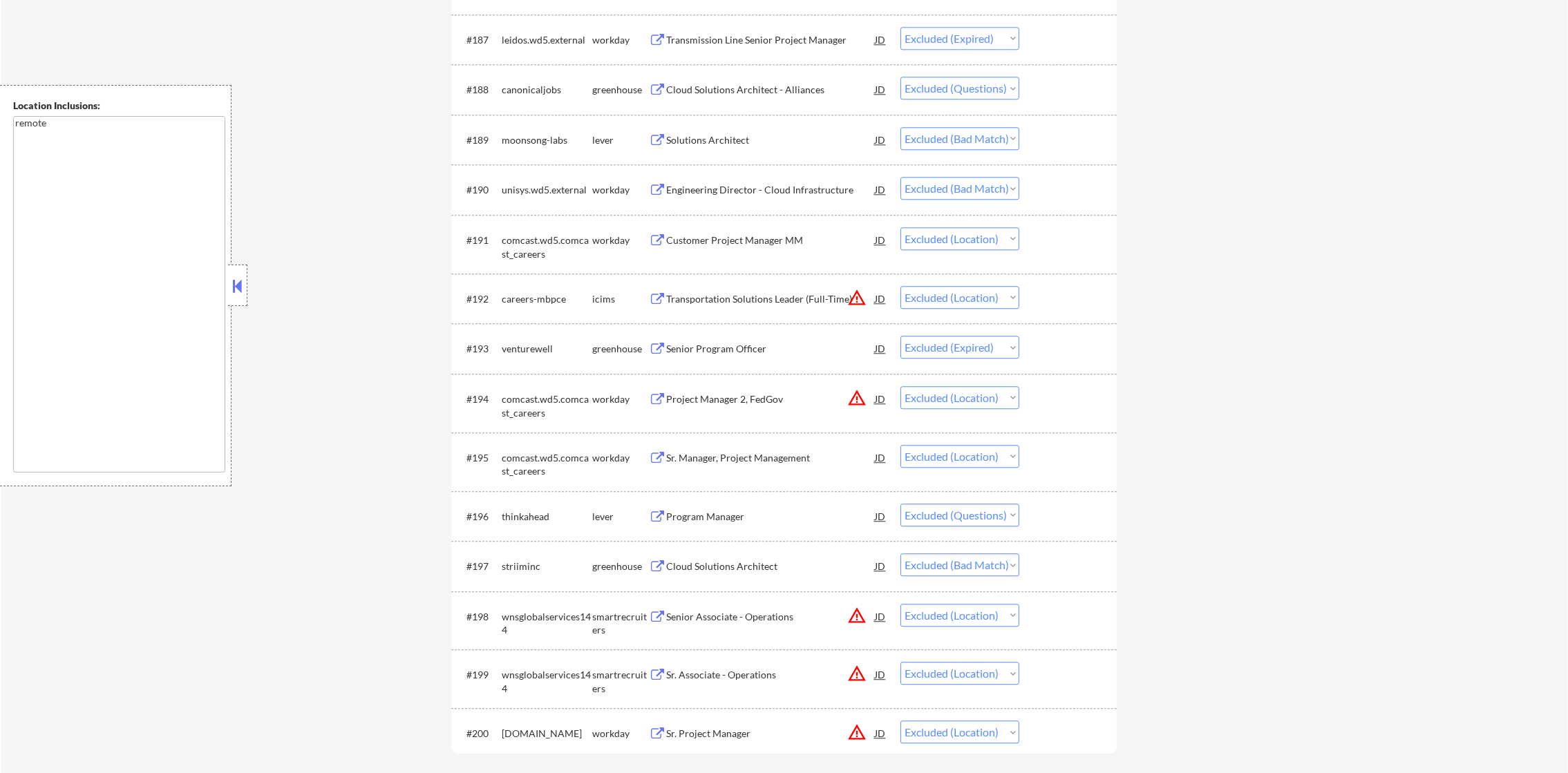
scroll to position [5353, 0]
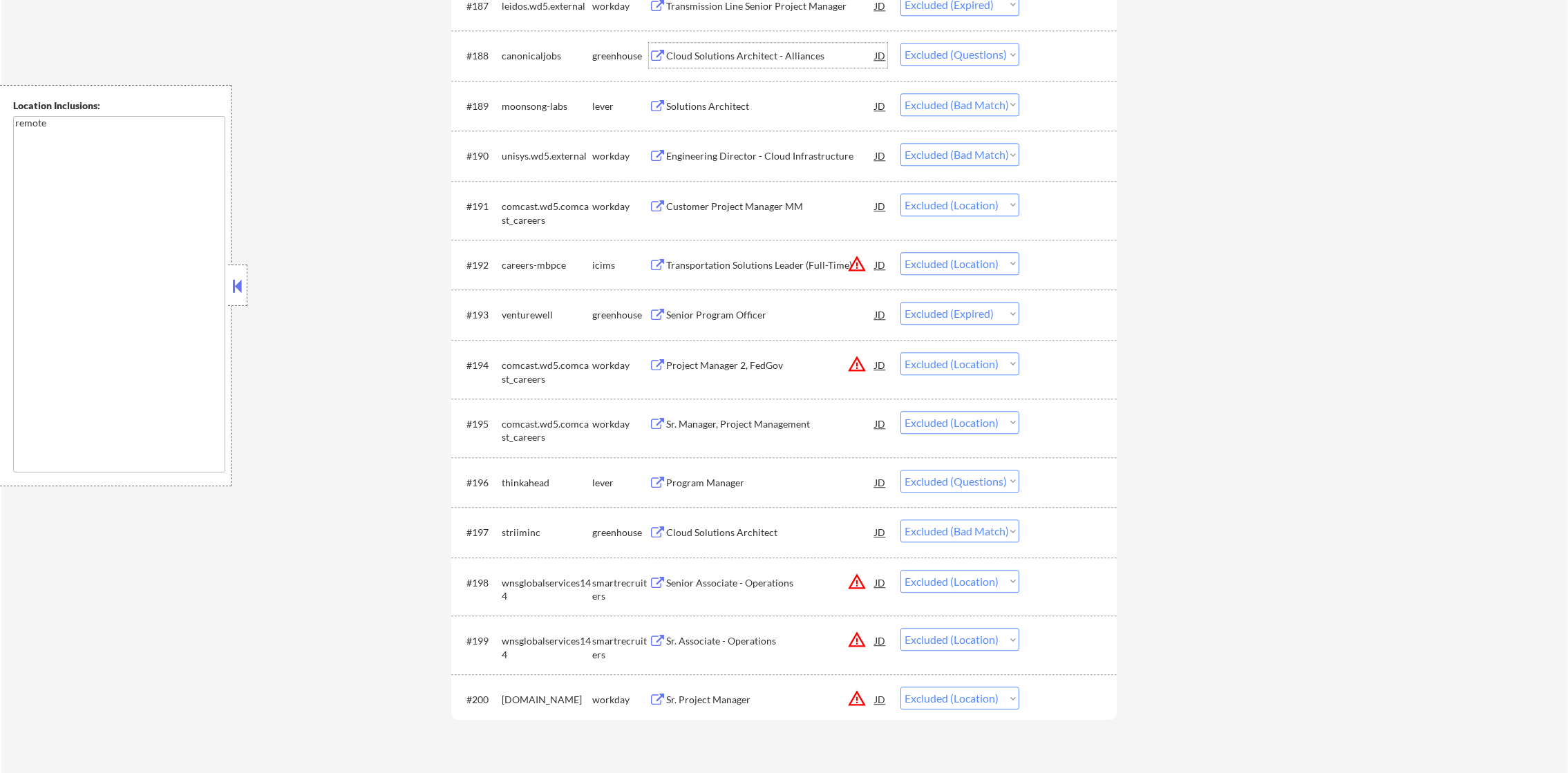
click at [774, 57] on div "Cloud Solutions Architect - Alliances" at bounding box center [770, 55] width 209 height 13
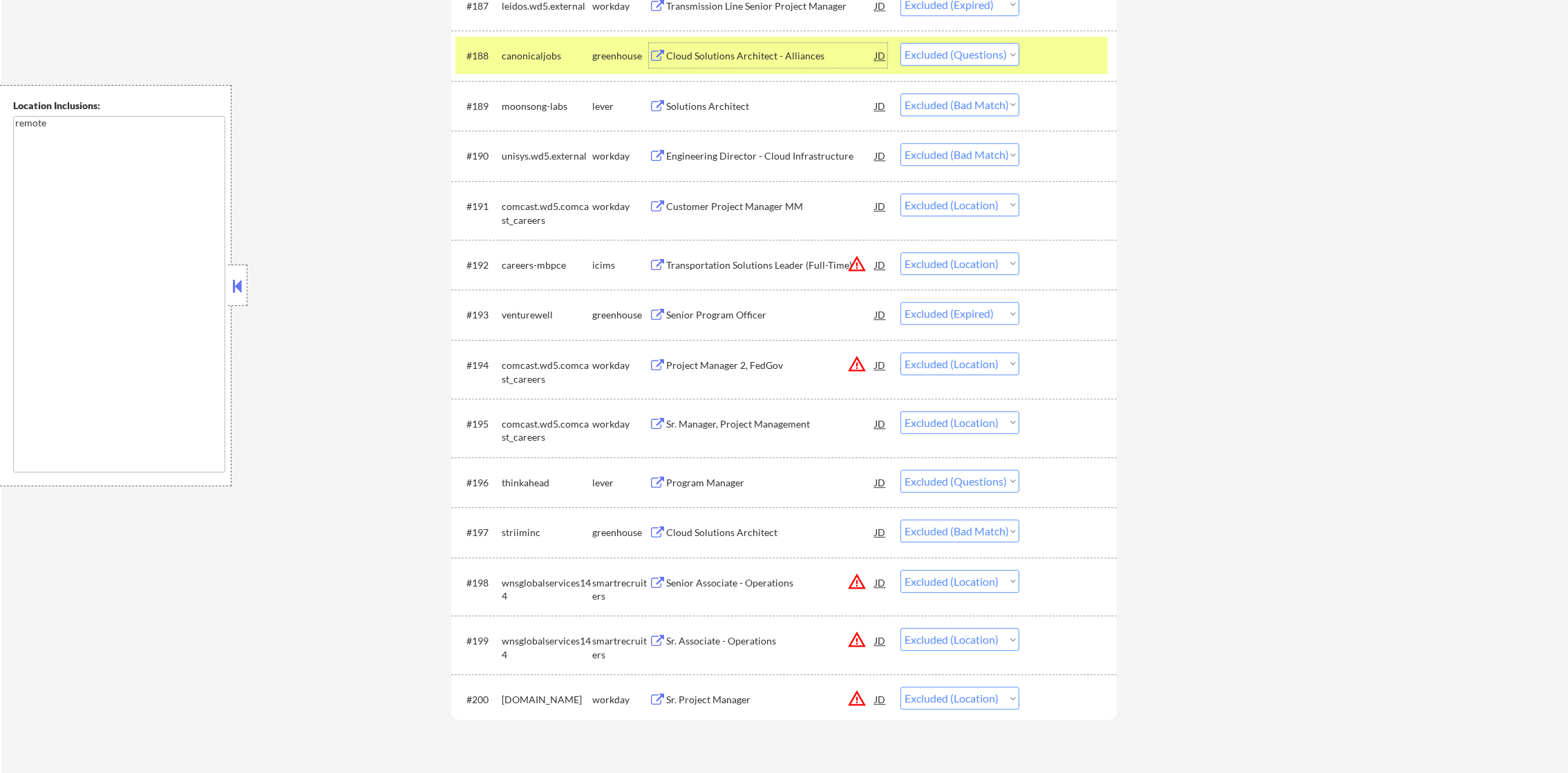
click at [950, 50] on select "Choose an option... Pending Applied Excluded (Questions) Excluded (Expired) Exc…" at bounding box center [959, 54] width 119 height 22
select select ""excluded__expired_""
click at [900, 43] on select "Choose an option... Pending Applied Excluded (Questions) Excluded (Expired) Exc…" at bounding box center [959, 54] width 119 height 22
click at [550, 72] on div "#188 canonicaljobs greenhouse Cloud Solutions Architect - Alliances JD Choose a…" at bounding box center [781, 55] width 652 height 38
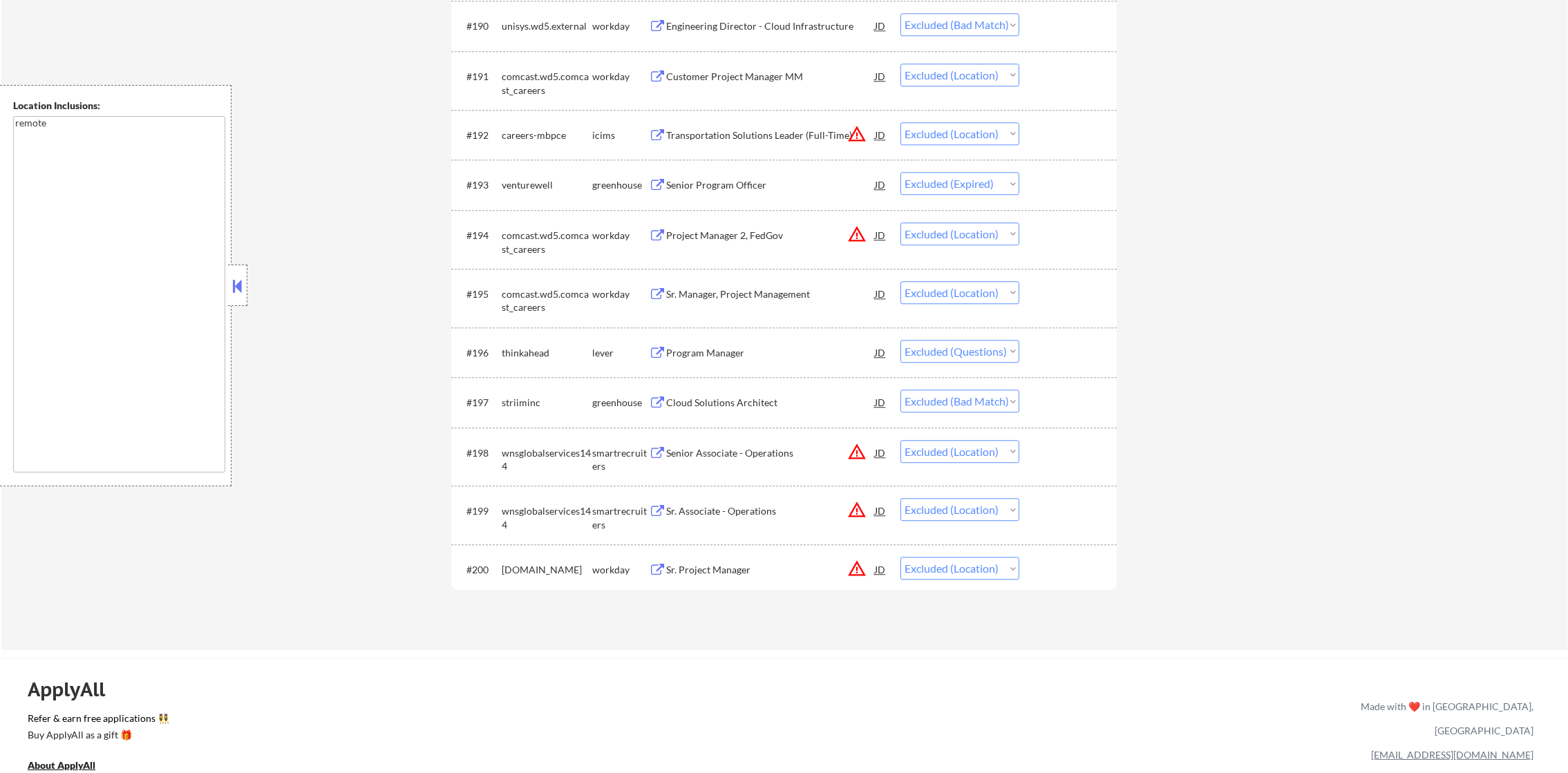
scroll to position [5560, 0]
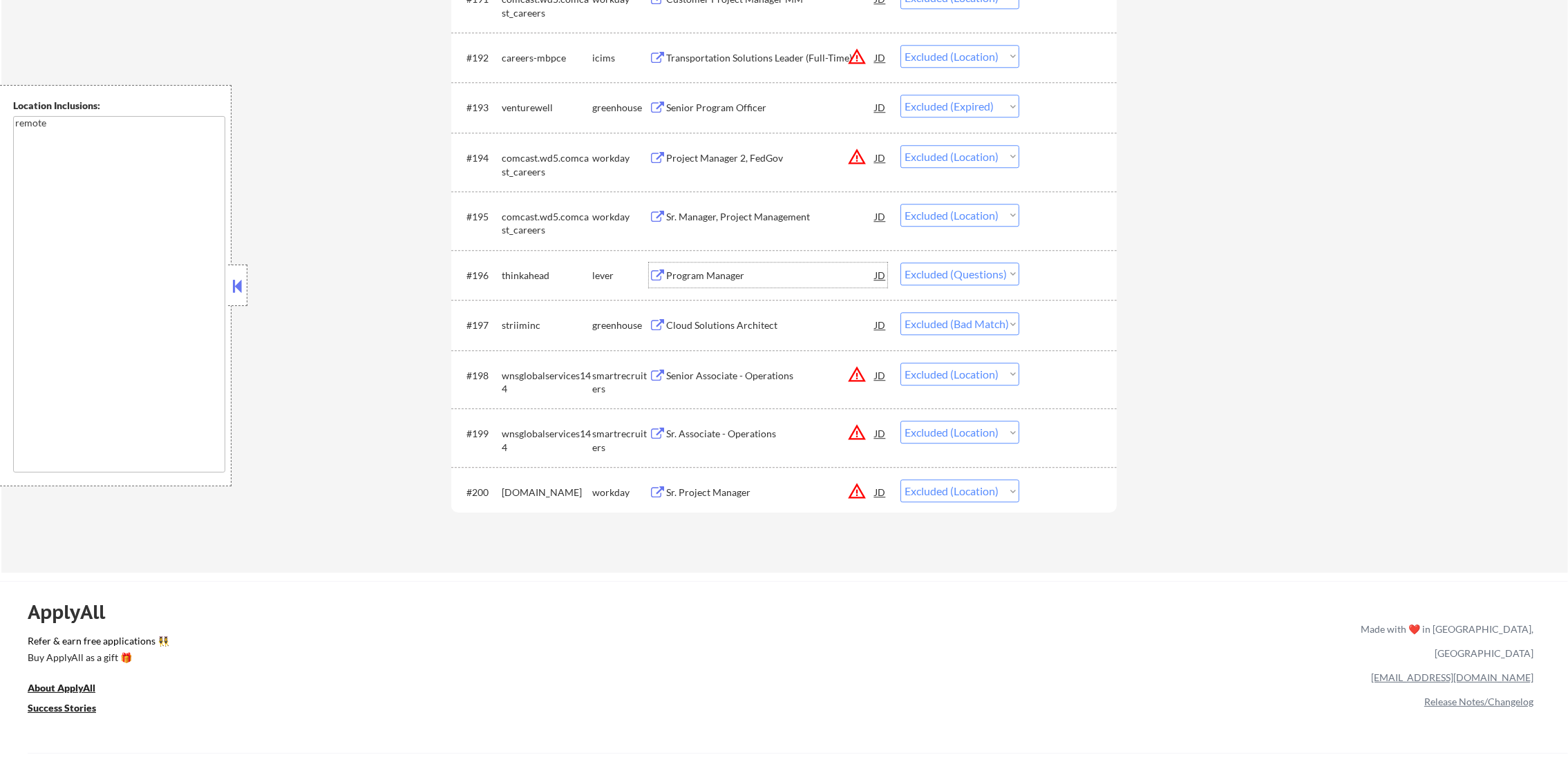
click at [780, 268] on div "Program Manager" at bounding box center [770, 275] width 209 height 13
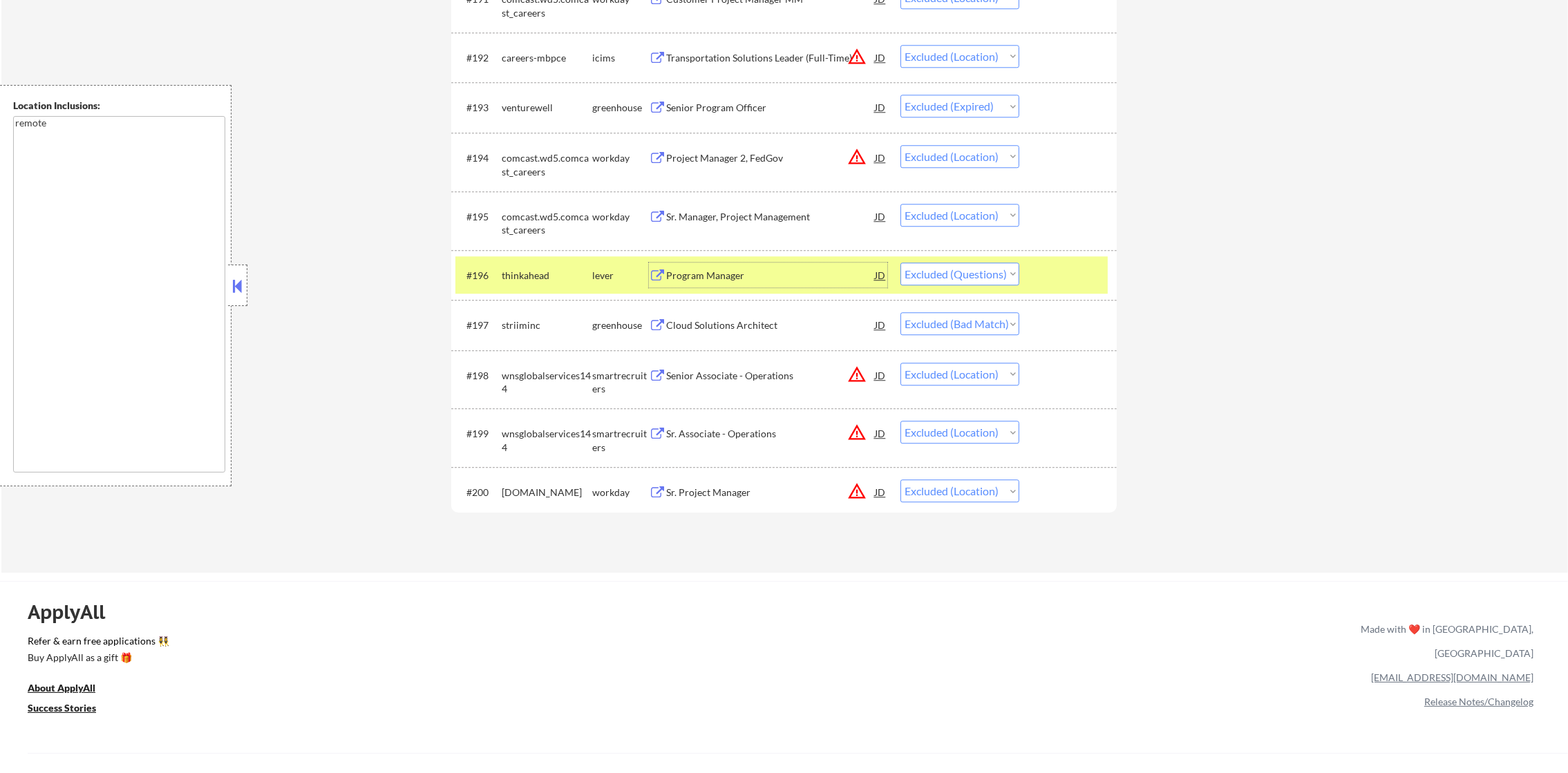
click at [976, 272] on select "Choose an option... Pending Applied Excluded (Questions) Excluded (Expired) Exc…" at bounding box center [959, 273] width 119 height 22
select select ""excluded__expired_""
click at [900, 262] on select "Choose an option... Pending Applied Excluded (Questions) Excluded (Expired) Exc…" at bounding box center [959, 273] width 119 height 22
click at [529, 280] on div "thinkahead" at bounding box center [547, 275] width 90 height 13
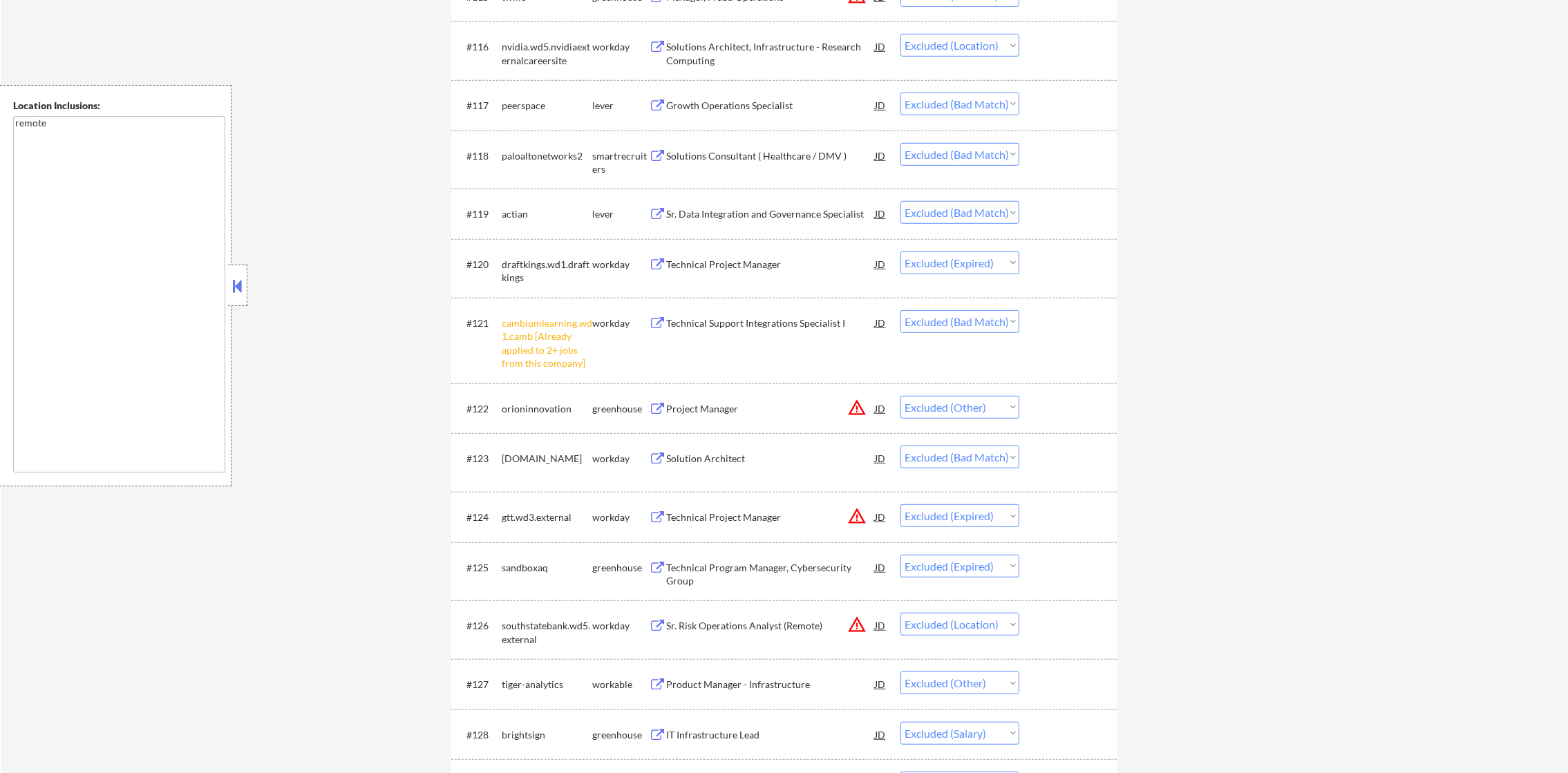
scroll to position [0, 0]
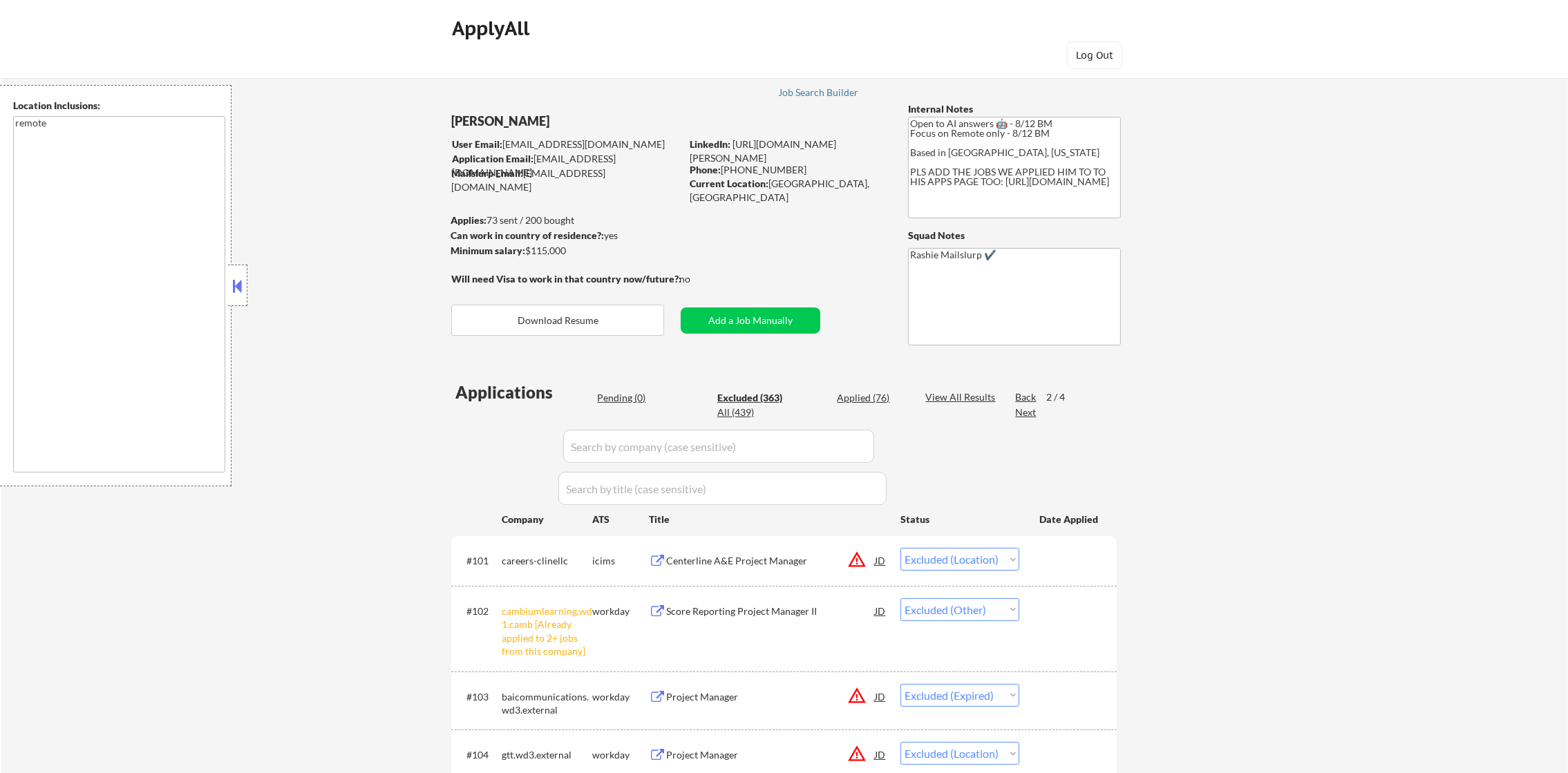
click at [1017, 413] on div "Next" at bounding box center [1026, 412] width 22 height 13
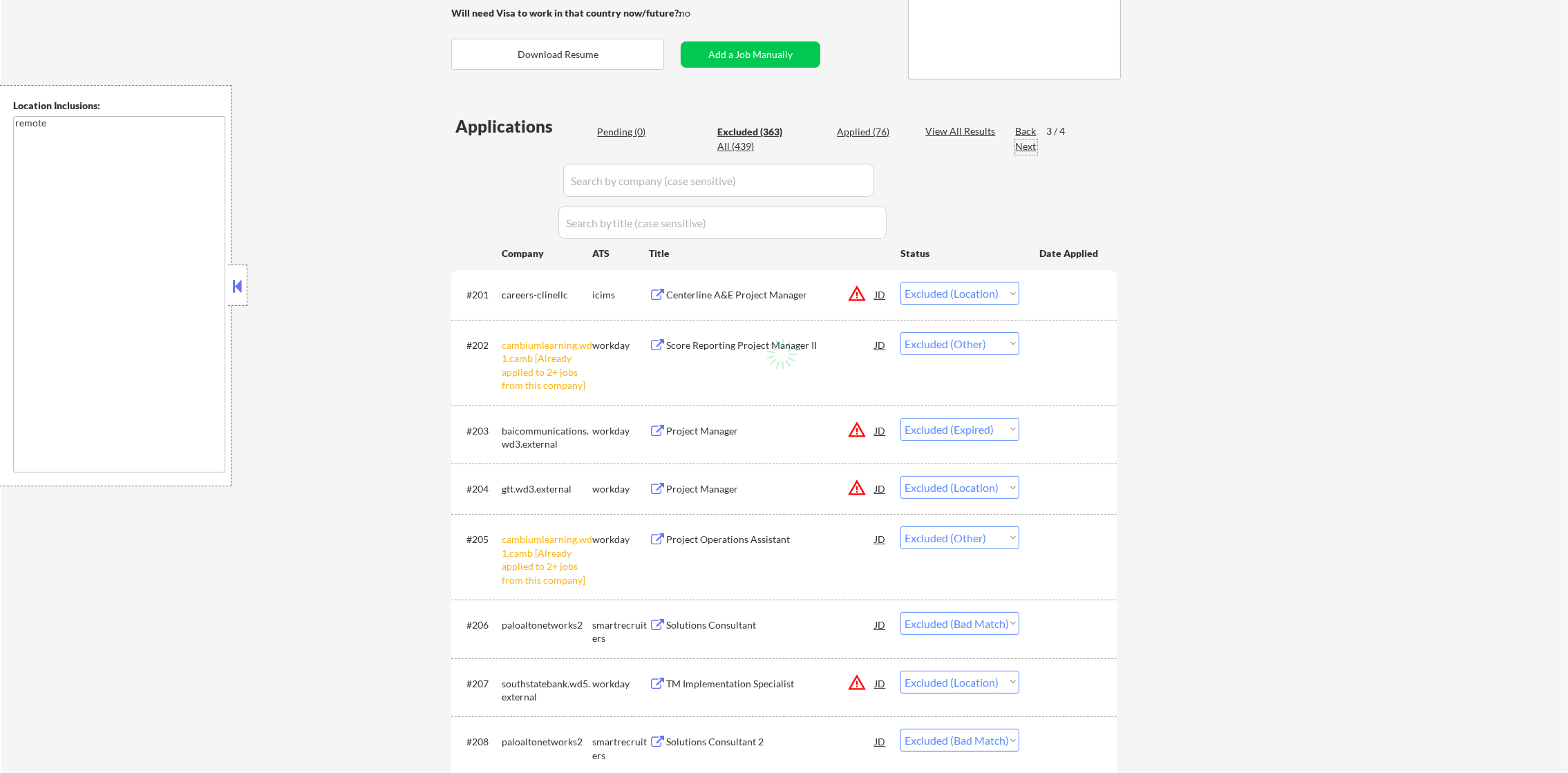
scroll to position [276, 0]
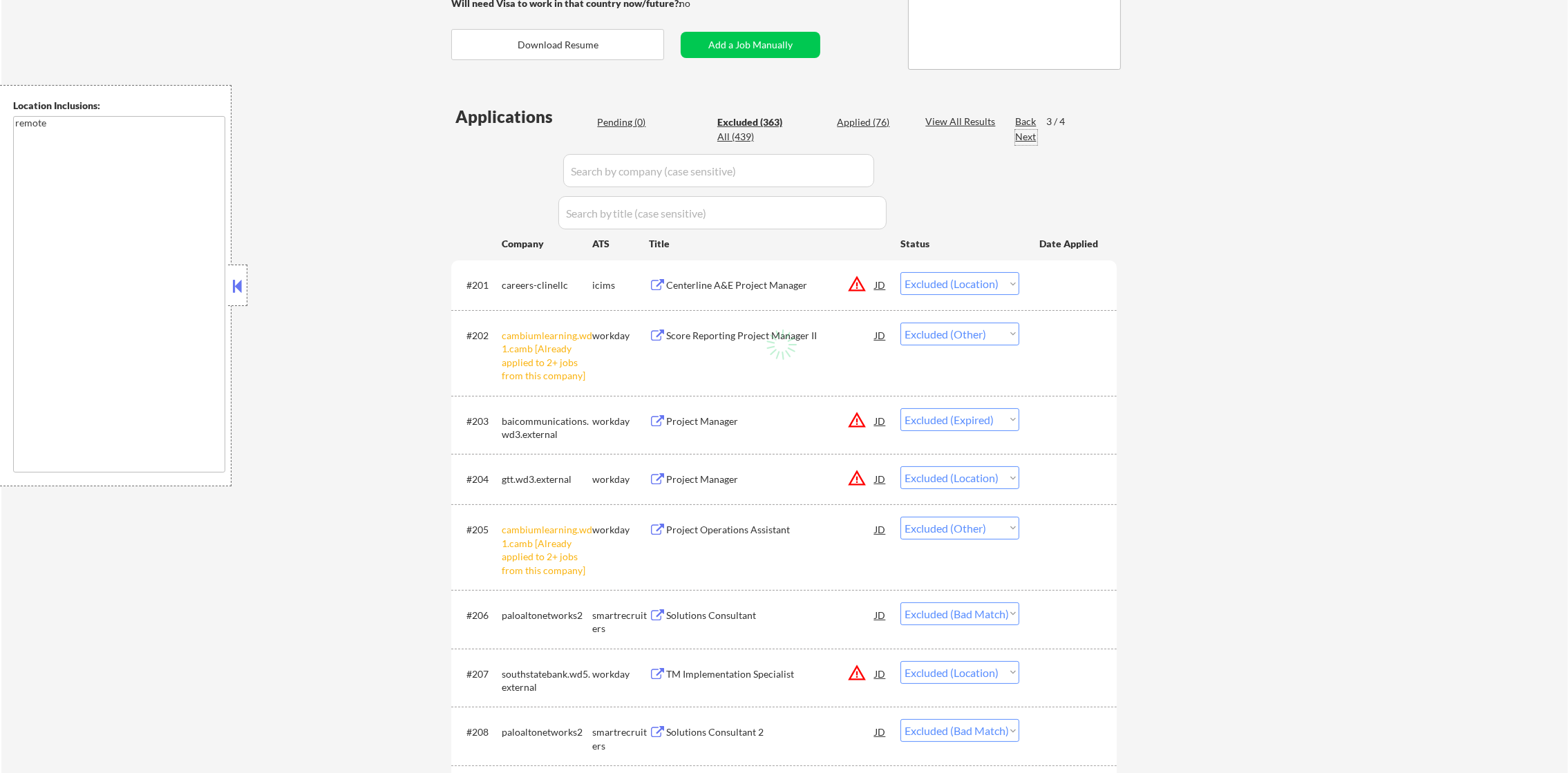
select select ""excluded__expired_""
select select ""excluded__location_""
select select ""excluded""
select select ""excluded__expired_""
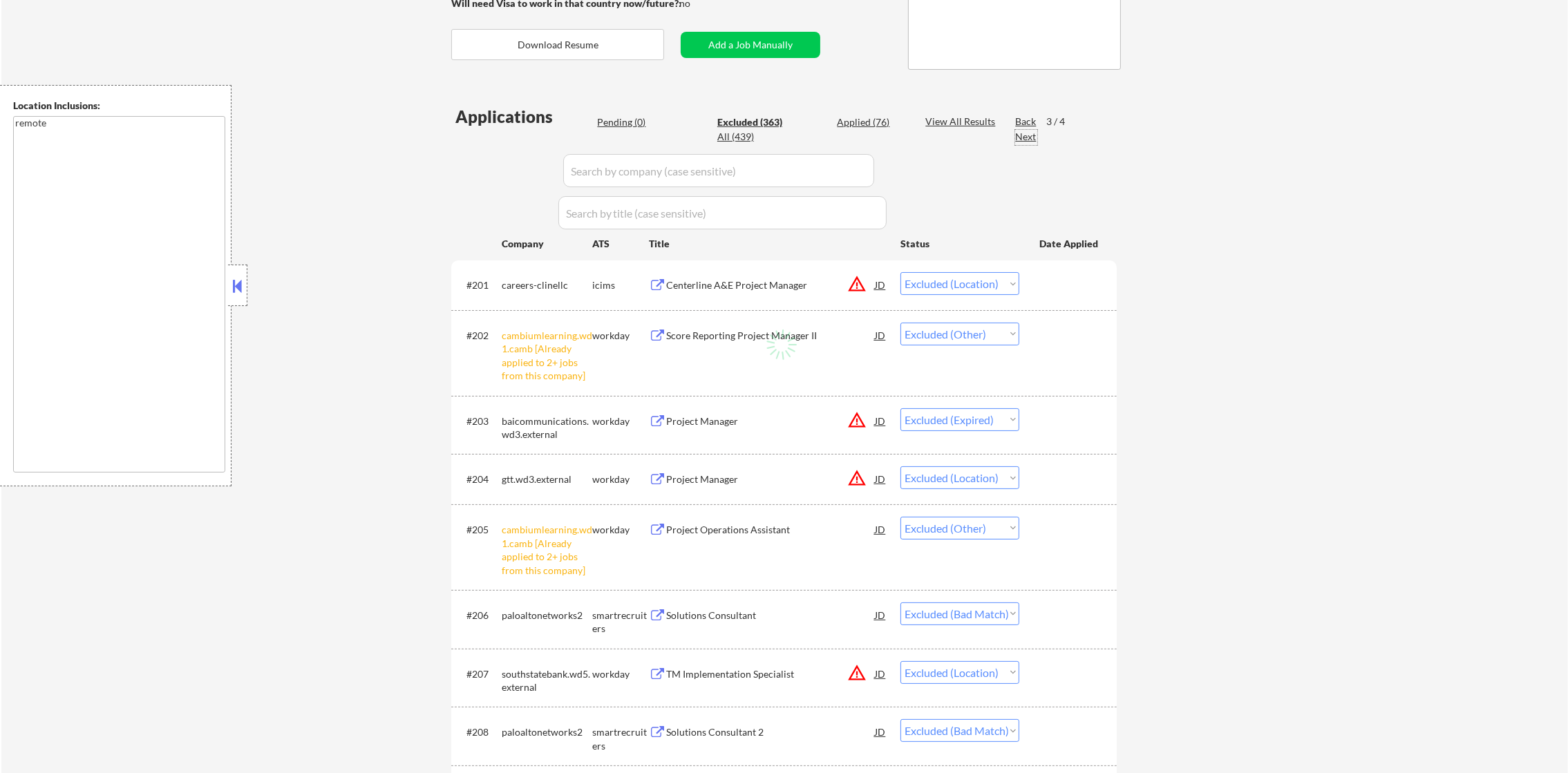
select select ""excluded""
select select ""excluded__bad_match_""
select select ""excluded__expired_""
select select ""excluded__location_""
select select ""excluded__other_""
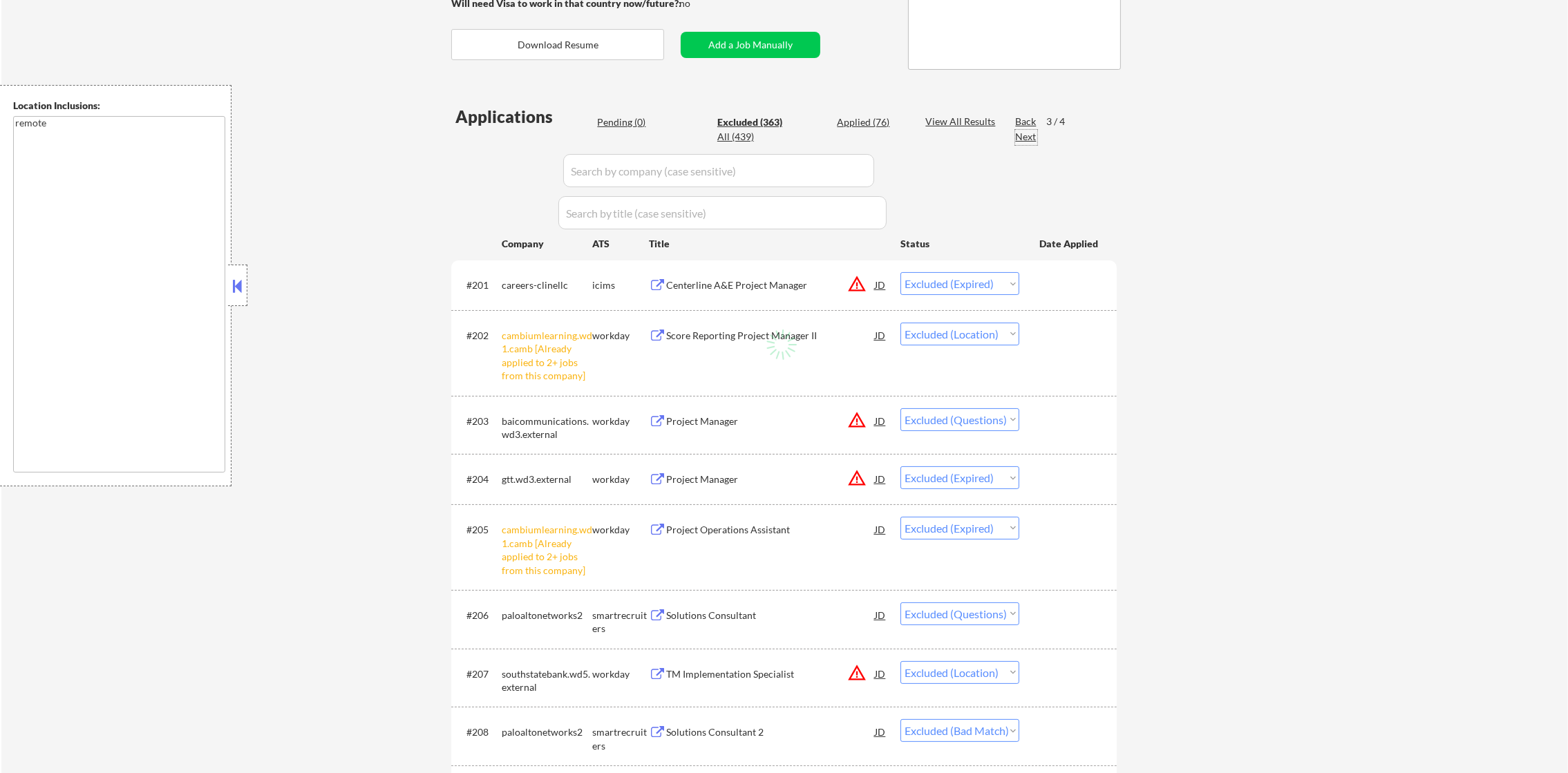
select select ""excluded__expired_""
select select ""excluded__other_""
select select ""excluded__bad_match_""
select select ""excluded""
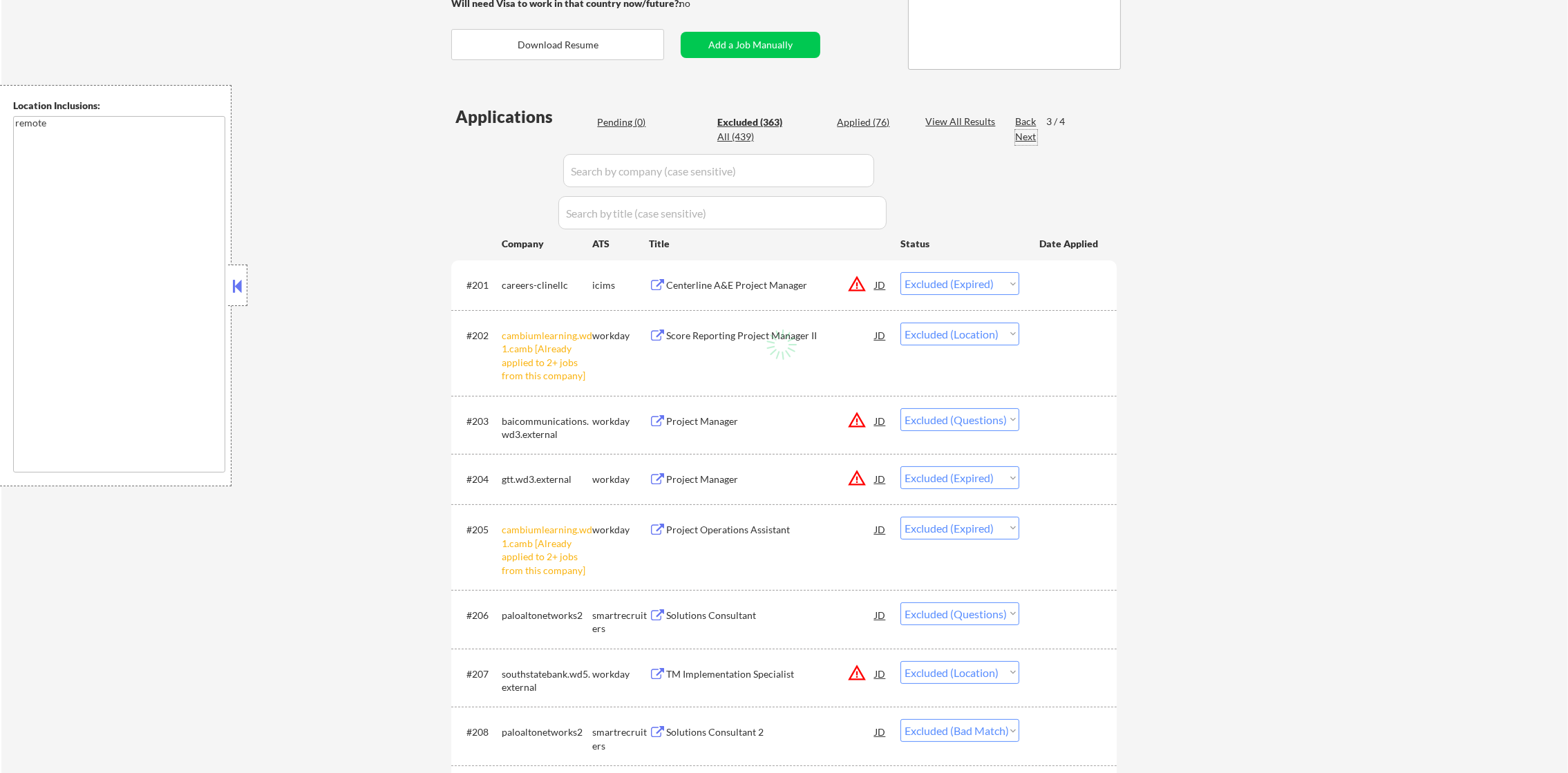
select select ""excluded__location_""
select select ""excluded__other_""
select select ""excluded__location_""
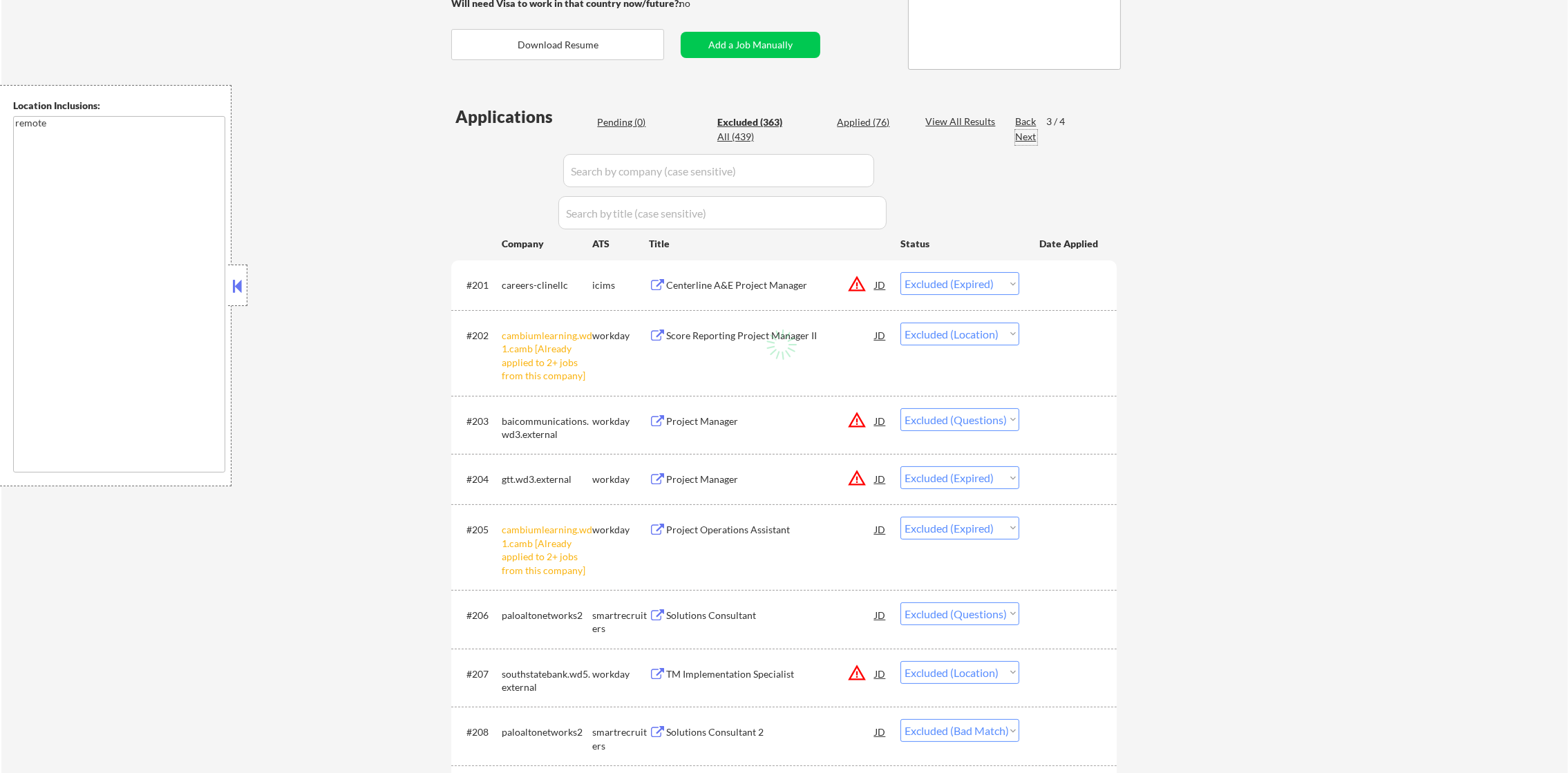
select select ""excluded__other_""
select select ""excluded__bad_match_""
select select ""excluded""
select select ""excluded__bad_match_""
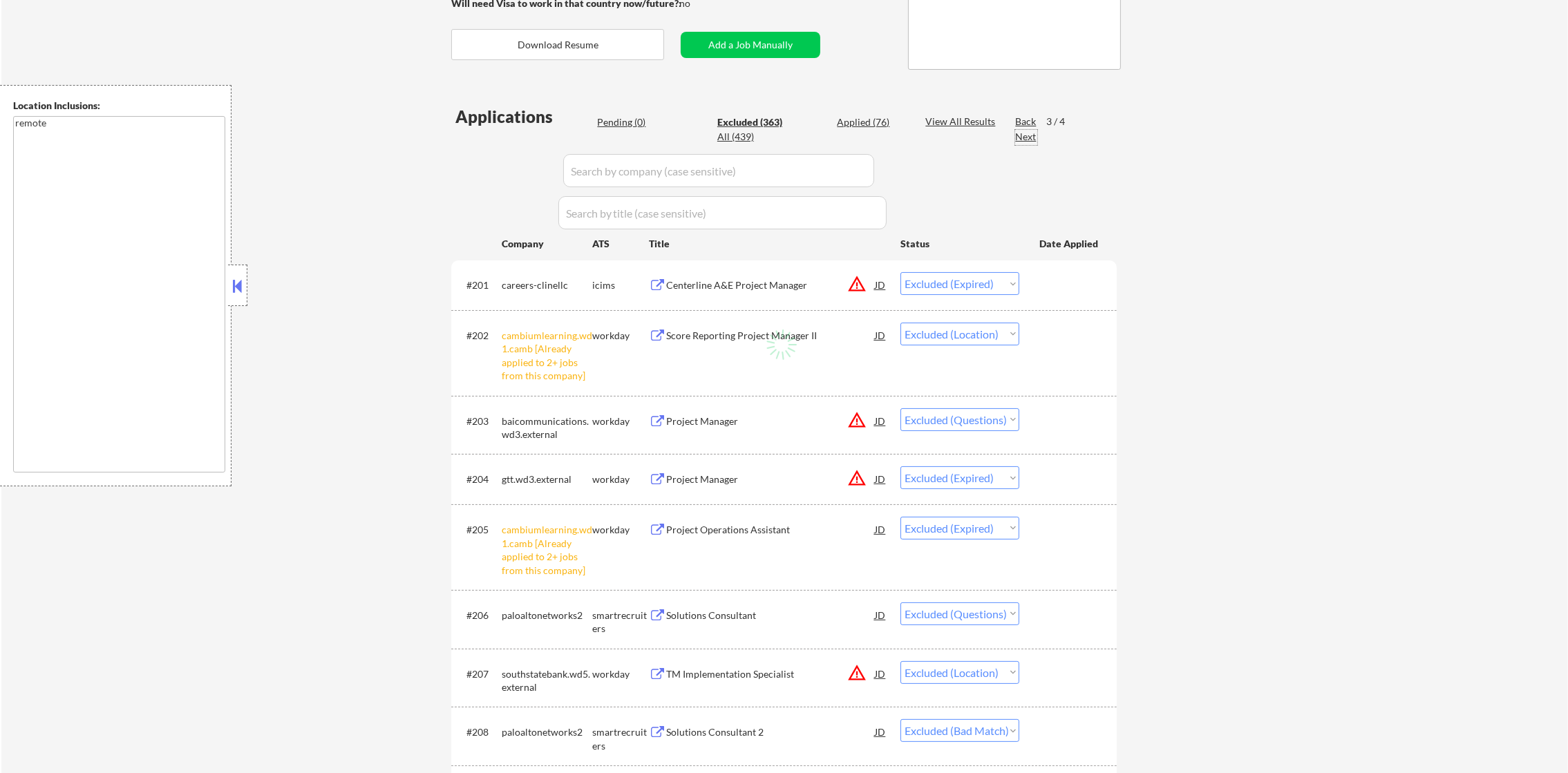
select select ""excluded__expired_""
select select ""excluded__location_""
select select ""excluded__bad_match_""
select select ""excluded""
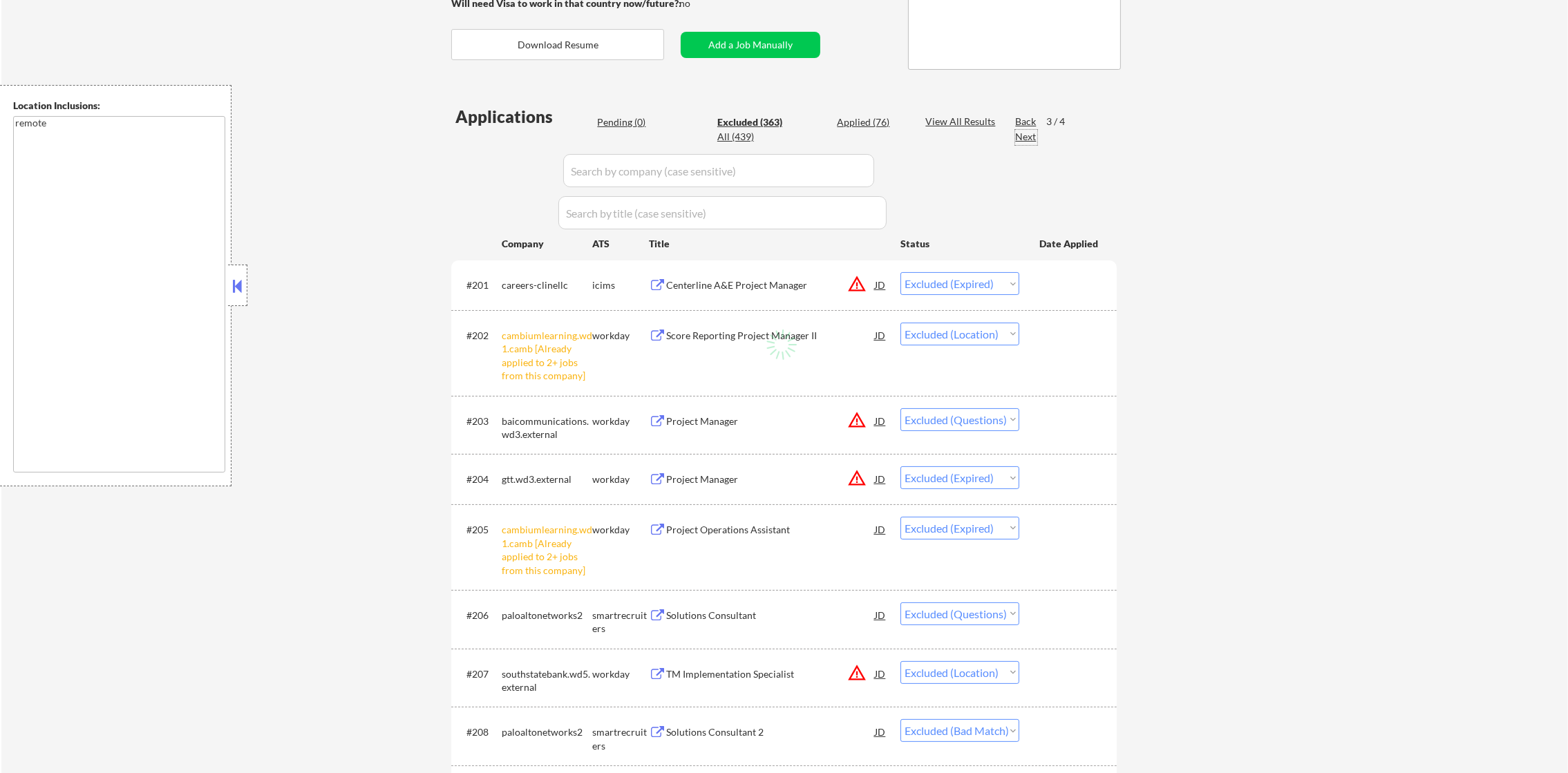
select select ""excluded__location_""
select select ""excluded""
select select ""excluded__expired_""
select select ""excluded""
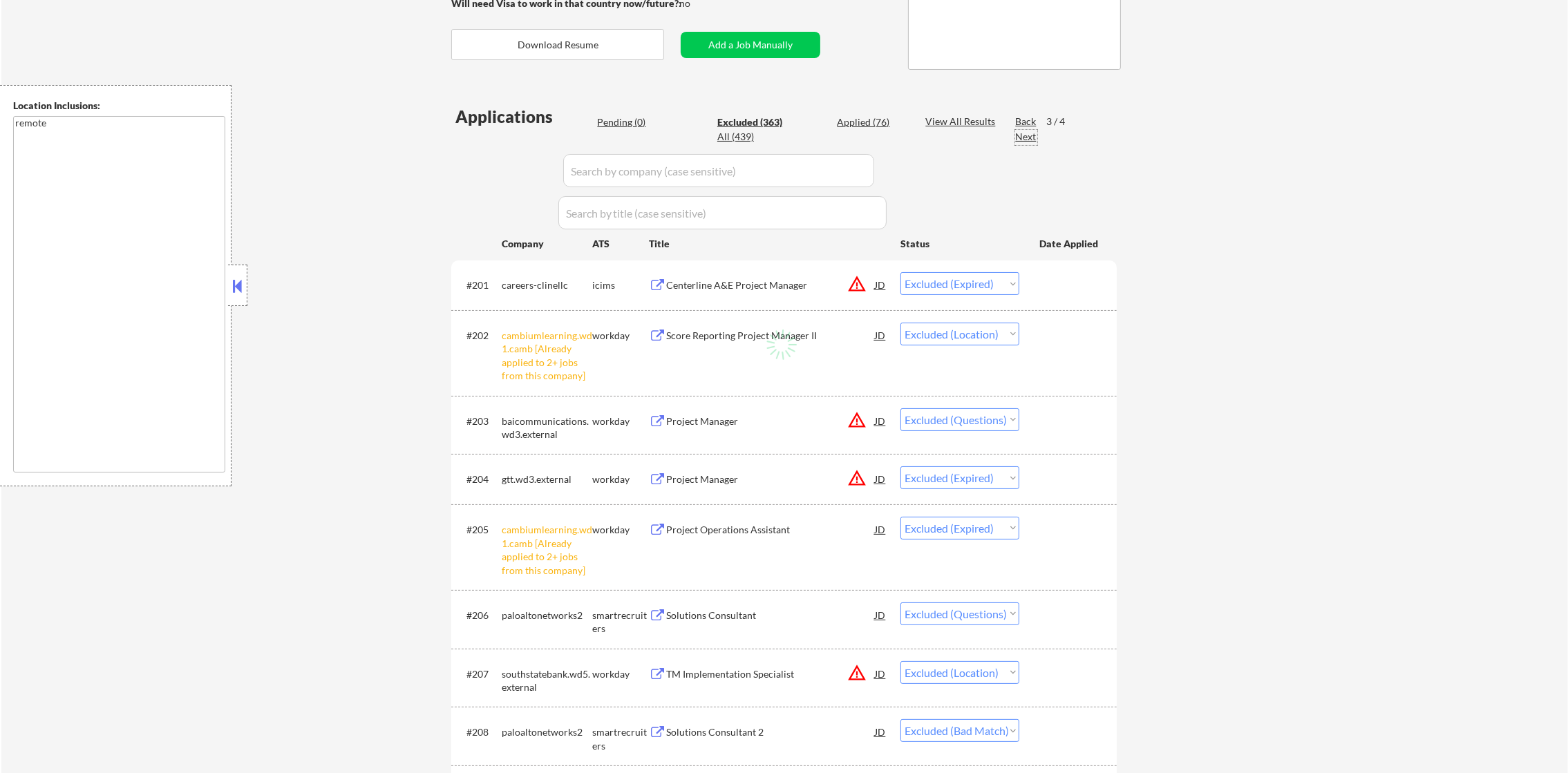
select select ""excluded__bad_match_""
select select ""excluded__expired_""
select select ""excluded__bad_match_""
select select ""excluded__location_""
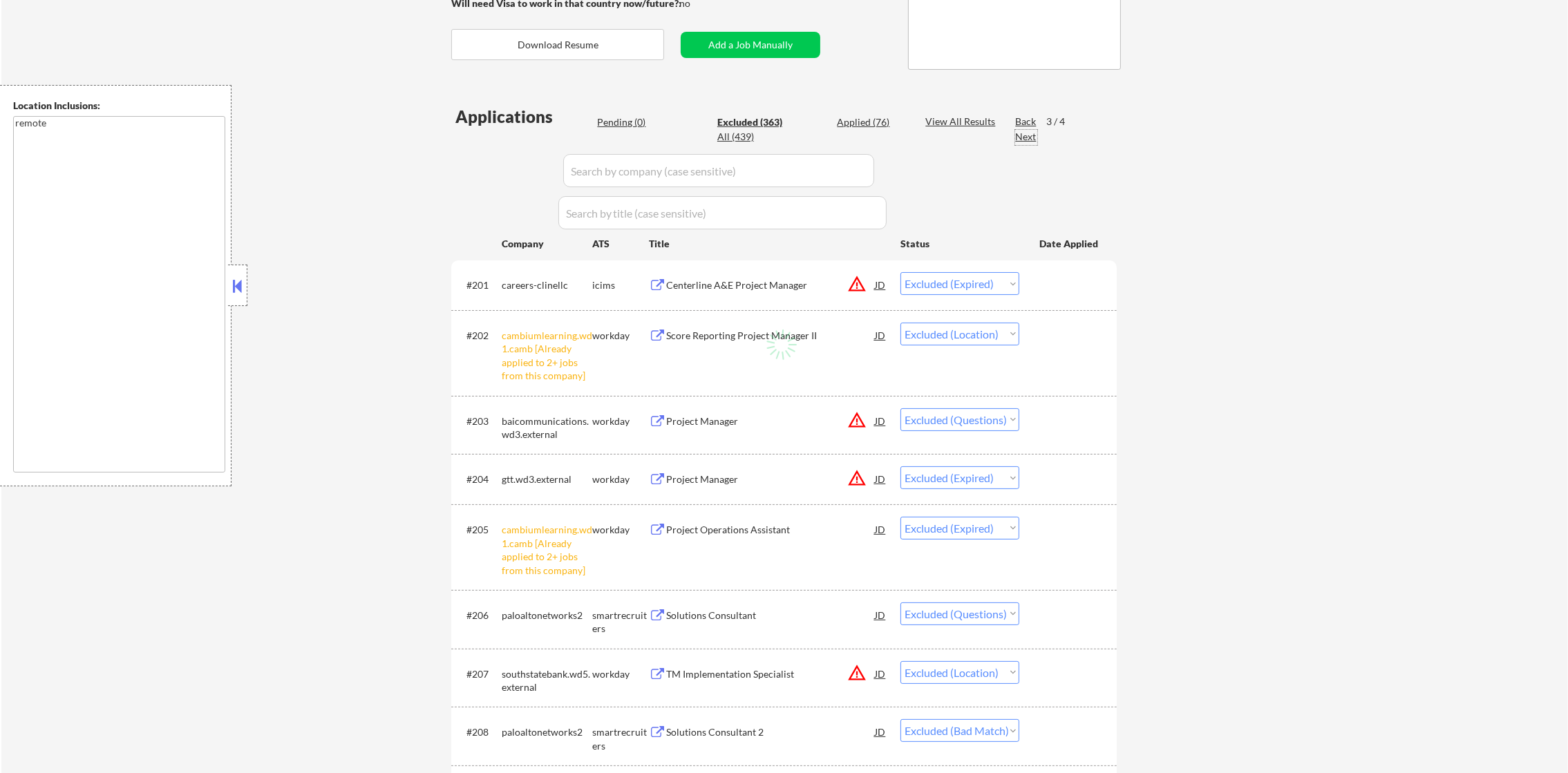
select select ""excluded__bad_match_""
select select ""excluded__location_""
select select ""excluded""
select select ""excluded__location_""
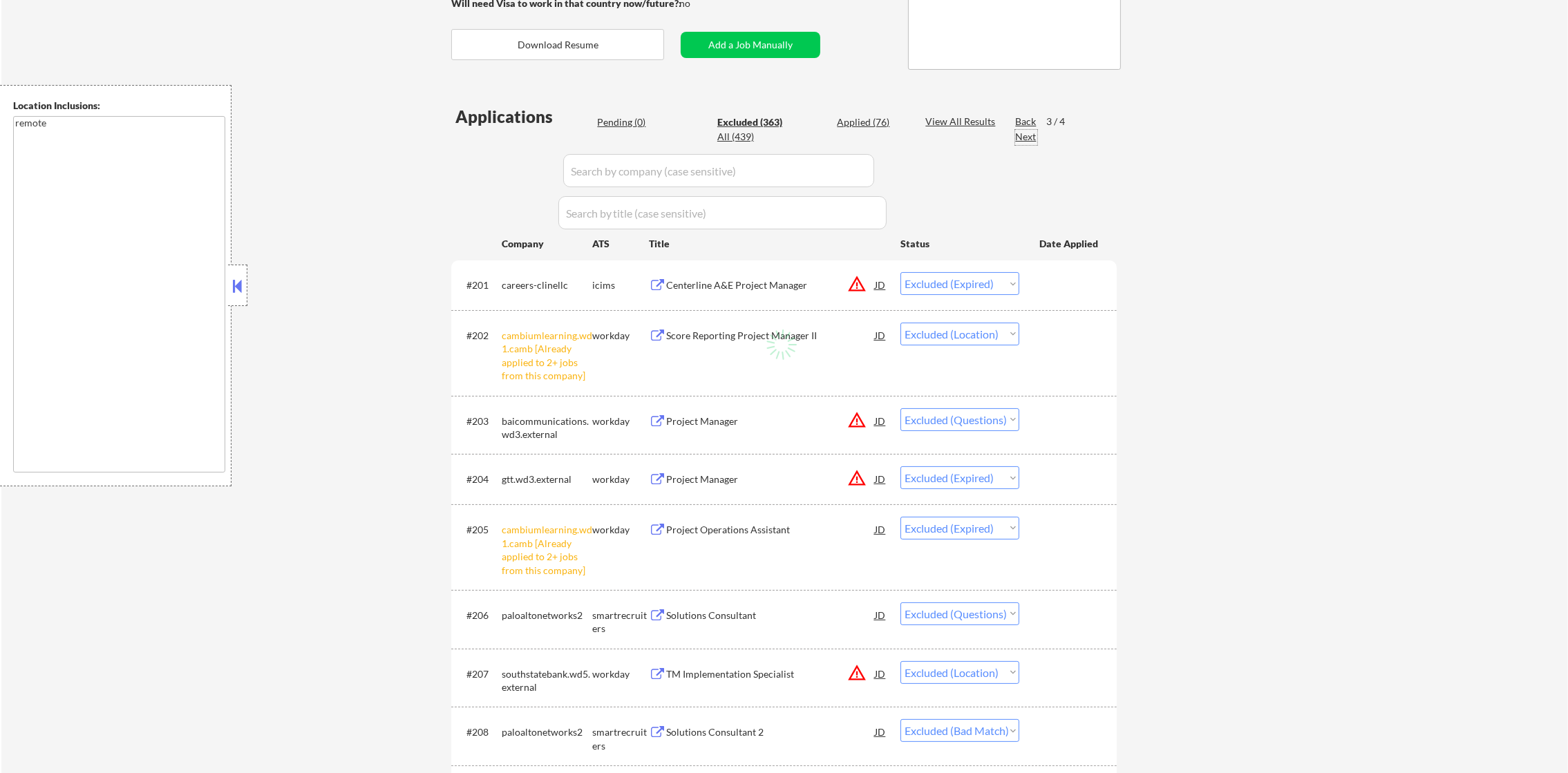
select select ""excluded__bad_match_""
select select ""excluded__location_""
select select ""excluded""
select select ""excluded__location_""
select select ""excluded__expired_""
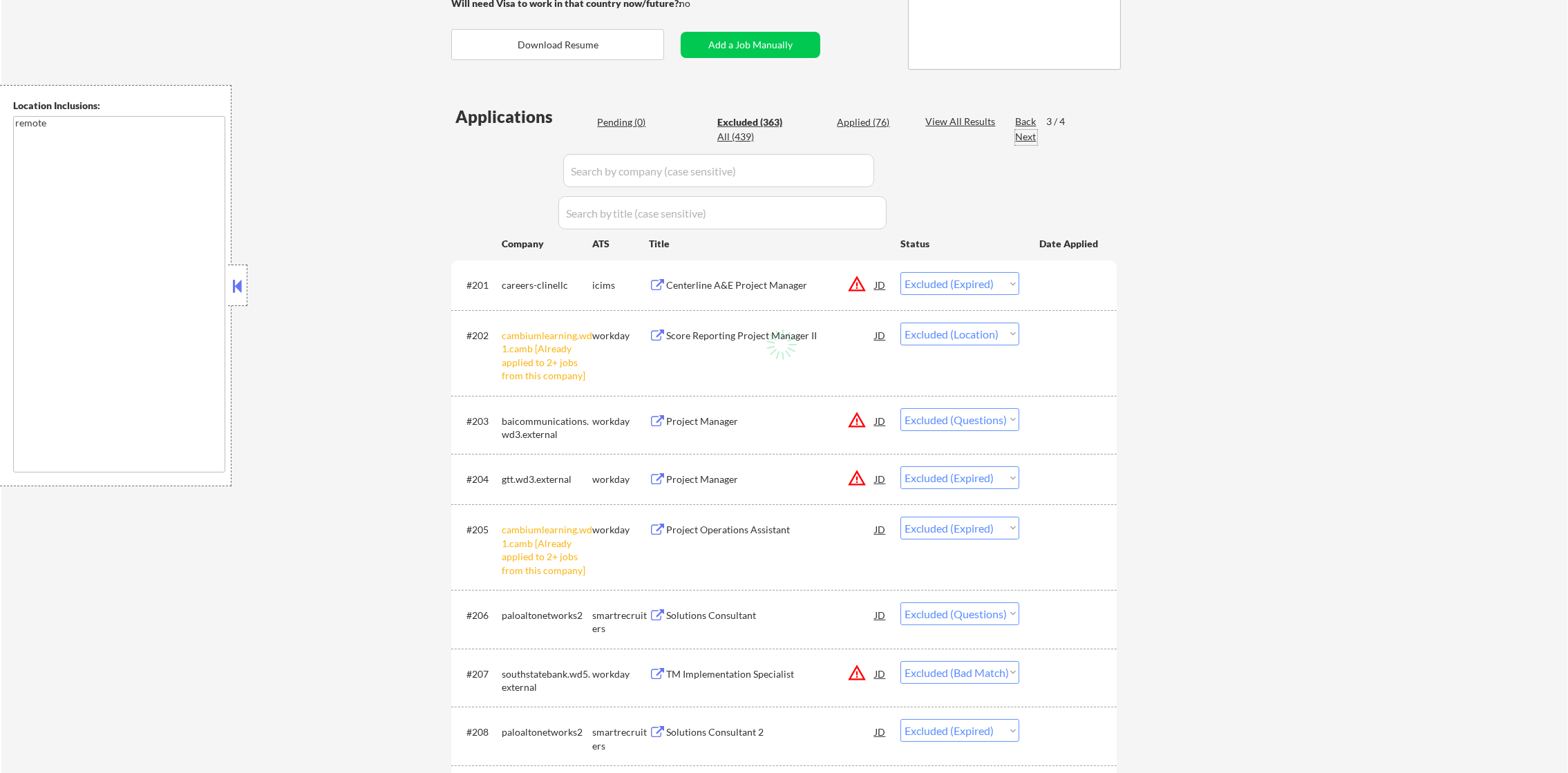
select select ""excluded__location_""
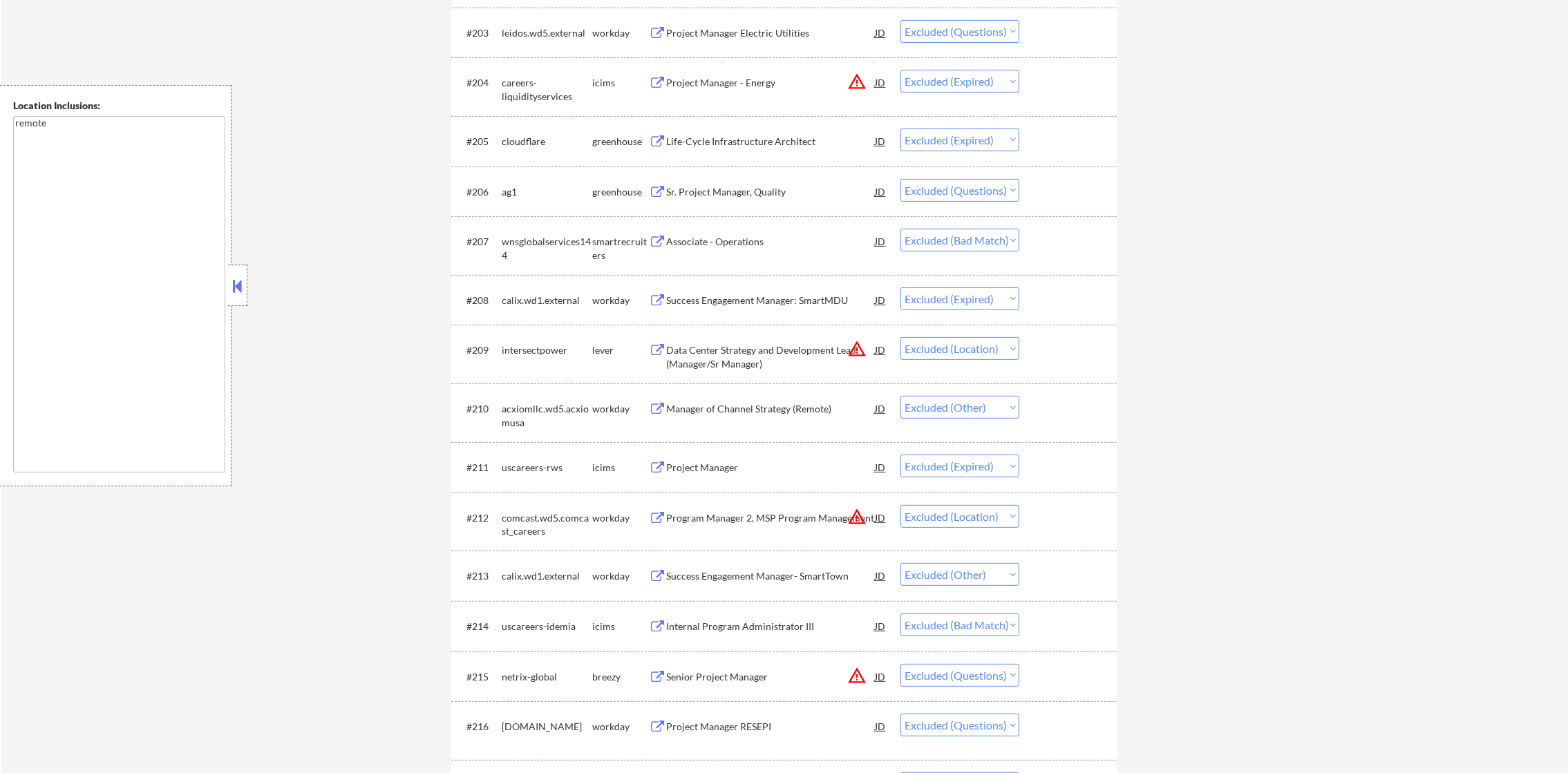
scroll to position [656, 0]
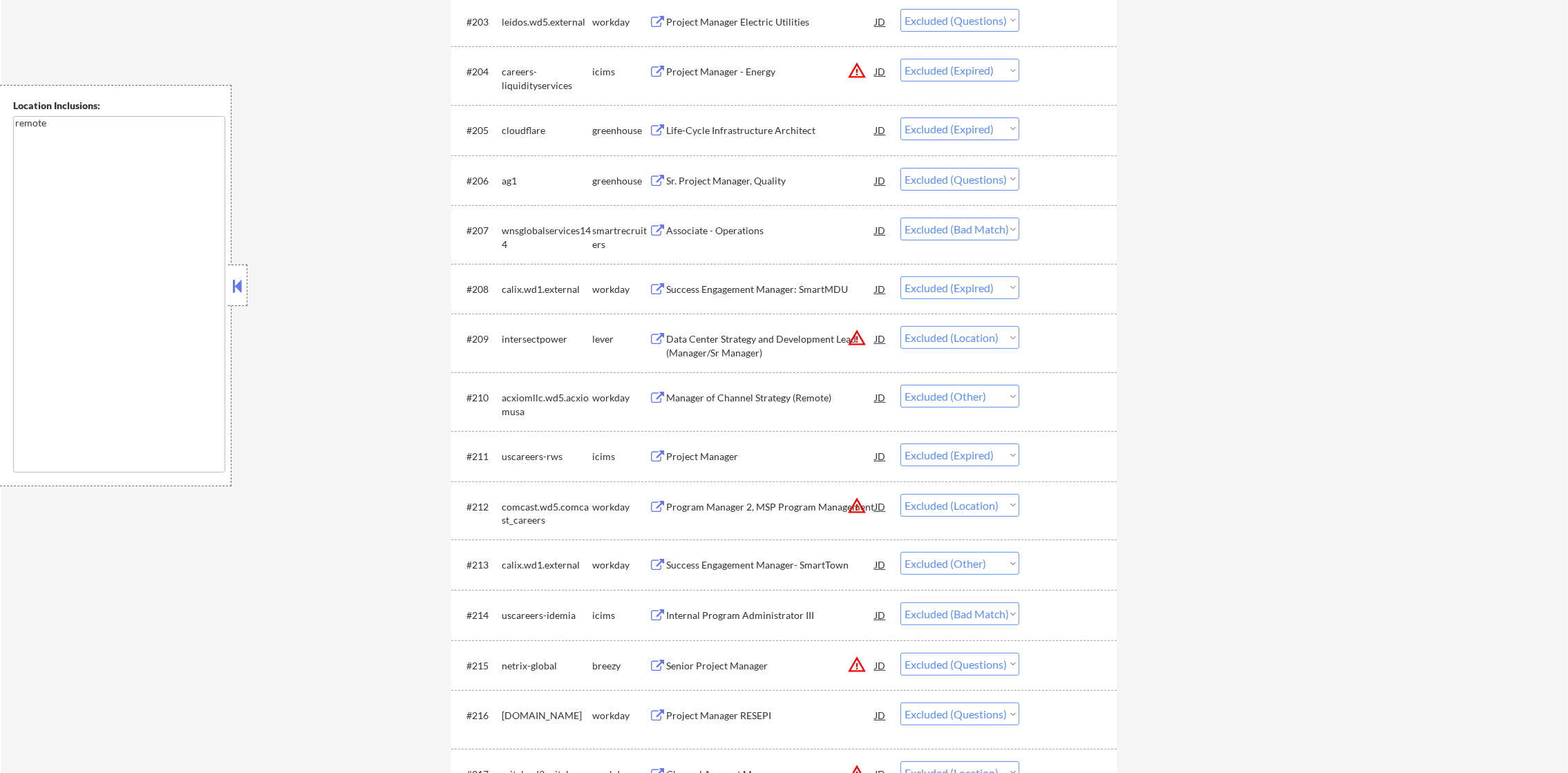
click at [797, 175] on div "Sr. Project Manager, Quality" at bounding box center [770, 181] width 209 height 13
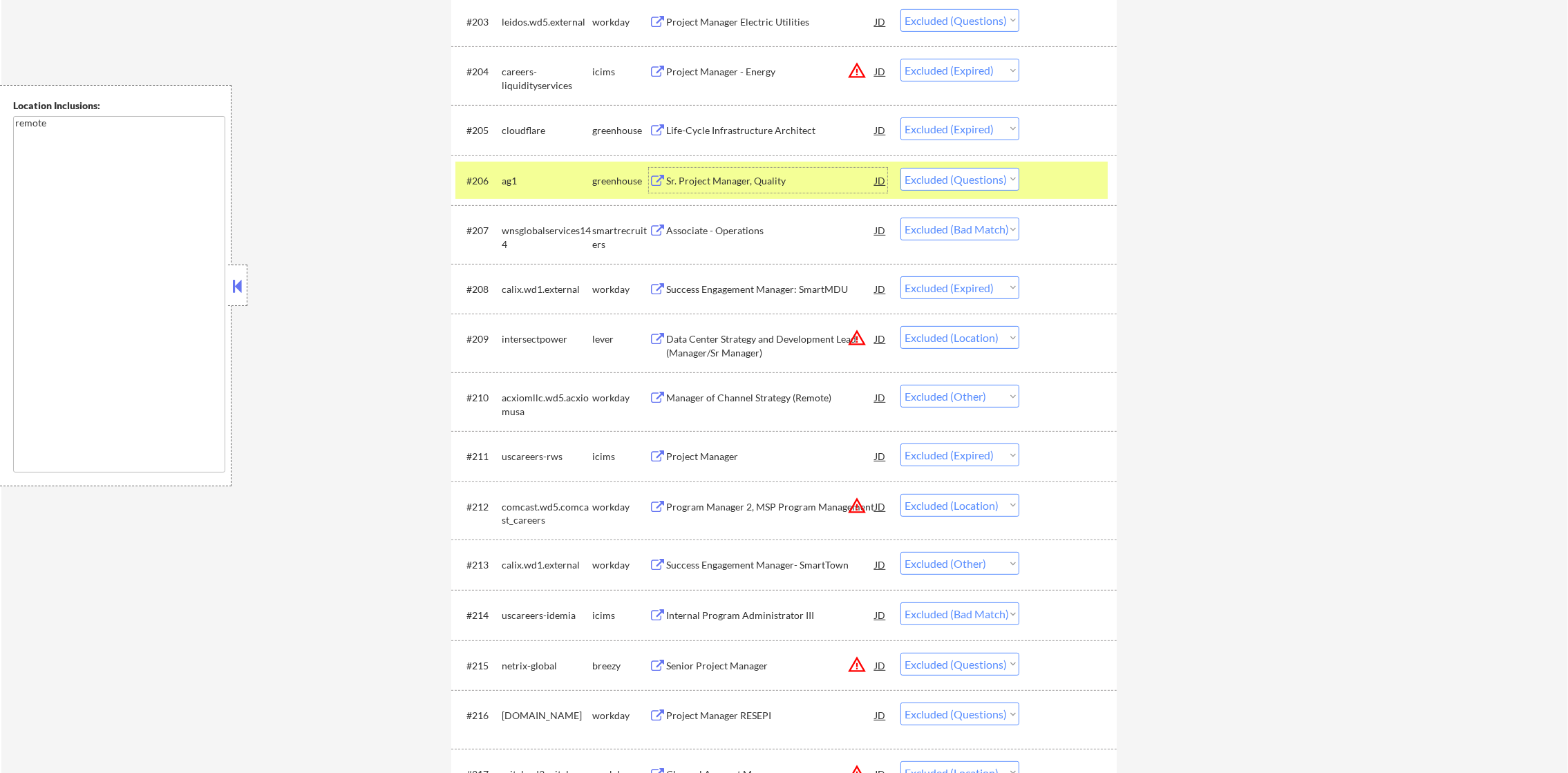
click at [976, 181] on select "Choose an option... Pending Applied Excluded (Questions) Excluded (Expired) Exc…" at bounding box center [959, 179] width 119 height 22
click at [900, 168] on select "Choose an option... Pending Applied Excluded (Questions) Excluded (Expired) Exc…" at bounding box center [959, 179] width 119 height 22
click at [536, 177] on div "ag1" at bounding box center [547, 181] width 90 height 13
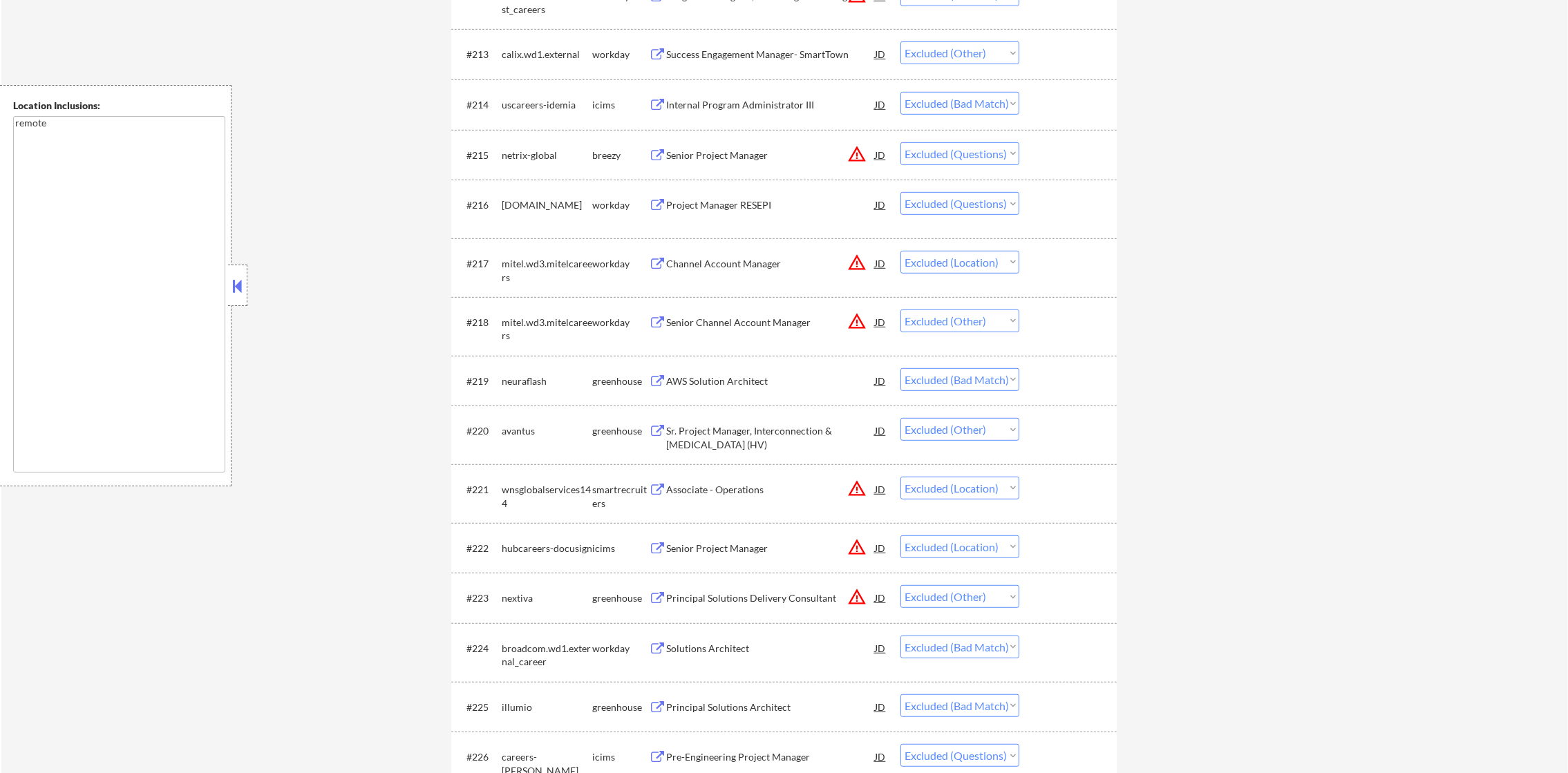
scroll to position [1208, 0]
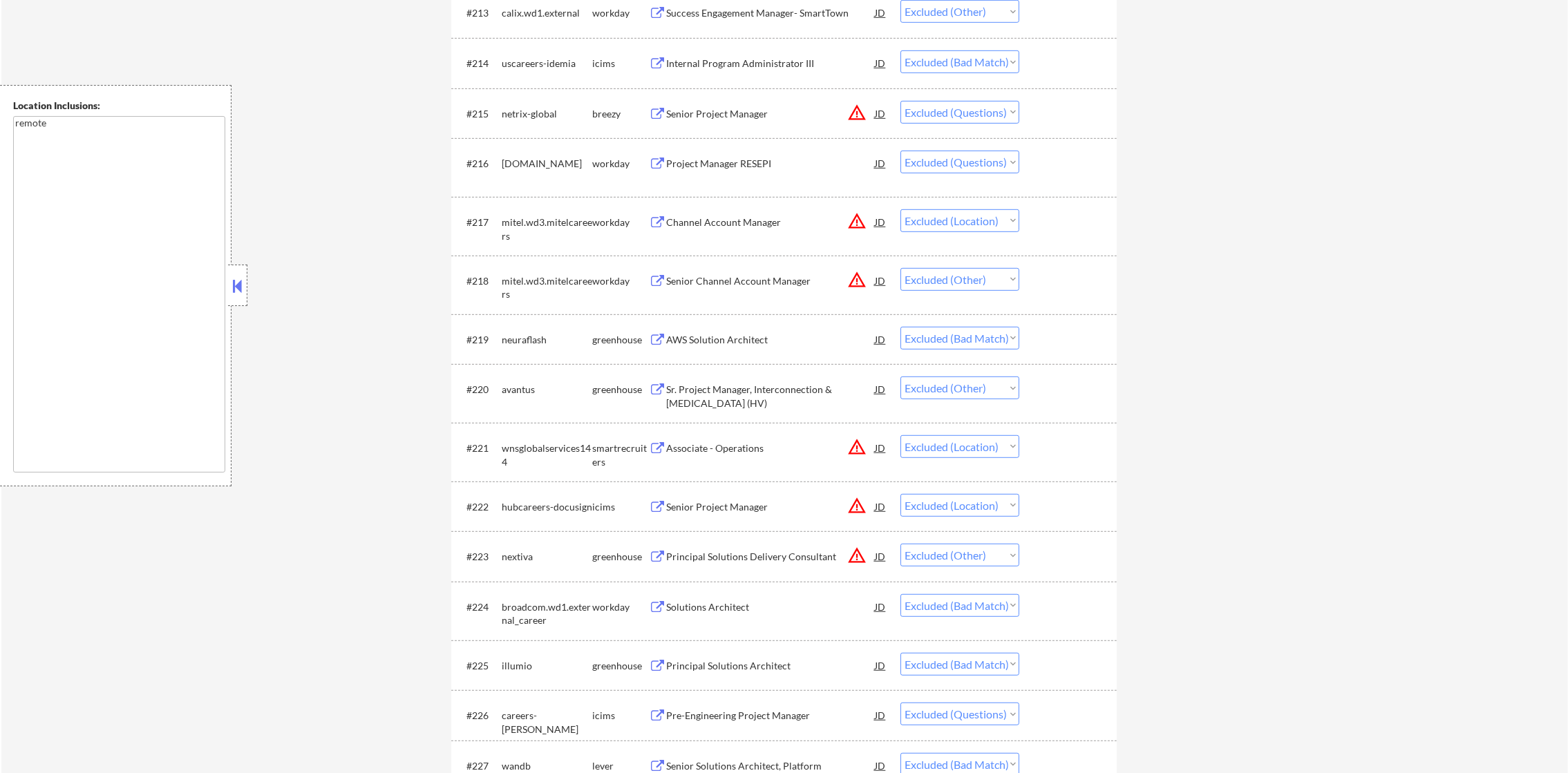
click at [736, 116] on div "Senior Project Manager" at bounding box center [770, 114] width 209 height 13
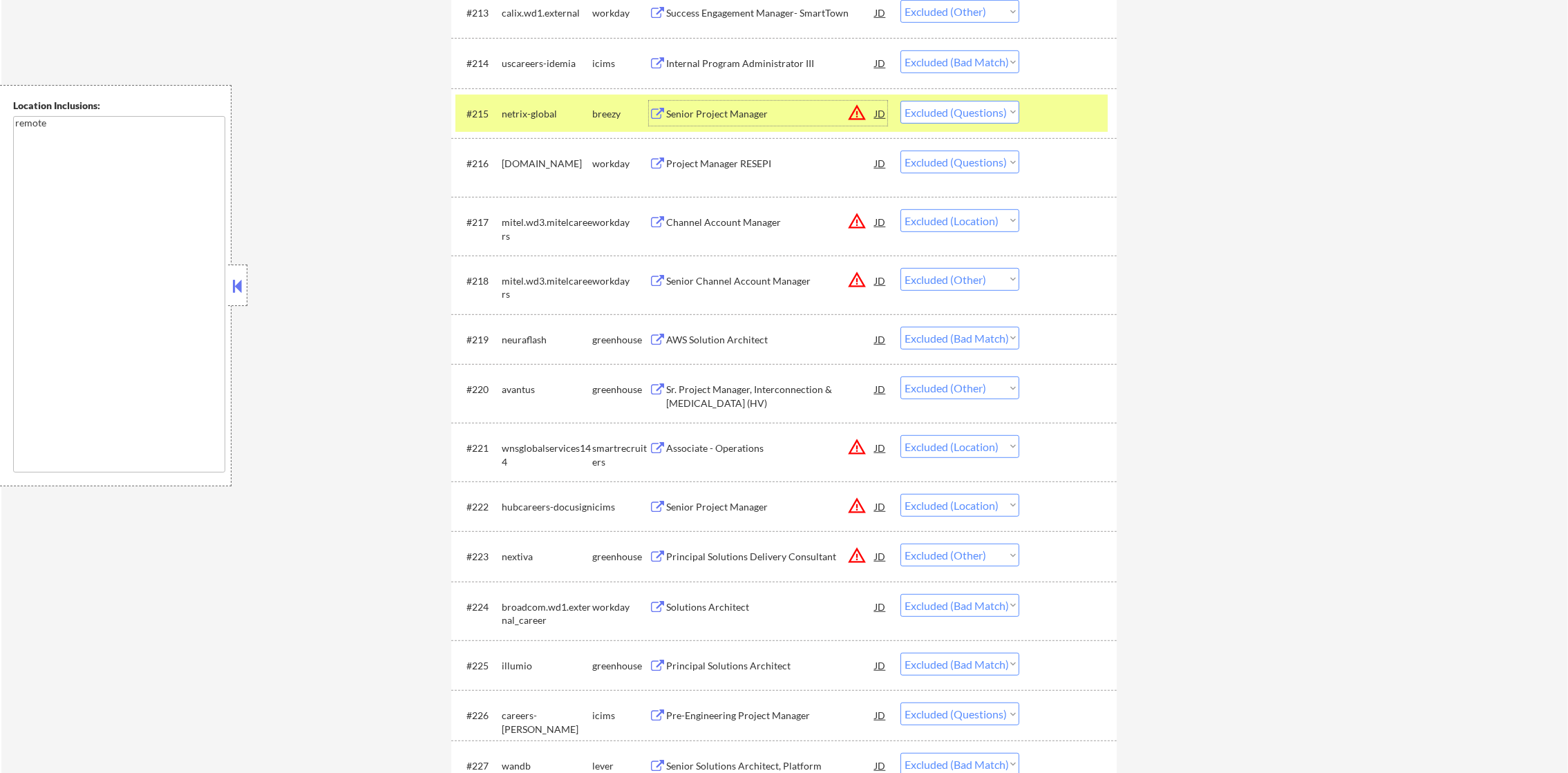
click at [969, 111] on select "Choose an option... Pending Applied Excluded (Questions) Excluded (Expired) Exc…" at bounding box center [959, 112] width 119 height 22
click at [900, 101] on select "Choose an option... Pending Applied Excluded (Questions) Excluded (Expired) Exc…" at bounding box center [959, 112] width 119 height 22
click at [549, 119] on div "netrix-global" at bounding box center [547, 114] width 90 height 13
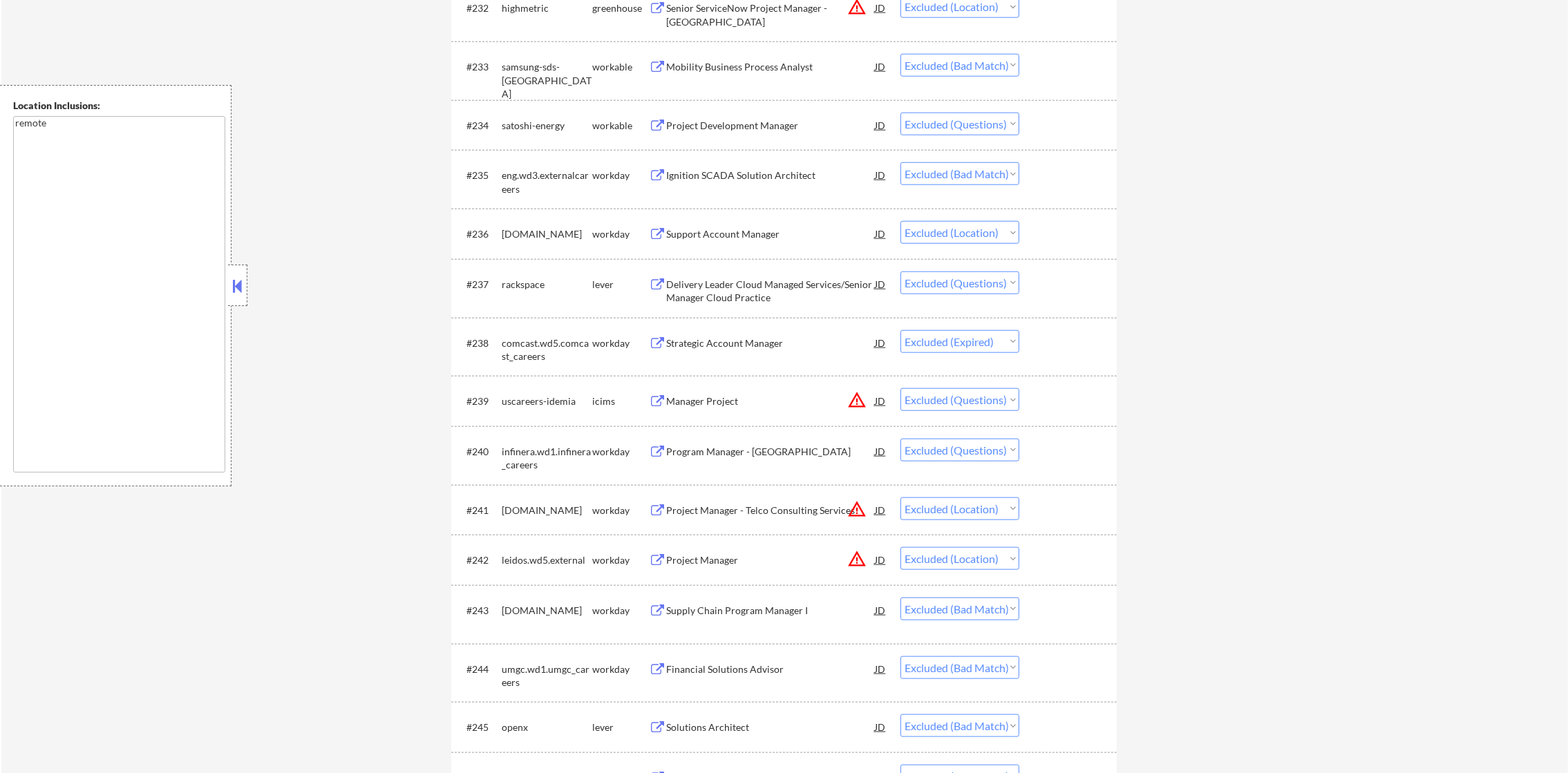
scroll to position [2314, 0]
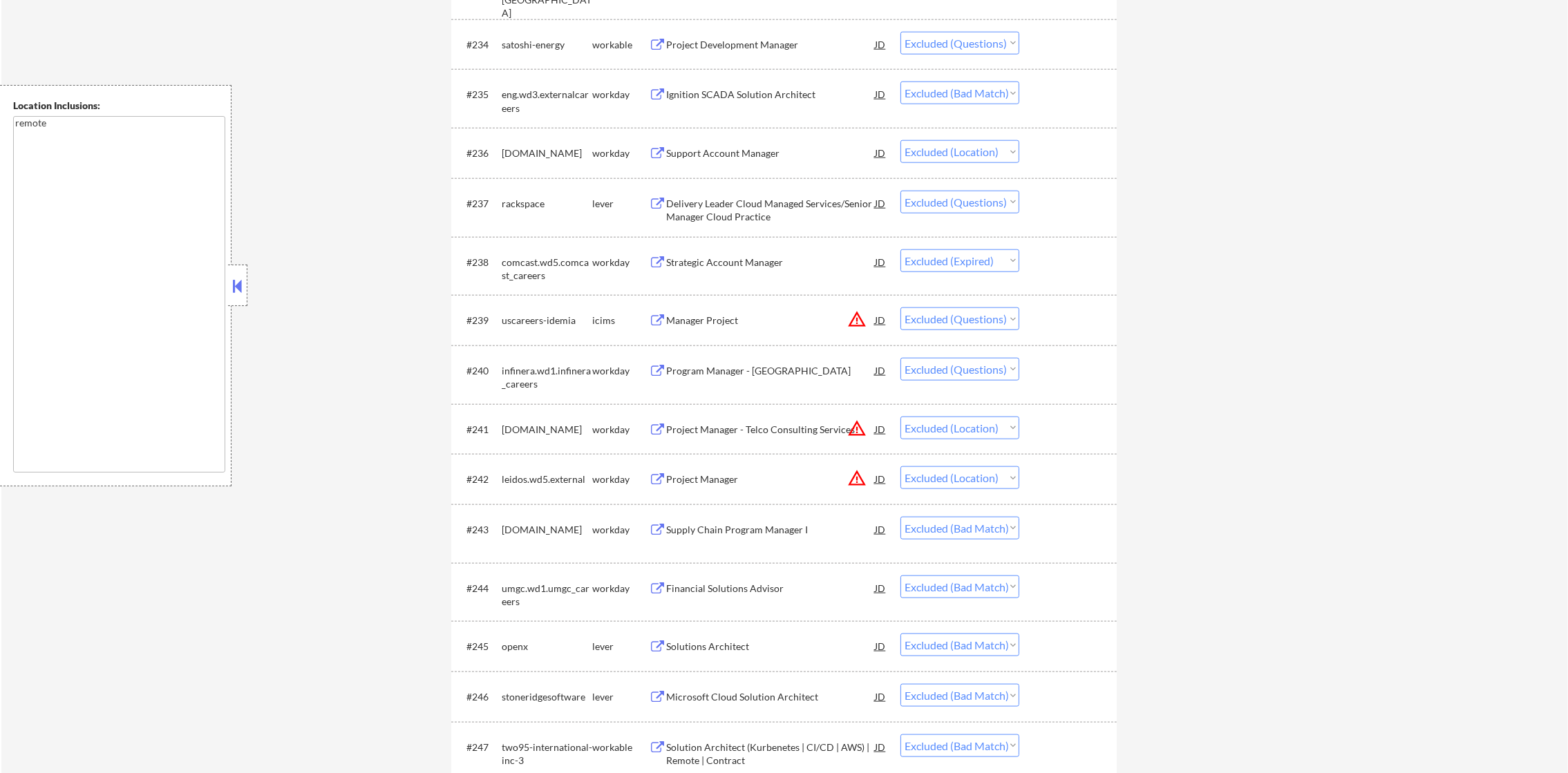
click at [779, 50] on div "Project Development Manager" at bounding box center [770, 44] width 209 height 13
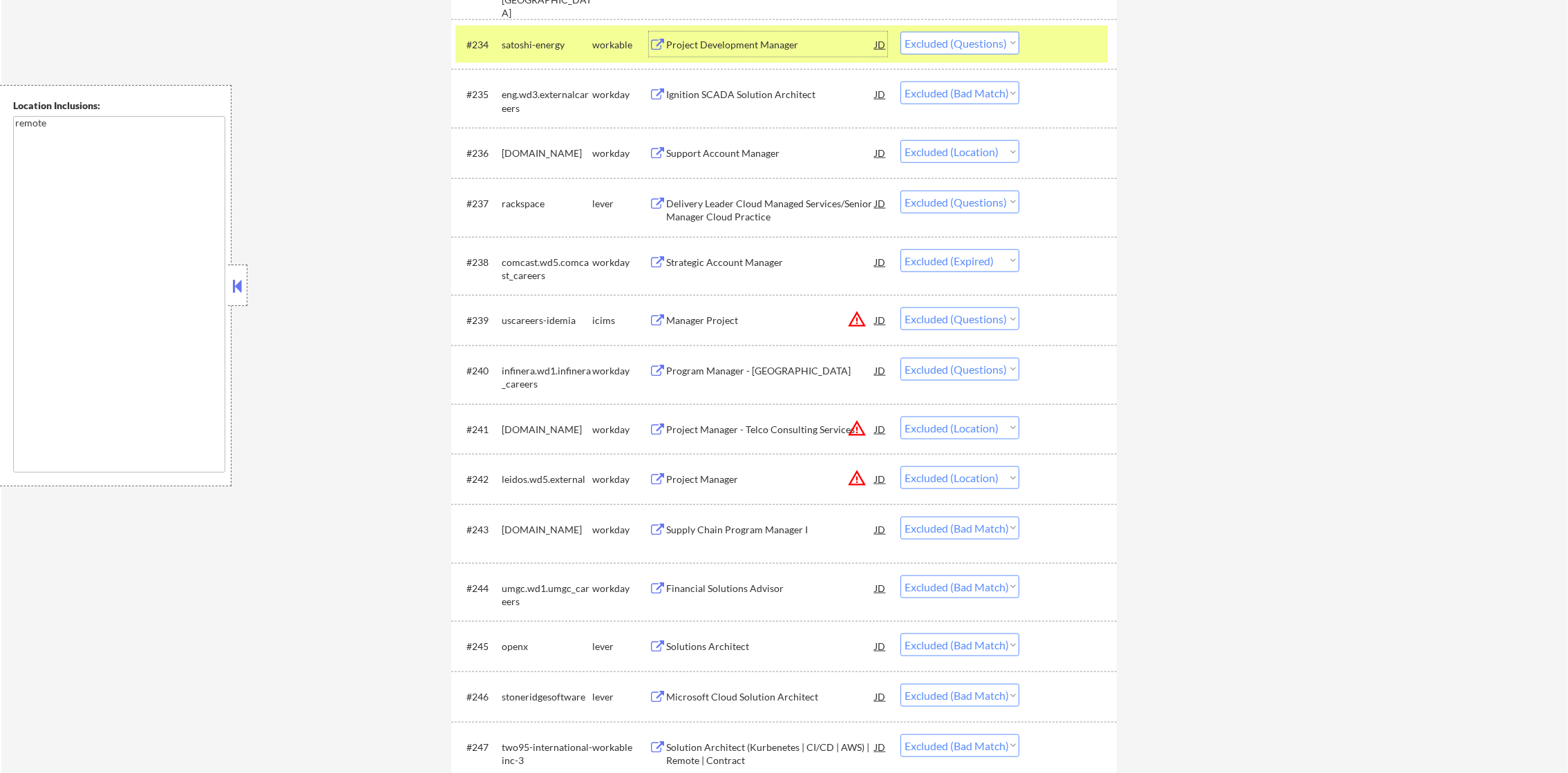
click at [957, 38] on select "Choose an option... Pending Applied Excluded (Questions) Excluded (Expired) Exc…" at bounding box center [959, 43] width 119 height 22
click at [900, 32] on select "Choose an option... Pending Applied Excluded (Questions) Excluded (Expired) Exc…" at bounding box center [959, 43] width 119 height 22
click at [532, 38] on div "satoshi-energy" at bounding box center [547, 44] width 90 height 13
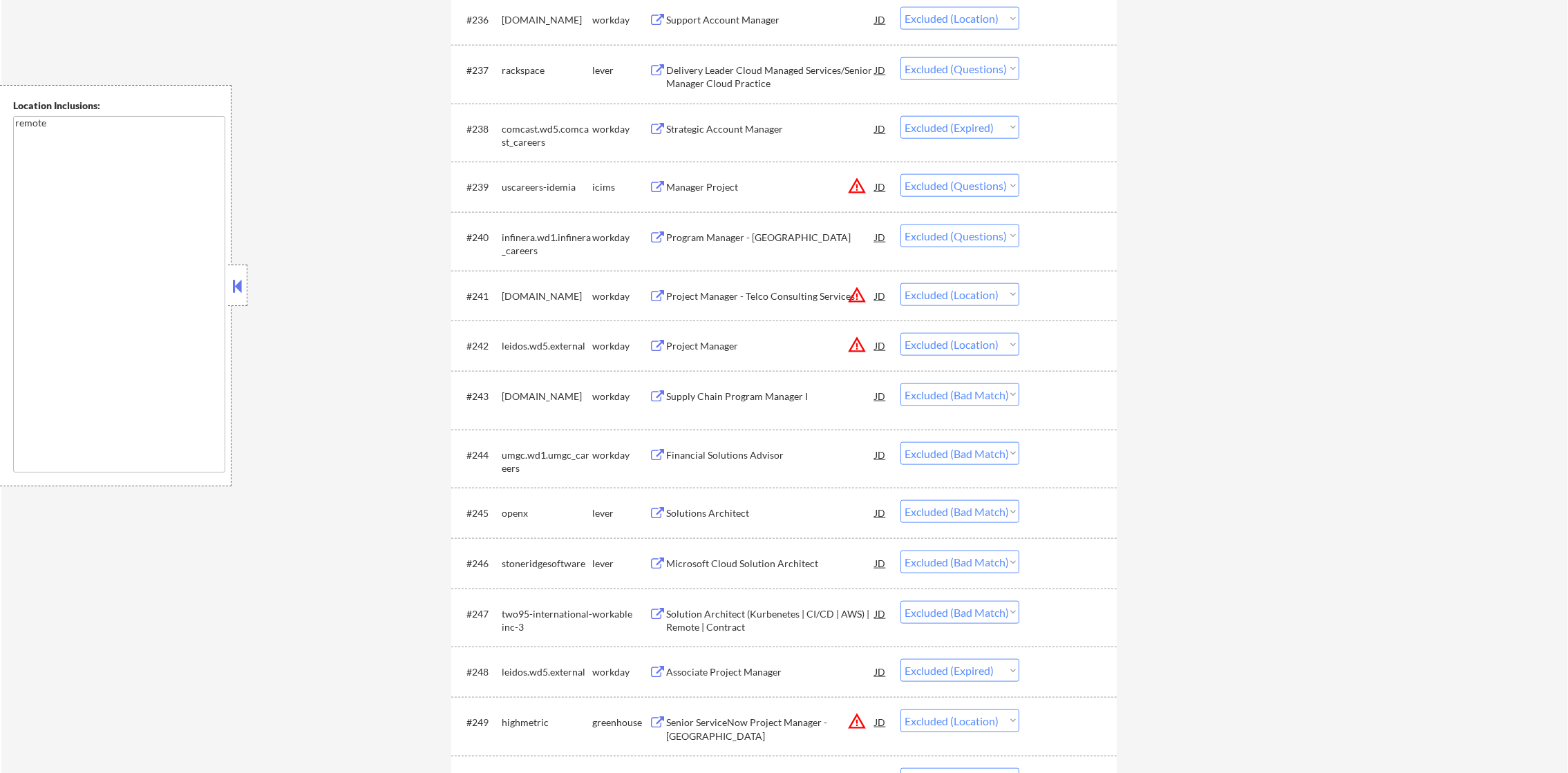
scroll to position [2451, 0]
click at [815, 72] on div "Delivery Leader Cloud Managed Services/Senior Manager Cloud Practice" at bounding box center [770, 72] width 209 height 27
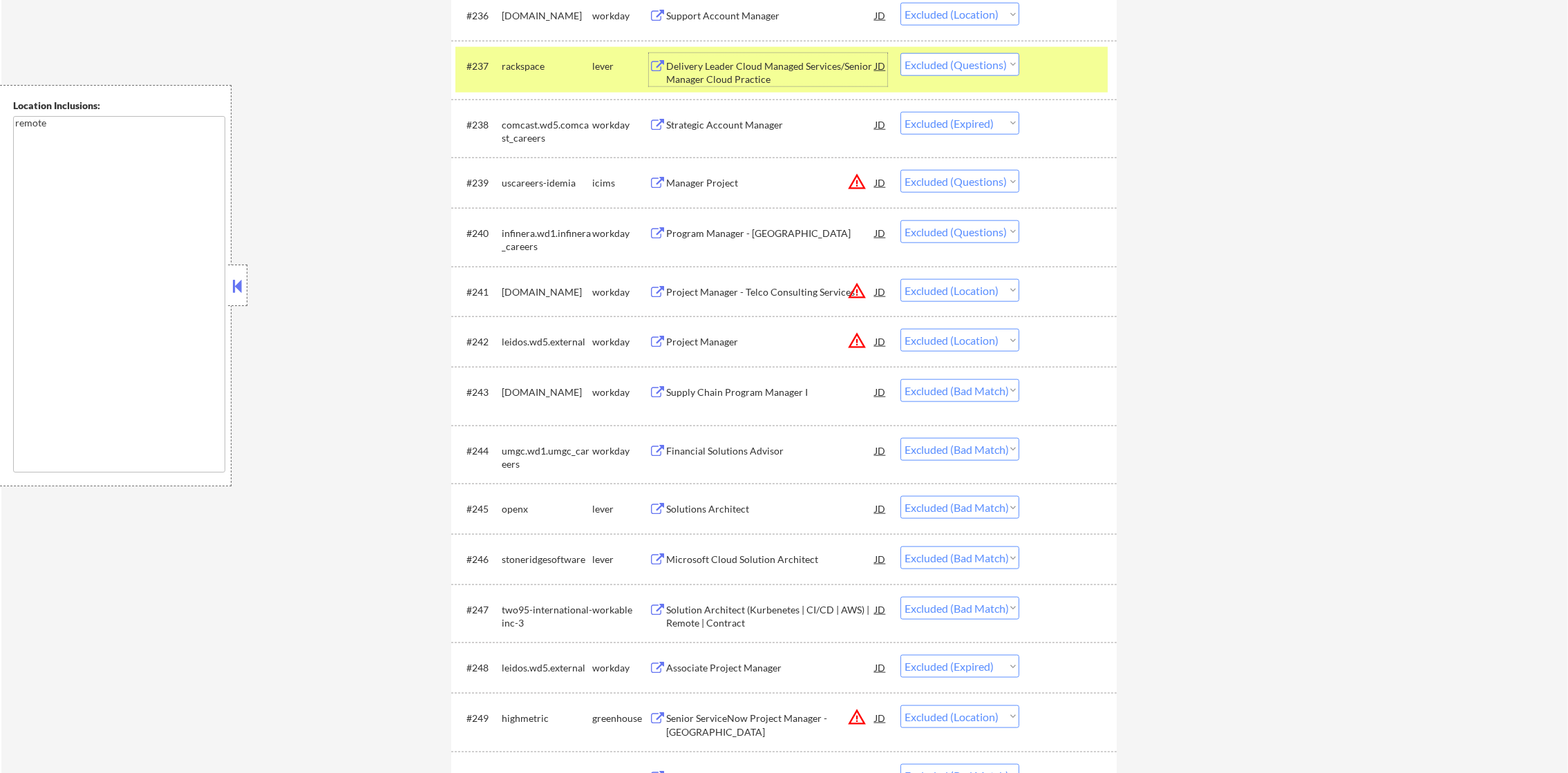
click at [949, 67] on select "Choose an option... Pending Applied Excluded (Questions) Excluded (Expired) Exc…" at bounding box center [959, 64] width 119 height 22
click at [900, 53] on select "Choose an option... Pending Applied Excluded (Questions) Excluded (Expired) Exc…" at bounding box center [959, 64] width 119 height 22
click at [546, 75] on div "rackspace" at bounding box center [547, 65] width 90 height 25
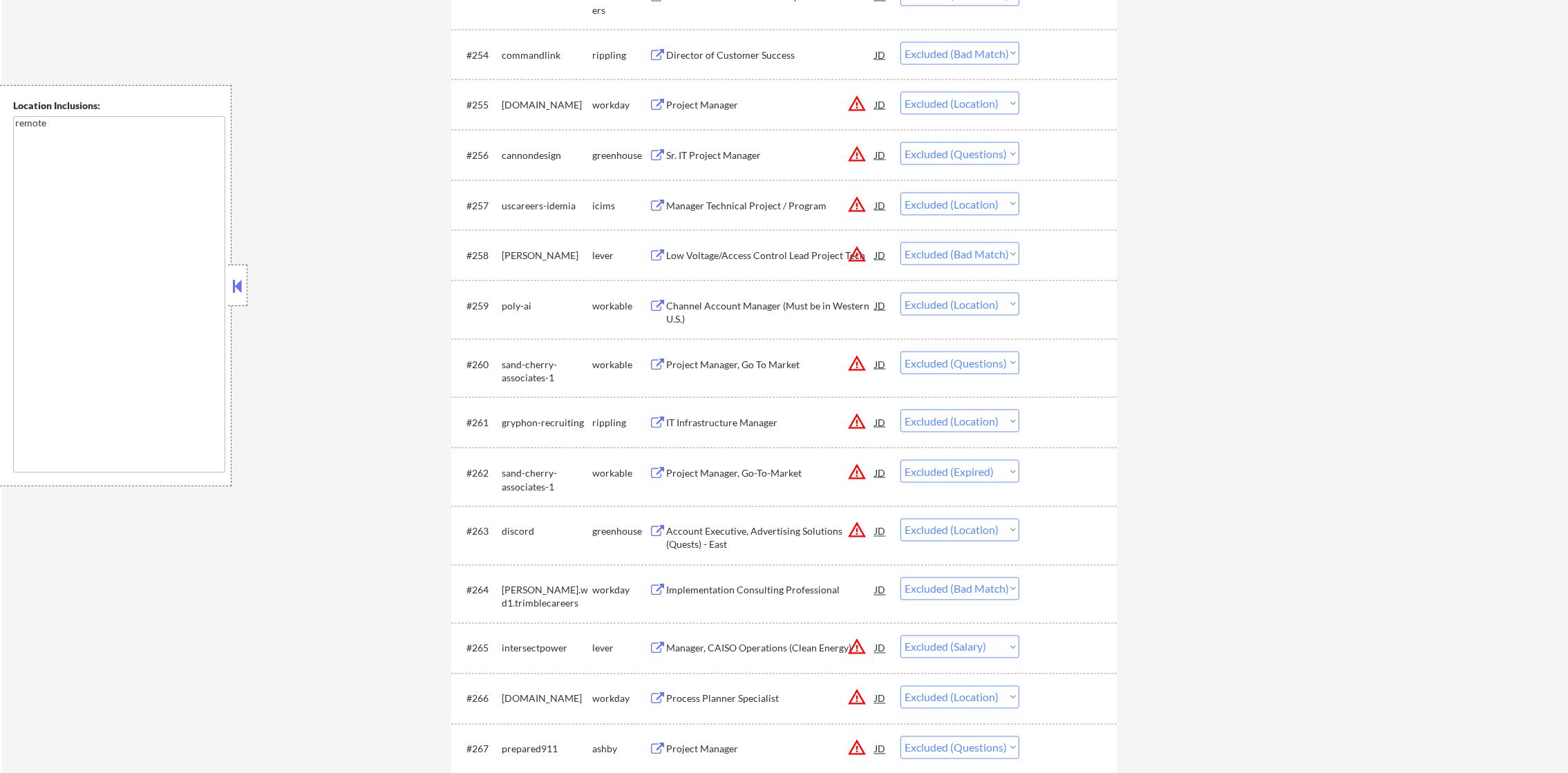
scroll to position [3419, 0]
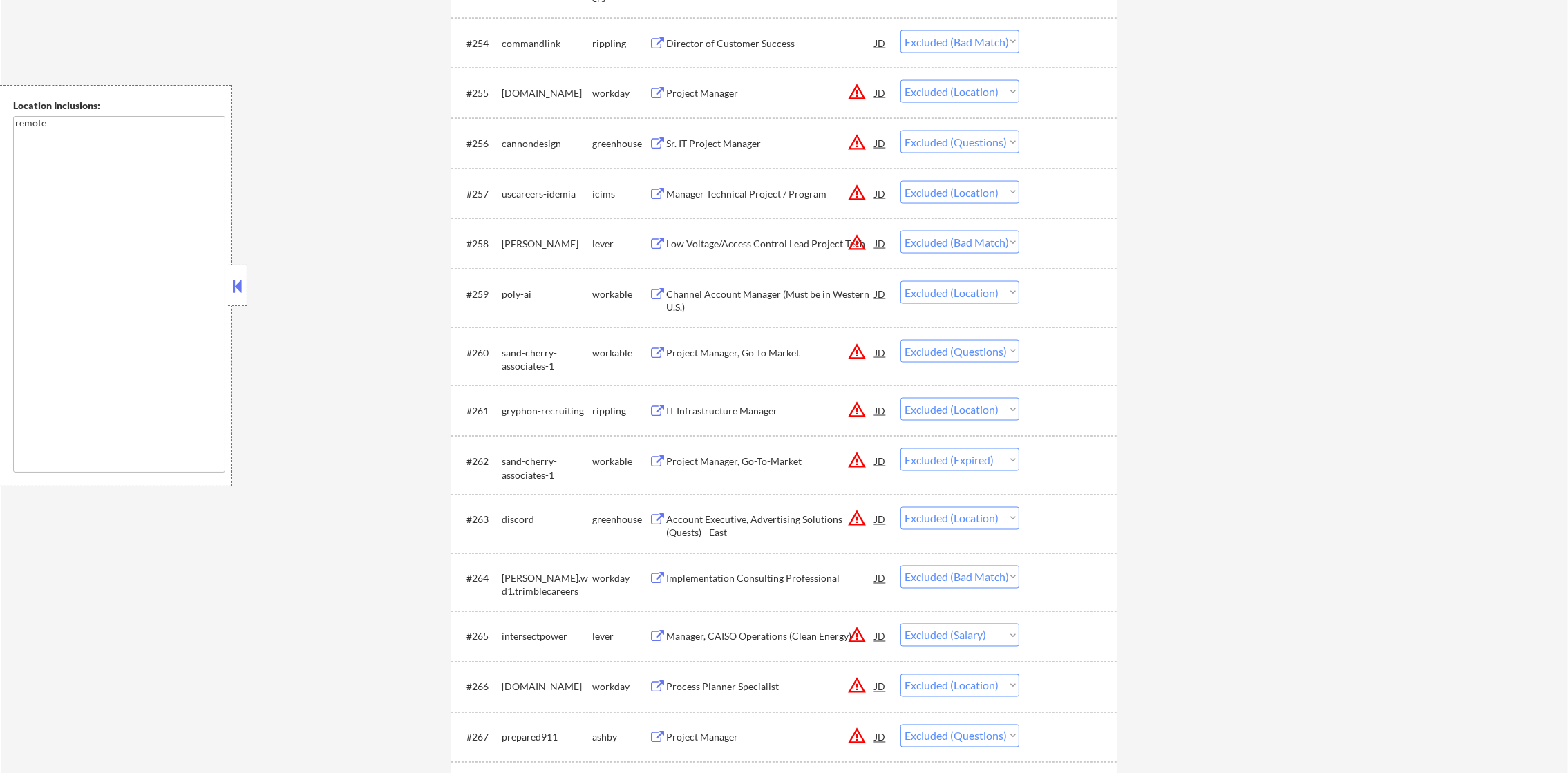
click at [754, 140] on div "Sr. IT Project Manager" at bounding box center [770, 143] width 209 height 13
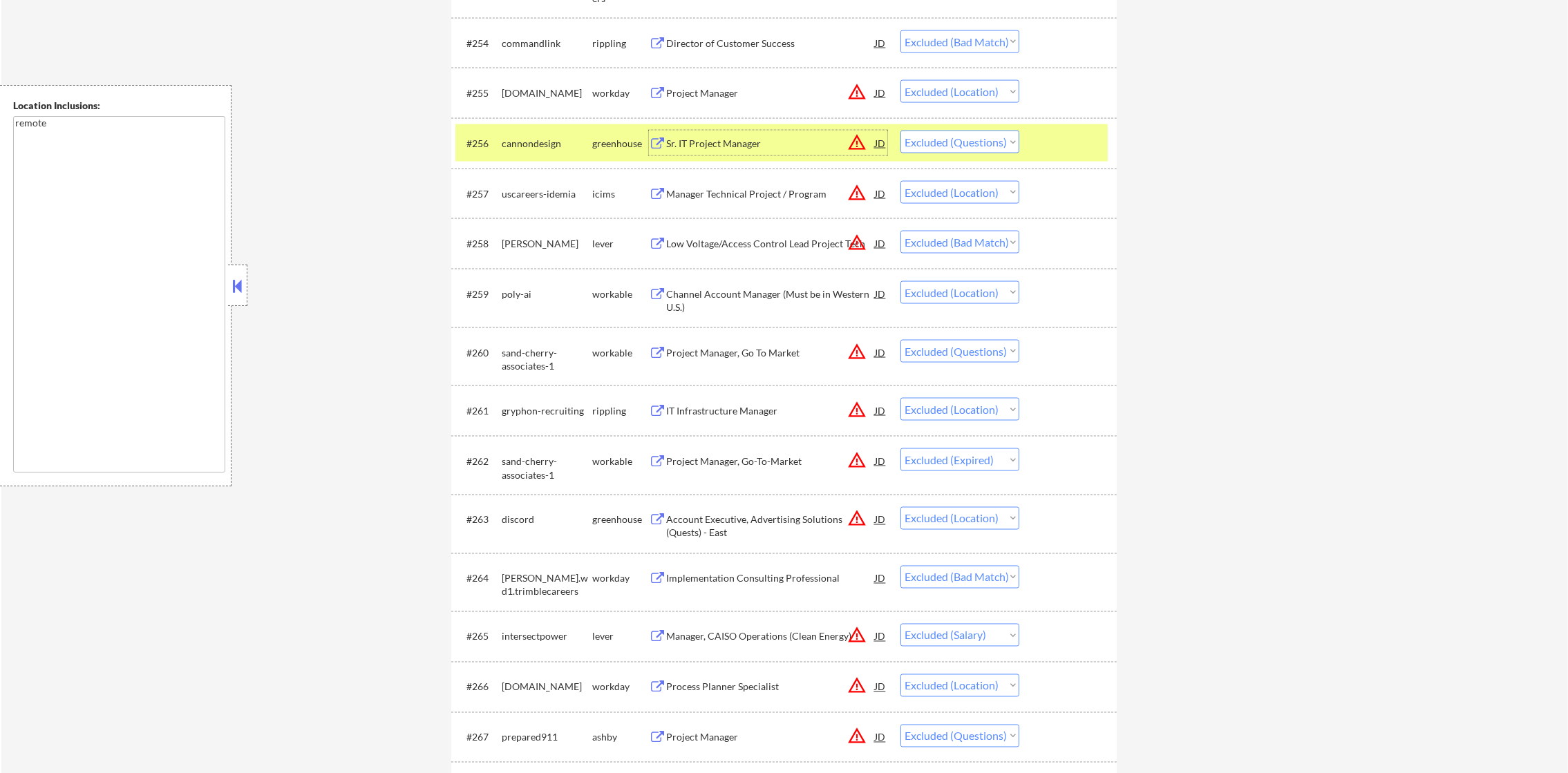
click at [1004, 138] on select "Choose an option... Pending Applied Excluded (Questions) Excluded (Expired) Exc…" at bounding box center [959, 141] width 119 height 22
click at [900, 131] on select "Choose an option... Pending Applied Excluded (Questions) Excluded (Expired) Exc…" at bounding box center [959, 141] width 119 height 22
click at [555, 133] on div "cannondesign" at bounding box center [547, 143] width 90 height 25
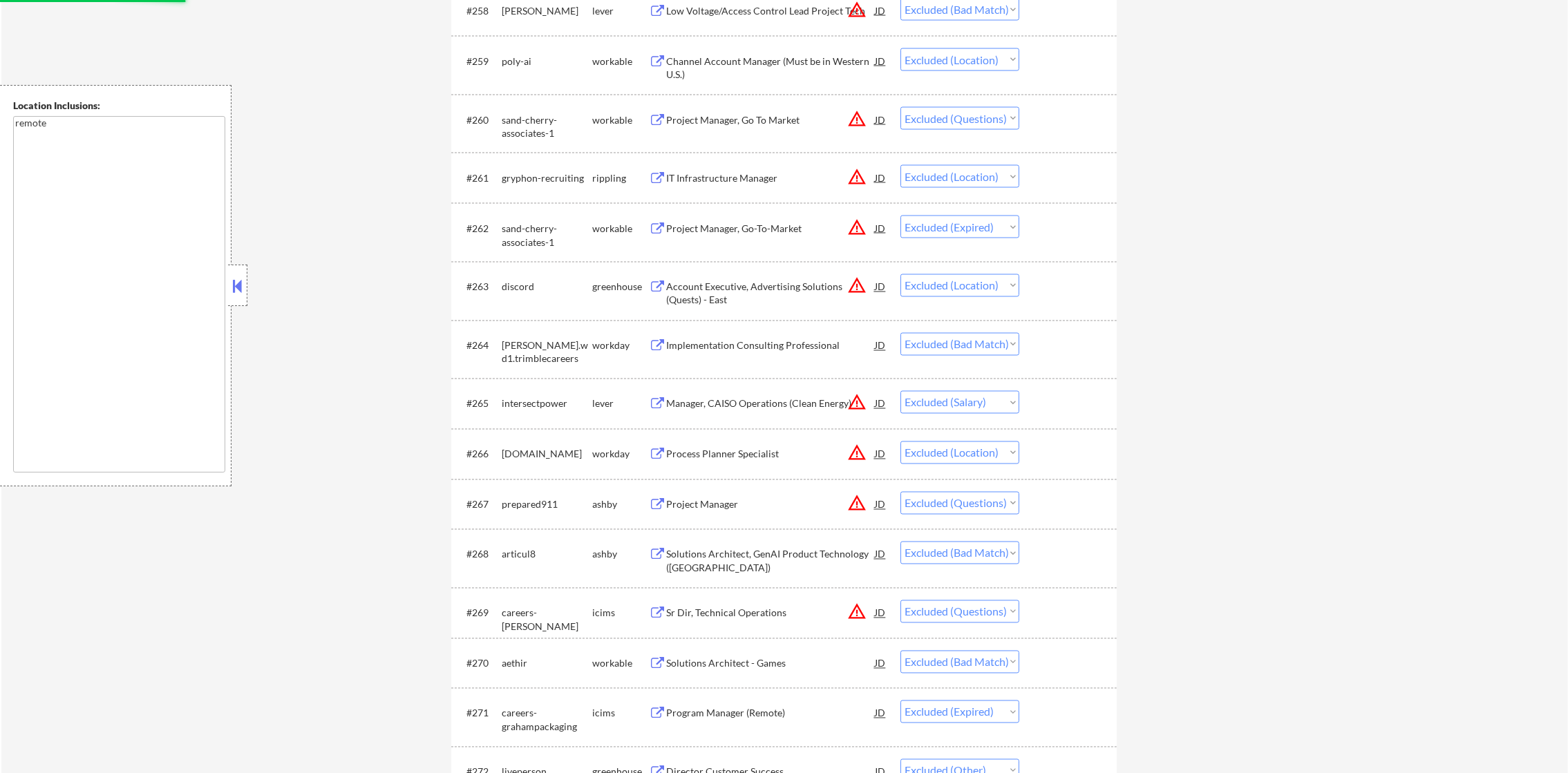
scroll to position [3661, 0]
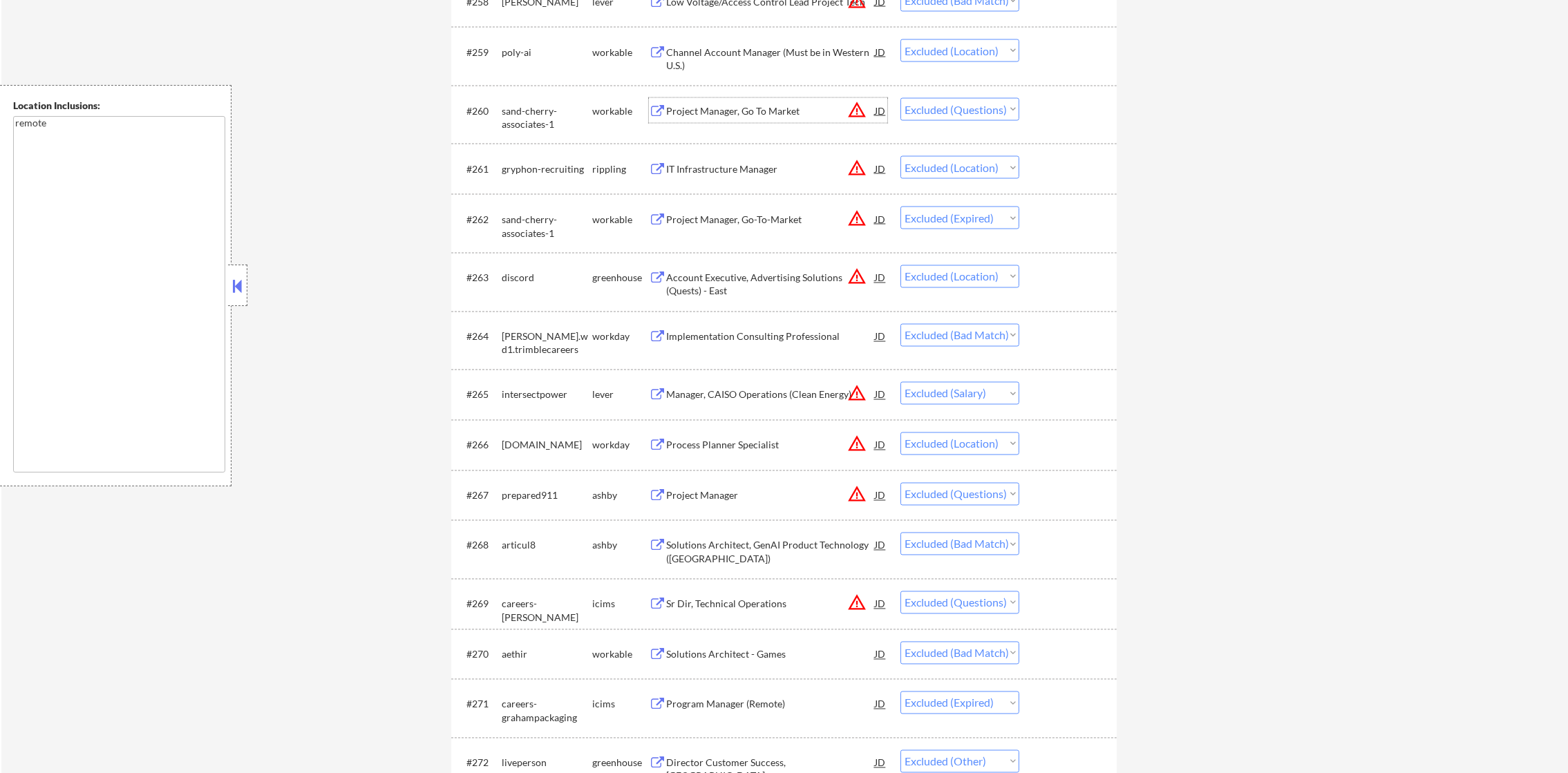
click at [774, 122] on div "Project Manager, Go To Market" at bounding box center [770, 111] width 209 height 25
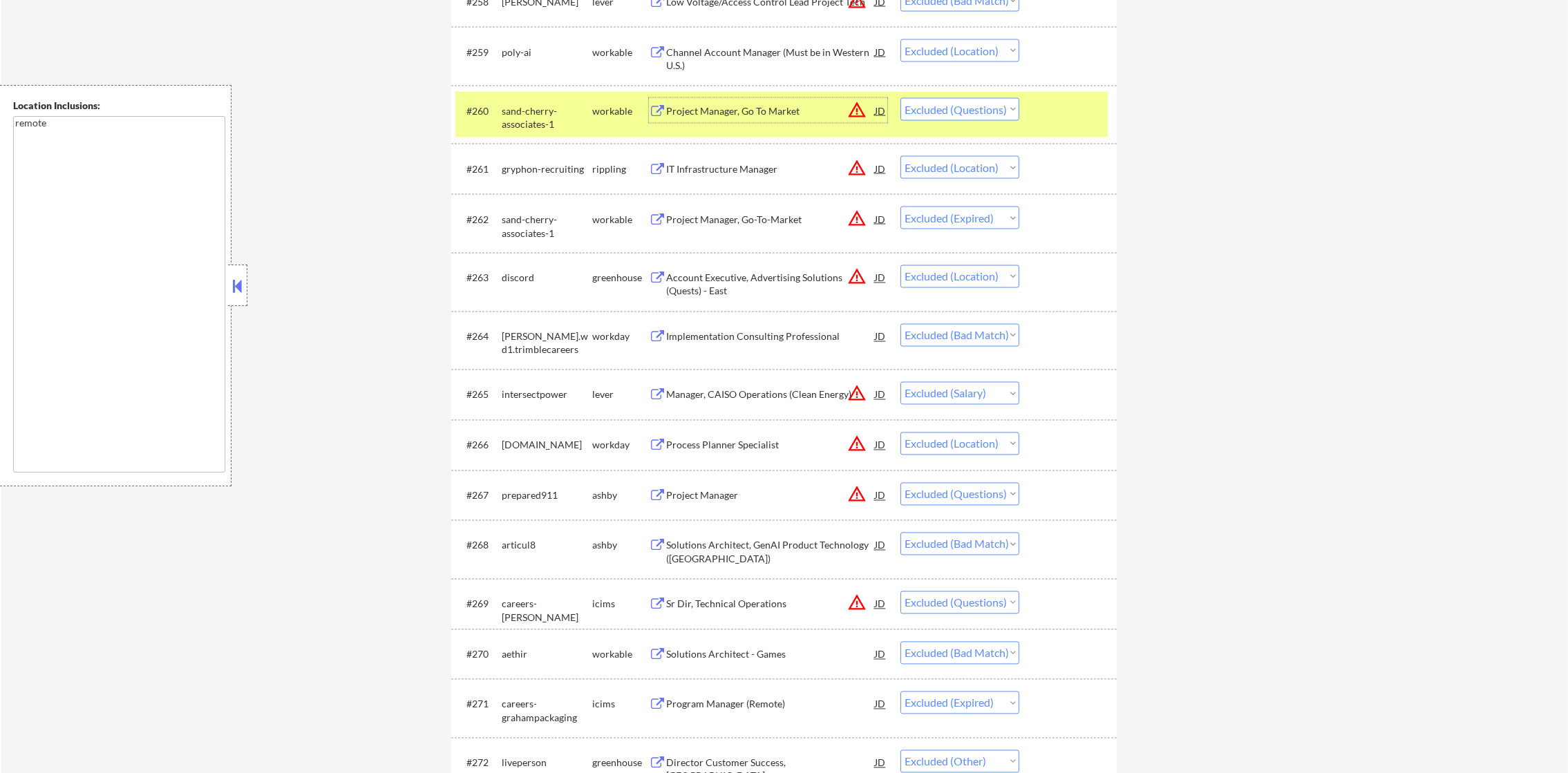
click at [940, 105] on select "Choose an option... Pending Applied Excluded (Questions) Excluded (Expired) Exc…" at bounding box center [959, 109] width 119 height 22
click at [900, 98] on select "Choose an option... Pending Applied Excluded (Questions) Excluded (Expired) Exc…" at bounding box center [959, 109] width 119 height 22
click at [507, 107] on div "sand-cherry-associates-1" at bounding box center [547, 118] width 90 height 27
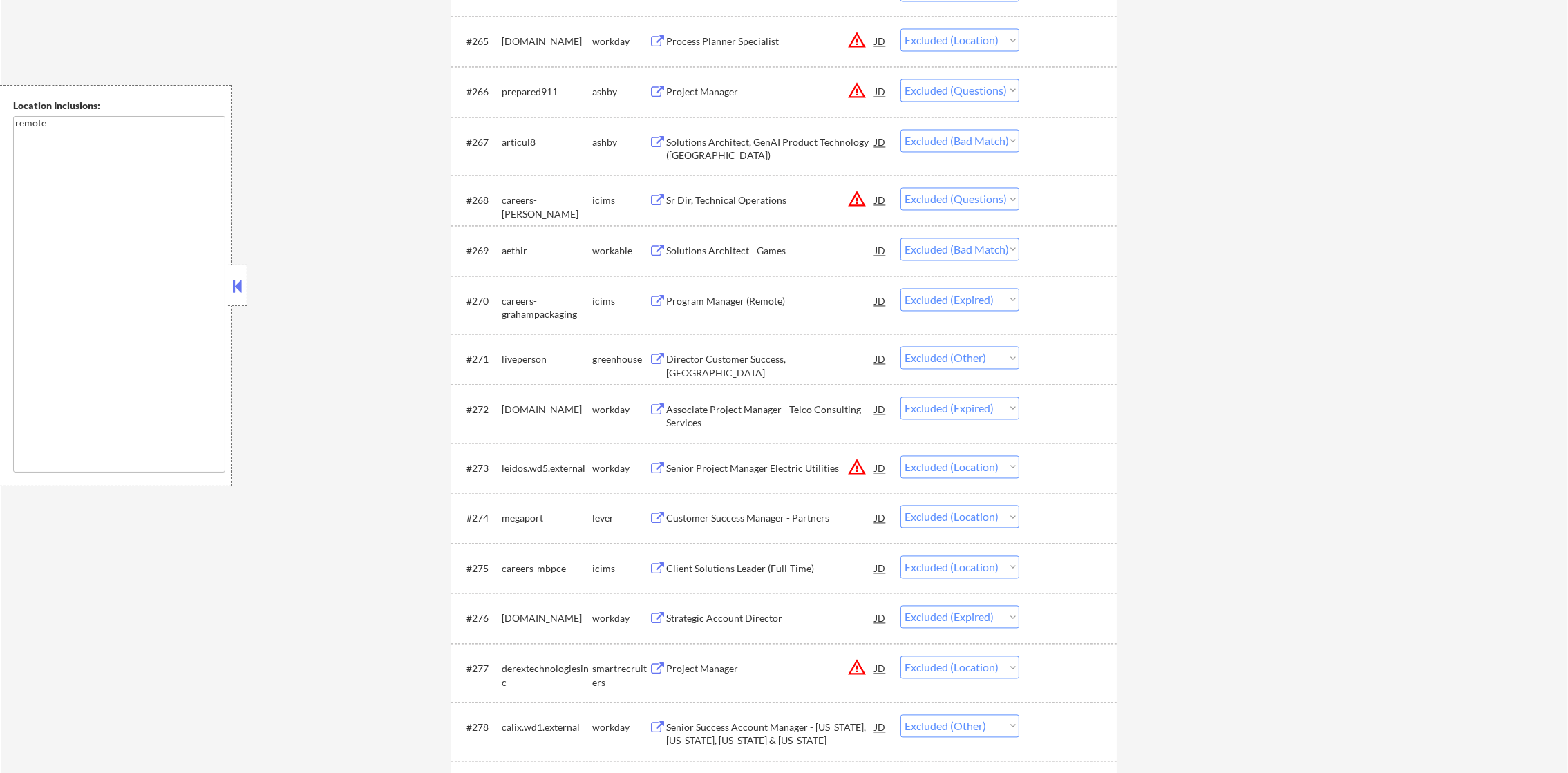
scroll to position [4040, 0]
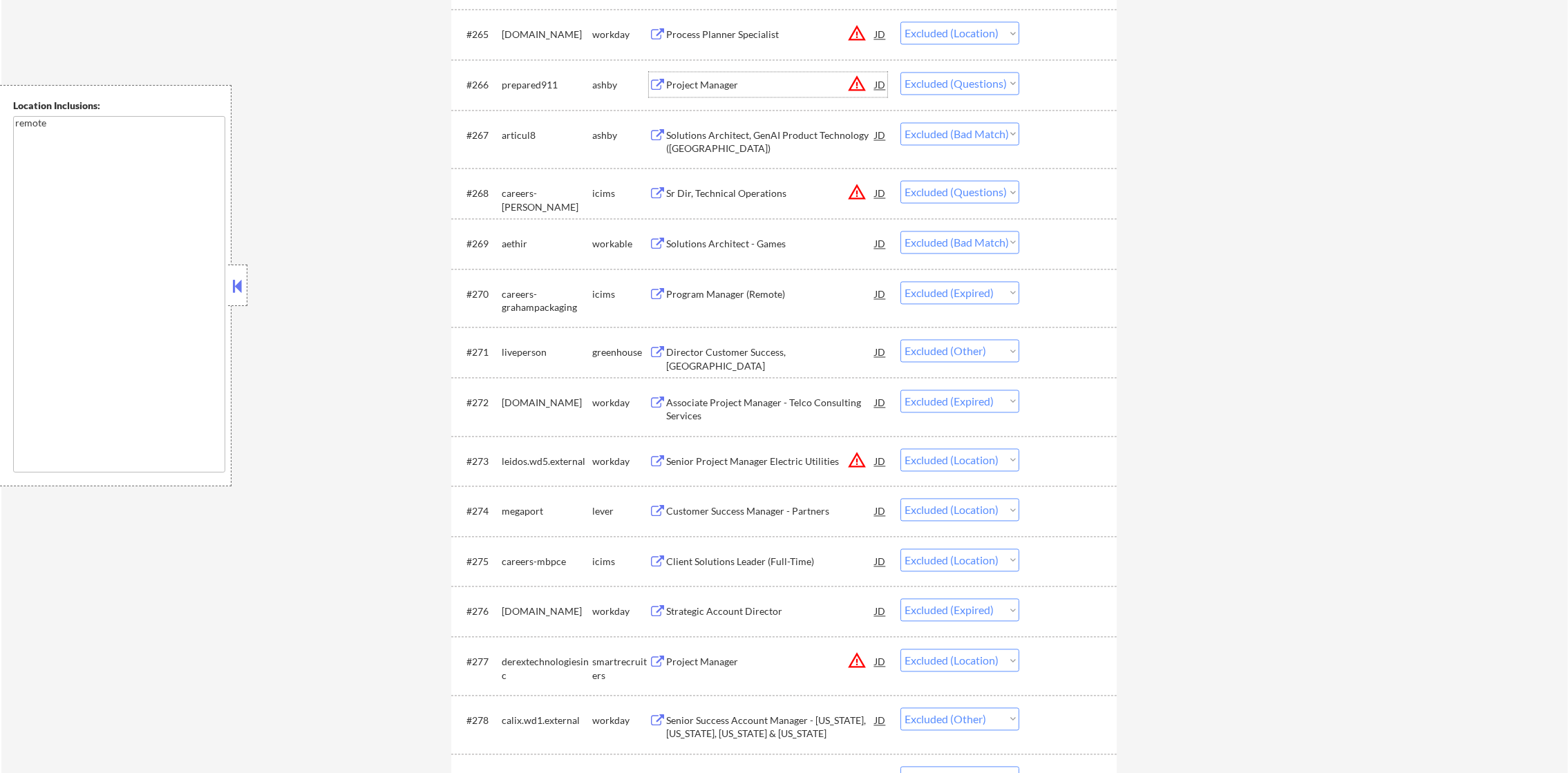
click at [779, 76] on div "Project Manager" at bounding box center [770, 84] width 209 height 25
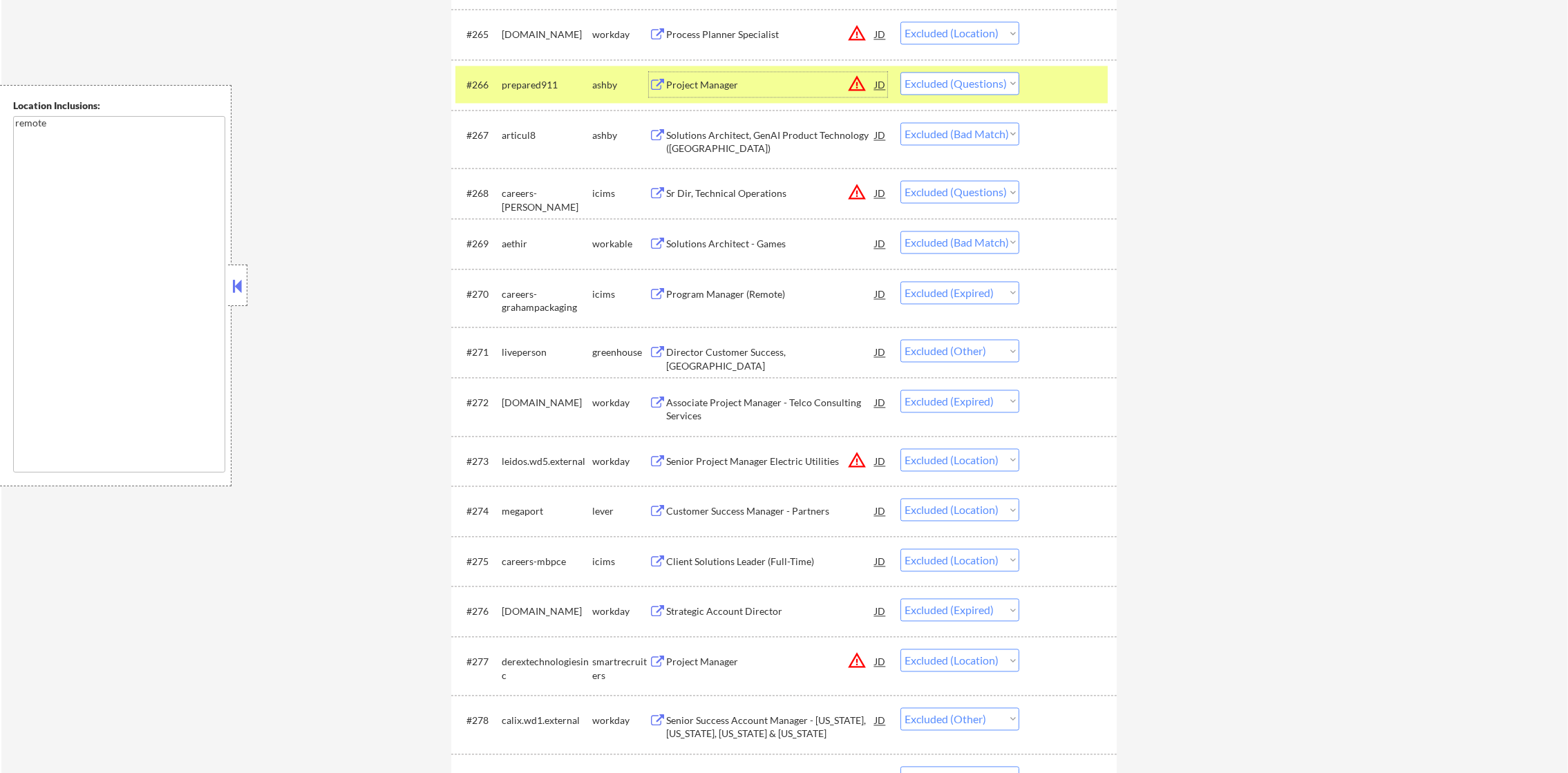
click at [987, 82] on select "Choose an option... Pending Applied Excluded (Questions) Excluded (Expired) Exc…" at bounding box center [959, 82] width 119 height 22
click at [900, 72] on select "Choose an option... Pending Applied Excluded (Questions) Excluded (Expired) Exc…" at bounding box center [959, 82] width 119 height 22
click at [559, 78] on div "prepared911" at bounding box center [547, 84] width 90 height 13
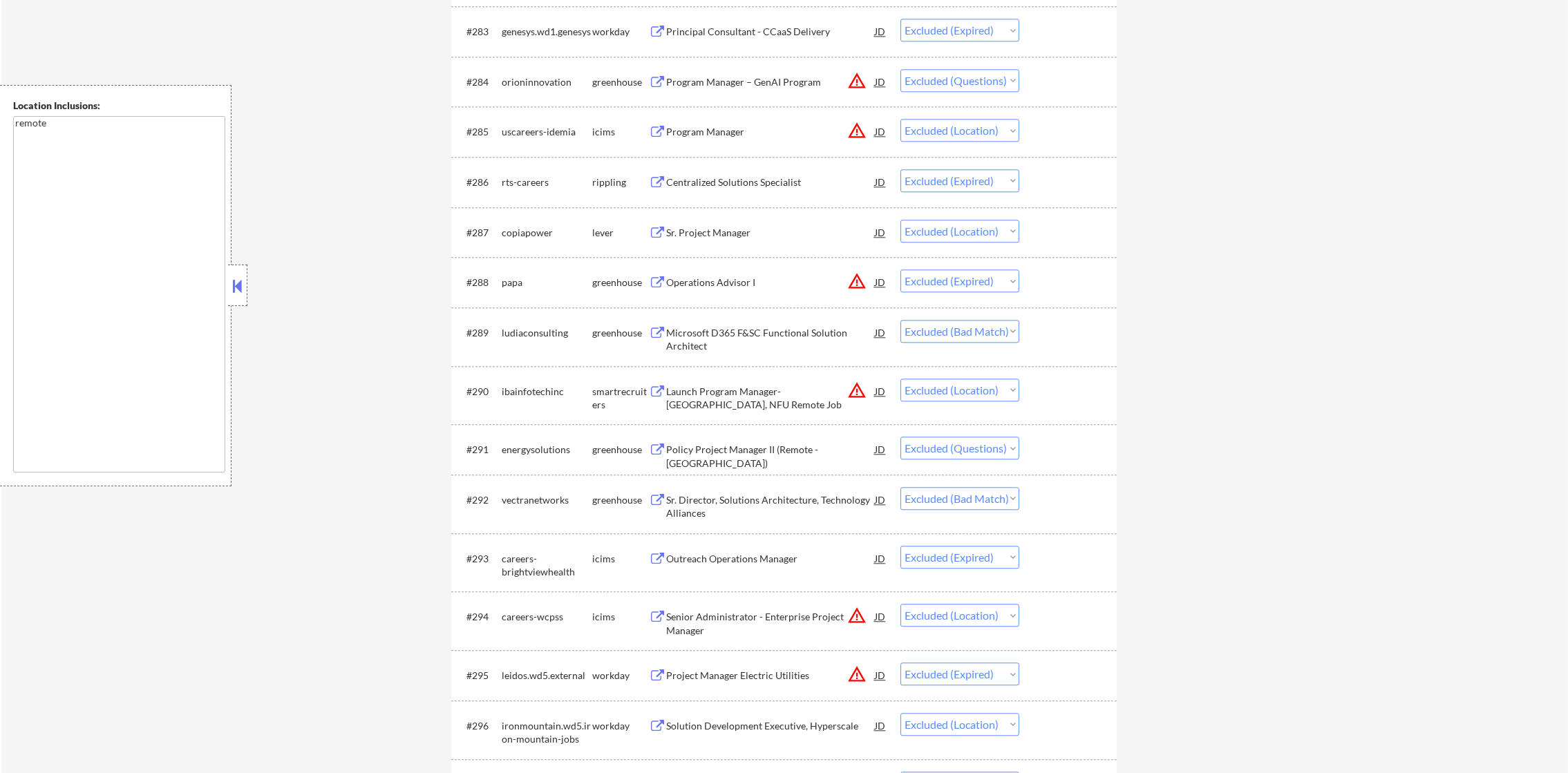
scroll to position [5008, 0]
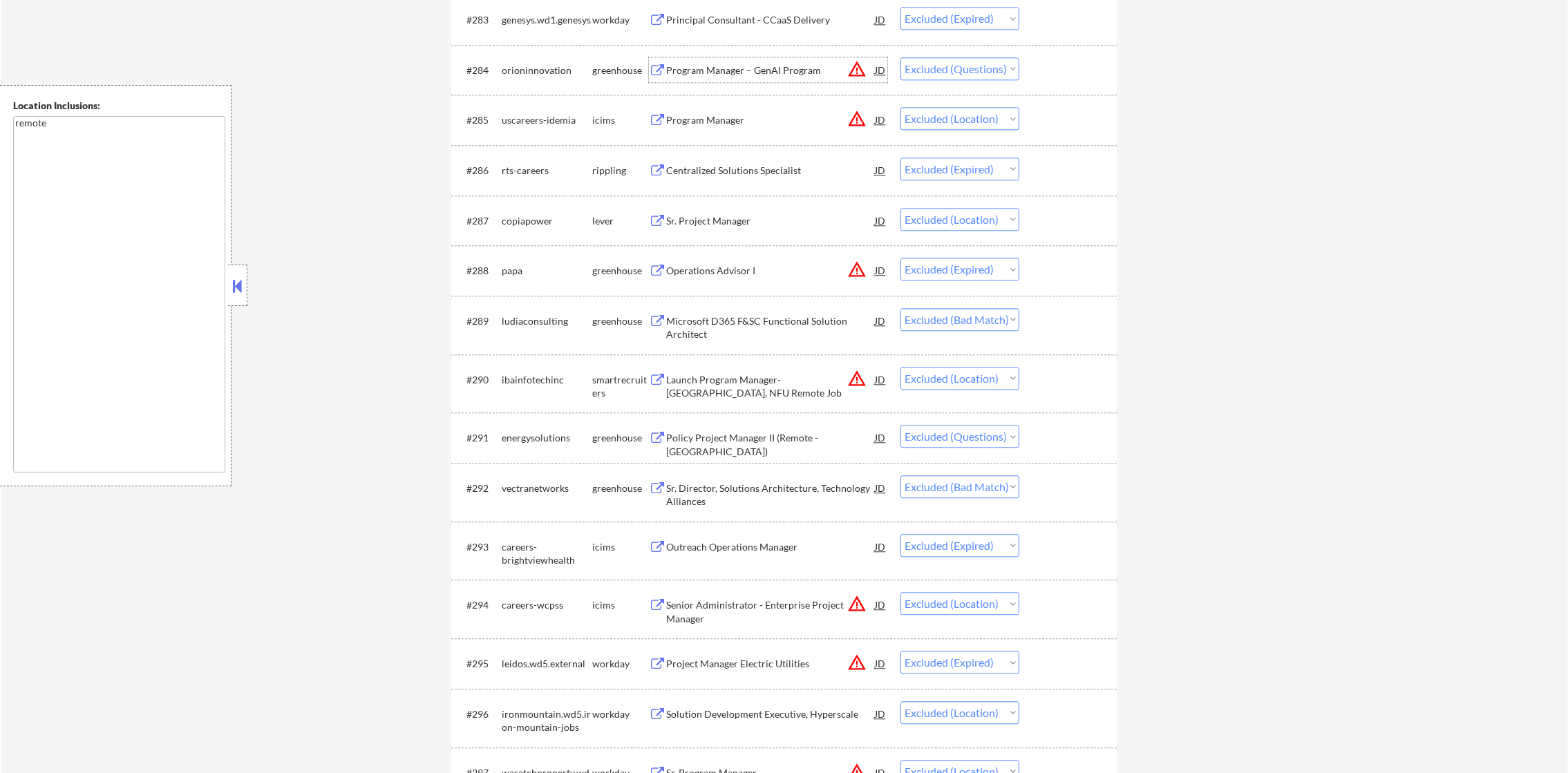
click at [729, 68] on div "Program Manager – GenAI Program" at bounding box center [770, 70] width 209 height 13
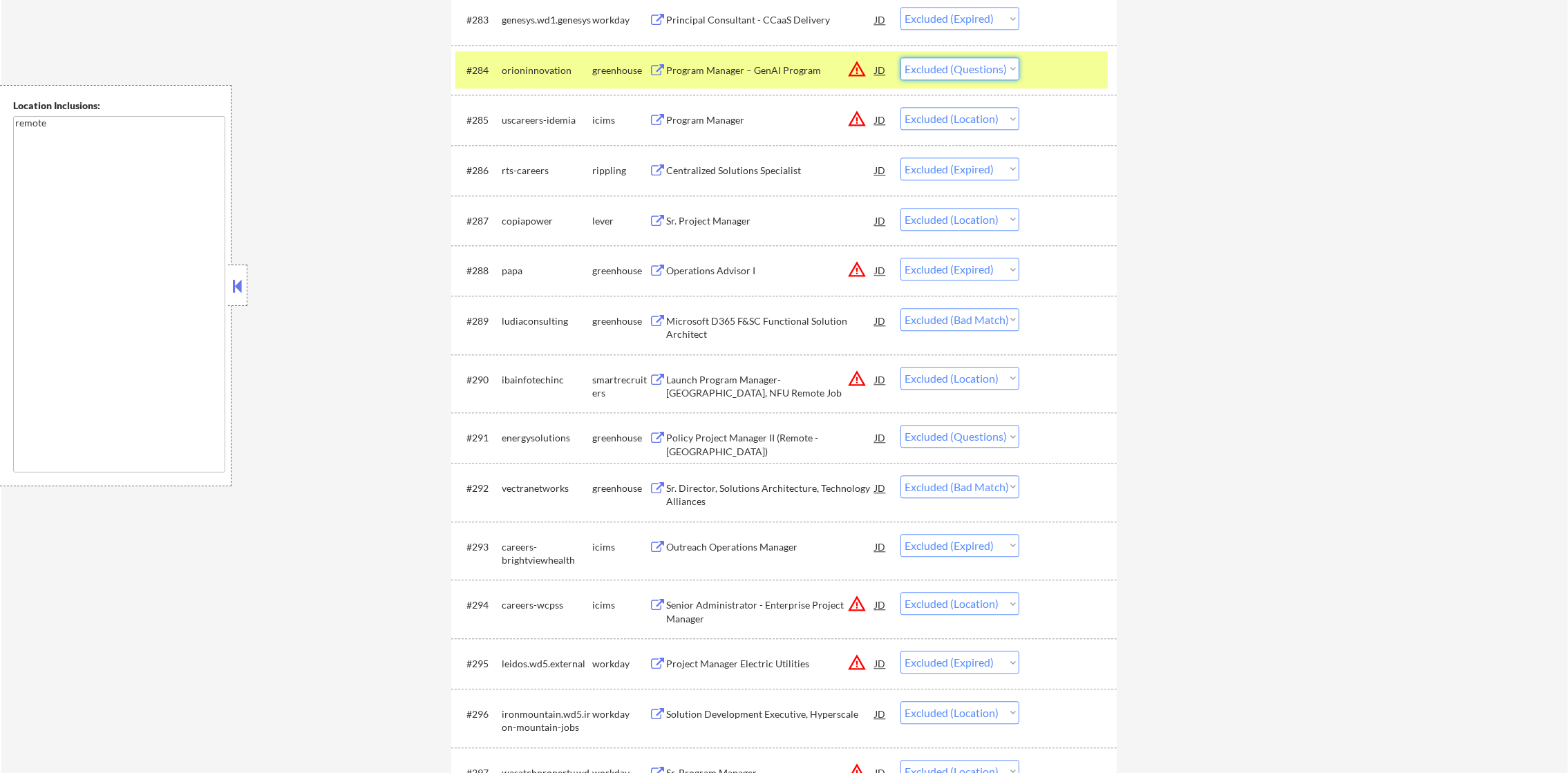
click at [953, 72] on select "Choose an option... Pending Applied Excluded (Questions) Excluded (Expired) Exc…" at bounding box center [959, 68] width 119 height 22
click at [900, 57] on select "Choose an option... Pending Applied Excluded (Questions) Excluded (Expired) Exc…" at bounding box center [959, 68] width 119 height 22
click at [555, 61] on div "orioninnovation" at bounding box center [547, 70] width 90 height 25
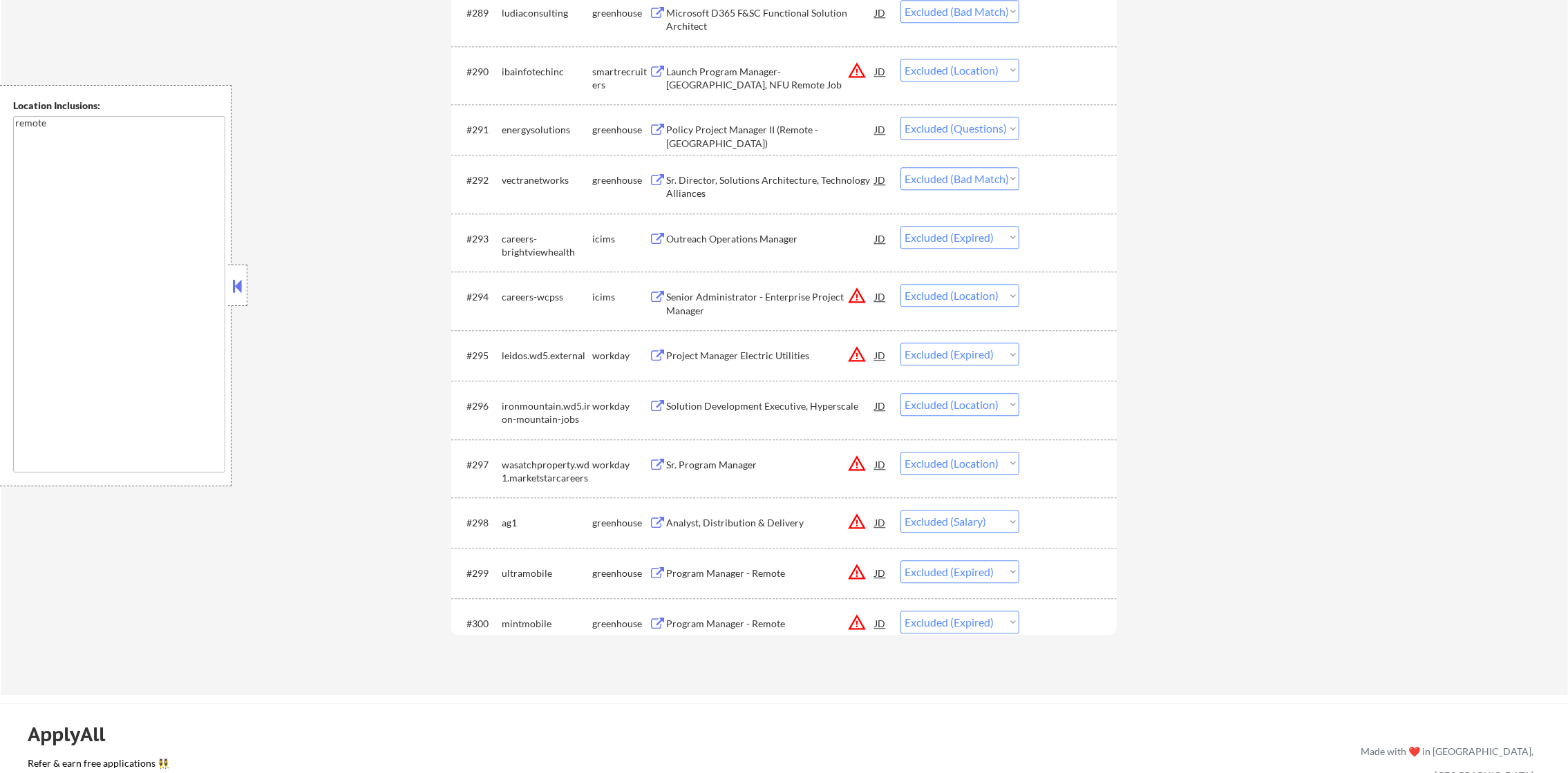
scroll to position [5353, 0]
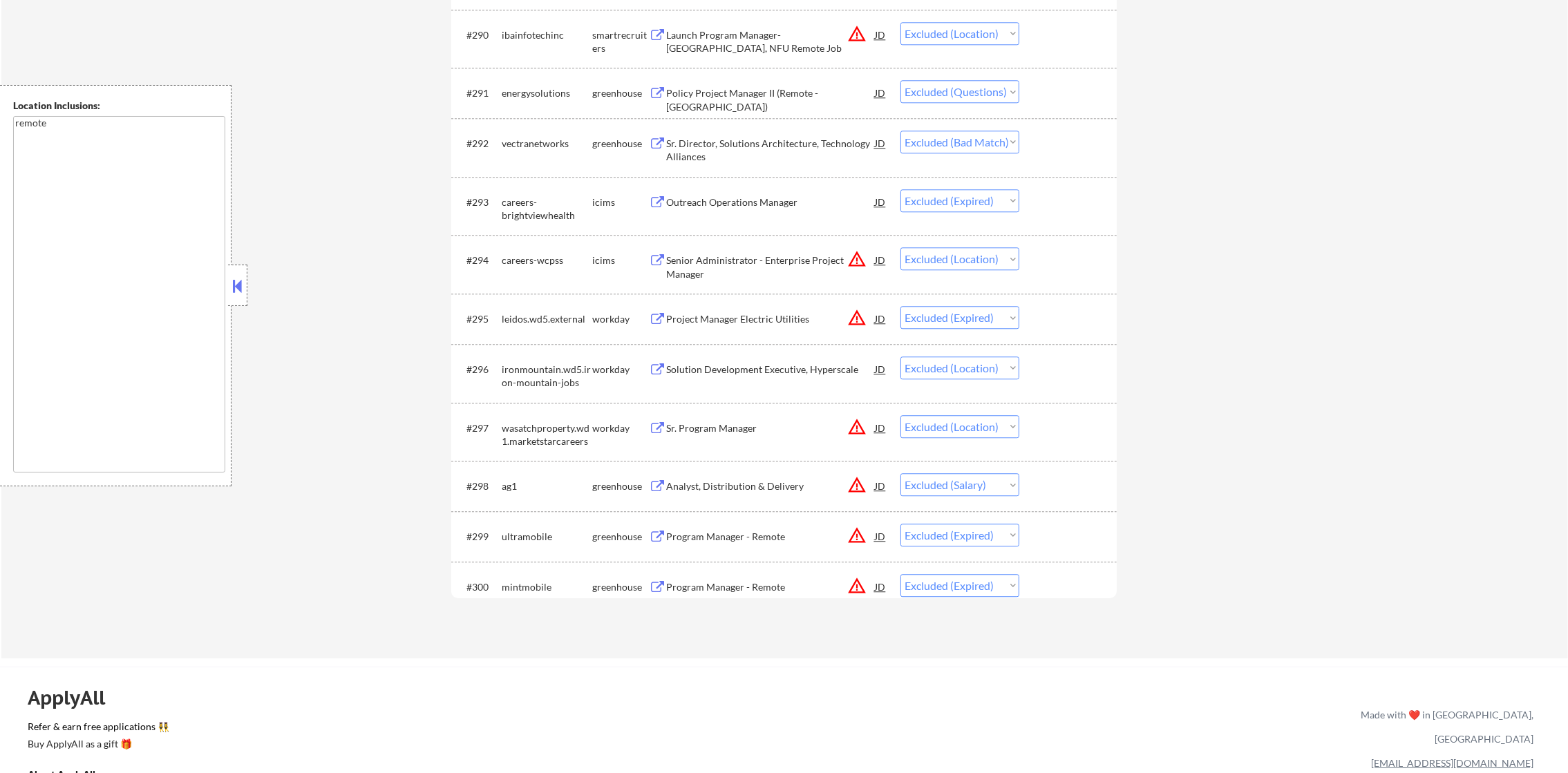
click at [746, 89] on div "Policy Project Manager II (Remote - [GEOGRAPHIC_DATA])" at bounding box center [770, 100] width 209 height 27
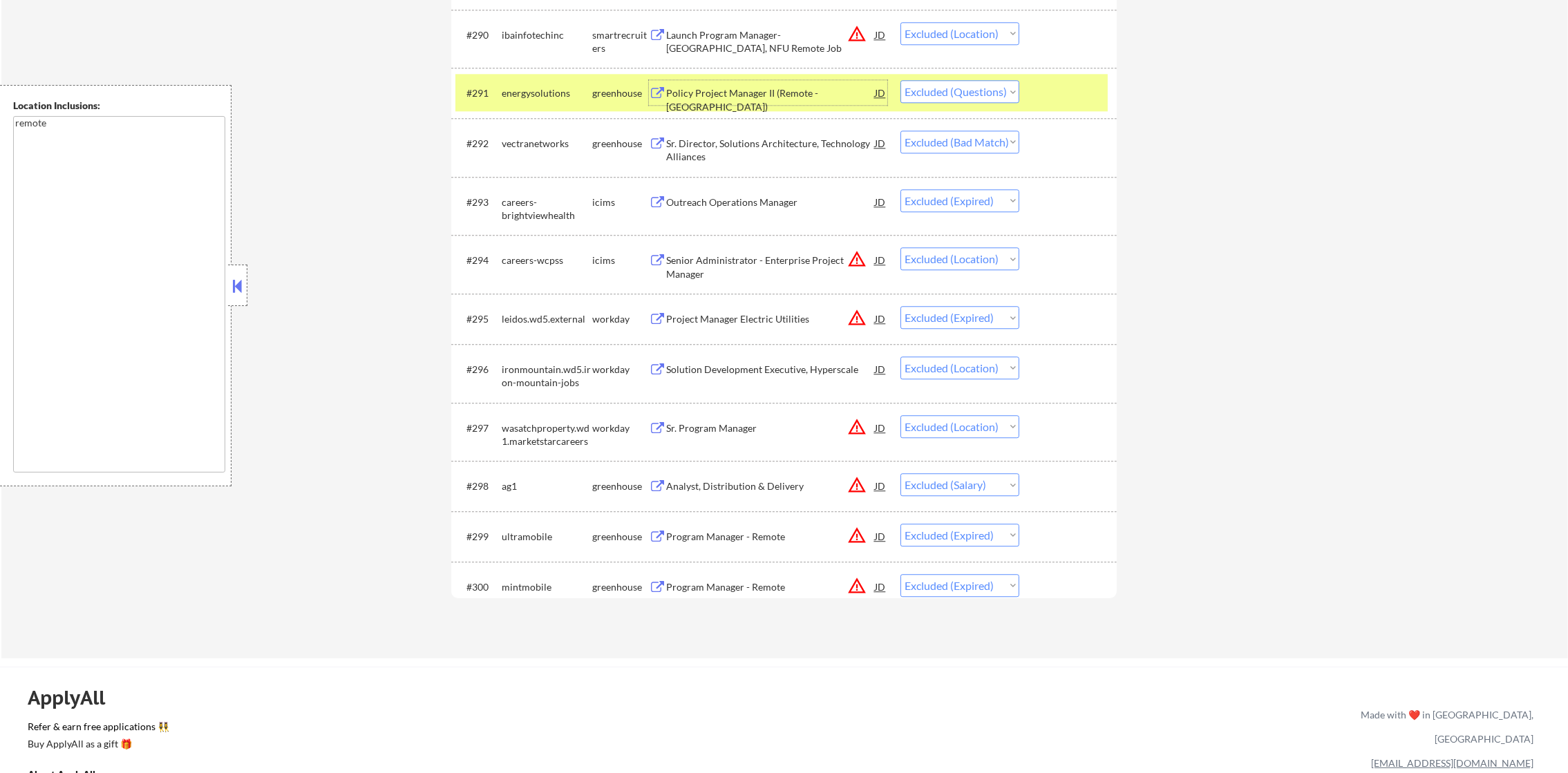
click at [942, 90] on select "Choose an option... Pending Applied Excluded (Questions) Excluded (Expired) Exc…" at bounding box center [959, 91] width 119 height 22
click at [900, 81] on select "Choose an option... Pending Applied Excluded (Questions) Excluded (Expired) Exc…" at bounding box center [959, 91] width 119 height 22
click at [533, 83] on div "energysolutions" at bounding box center [547, 93] width 90 height 25
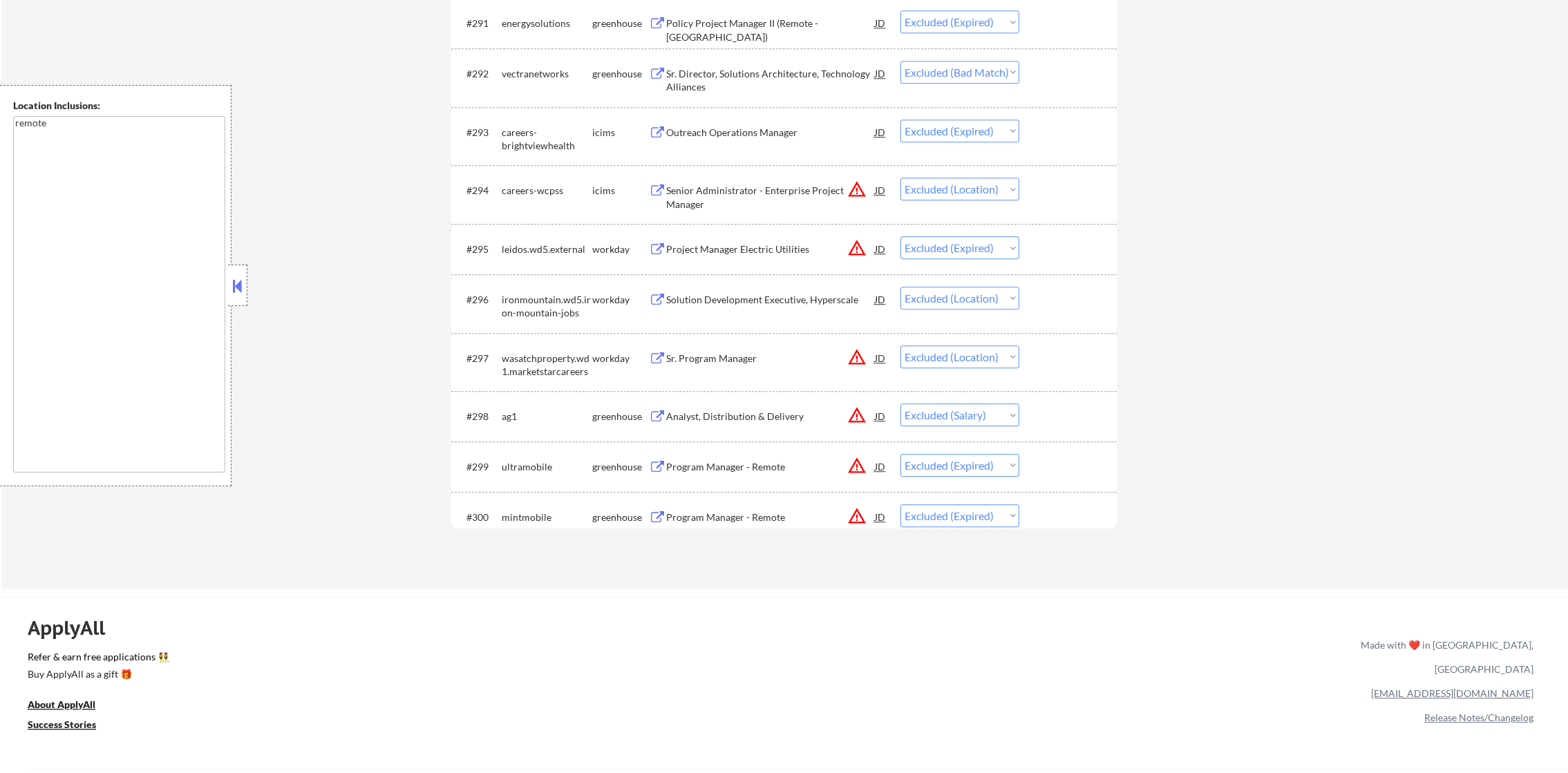
scroll to position [0, 0]
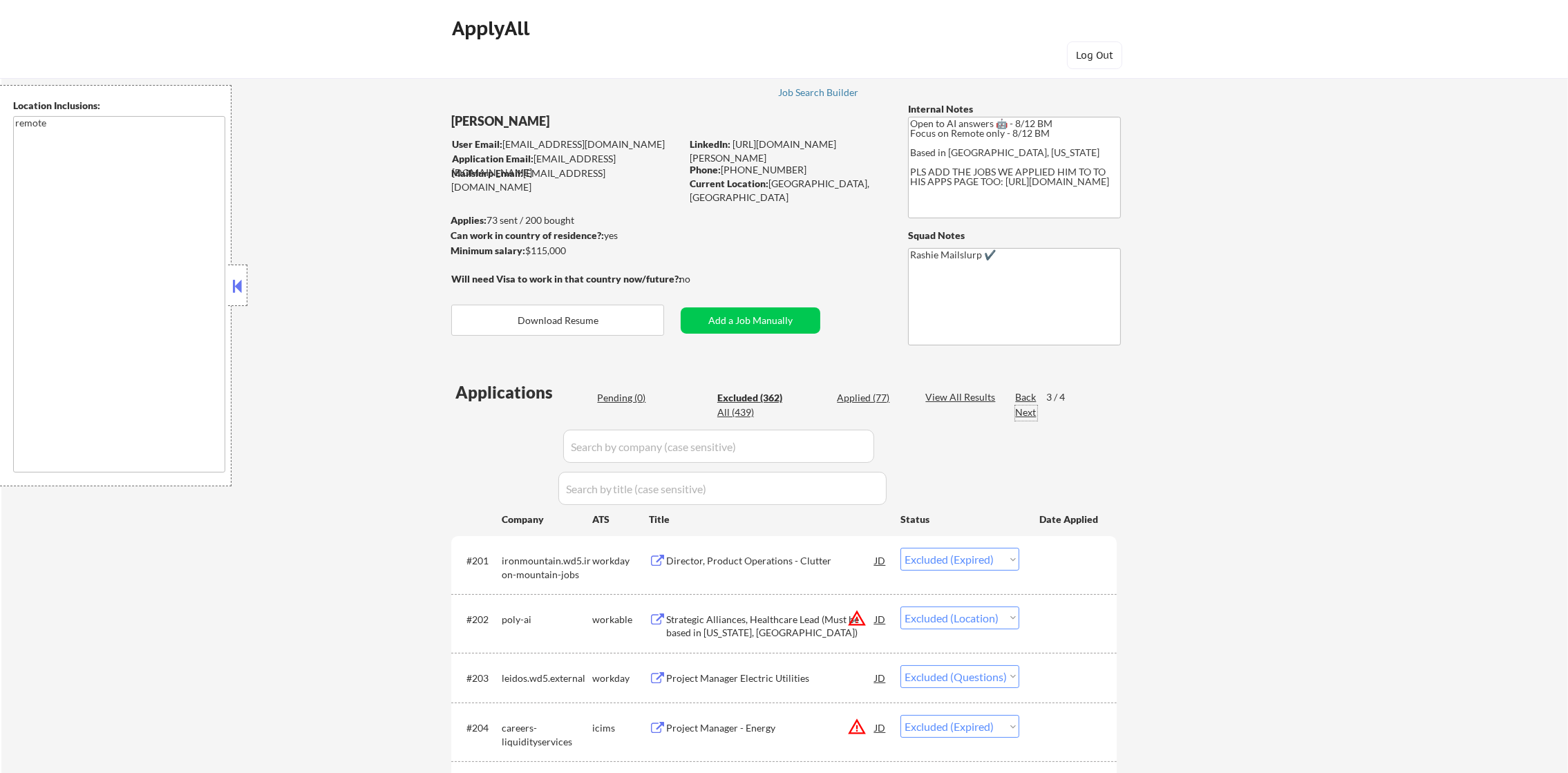
click at [1021, 413] on div "Next" at bounding box center [1026, 412] width 22 height 13
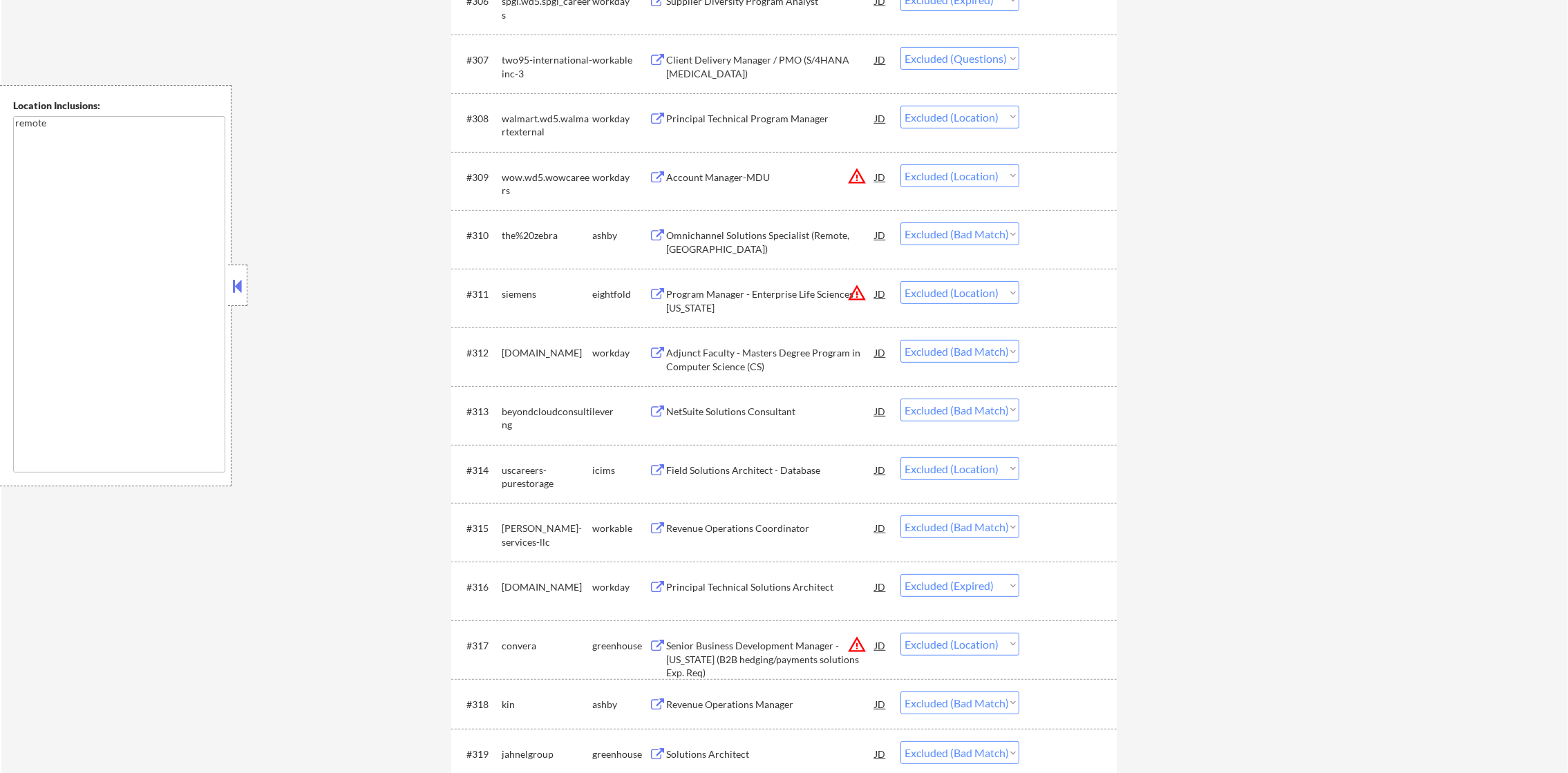
scroll to position [828, 0]
click at [795, 51] on div "Client Delivery Manager / PMO (S/4HANA [MEDICAL_DATA])" at bounding box center [770, 64] width 209 height 27
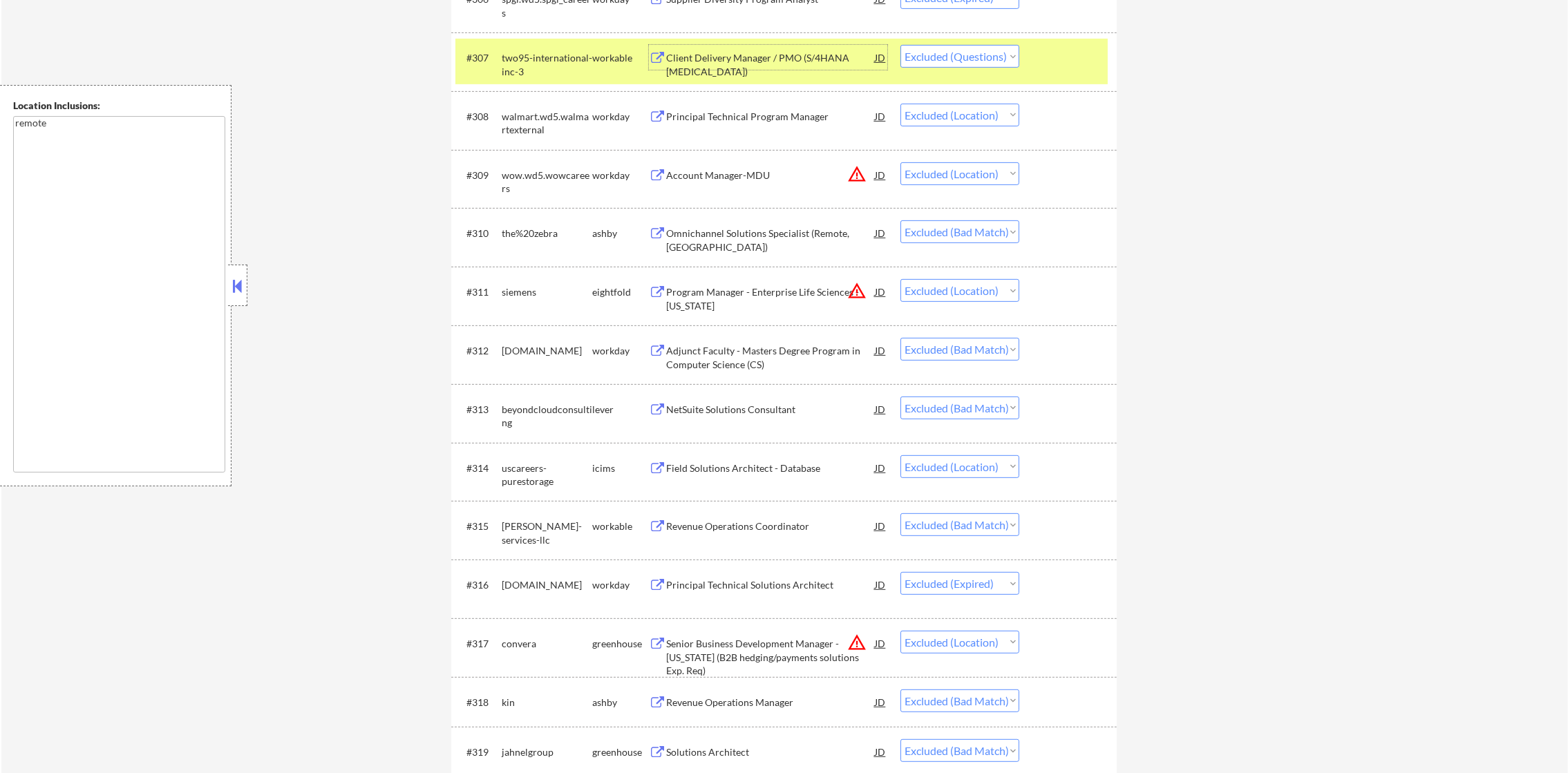
click at [947, 49] on select "Choose an option... Pending Applied Excluded (Questions) Excluded (Expired) Exc…" at bounding box center [959, 55] width 119 height 22
click at [900, 45] on select "Choose an option... Pending Applied Excluded (Questions) Excluded (Expired) Exc…" at bounding box center [959, 55] width 119 height 22
